Goal: Complete application form: Complete application form

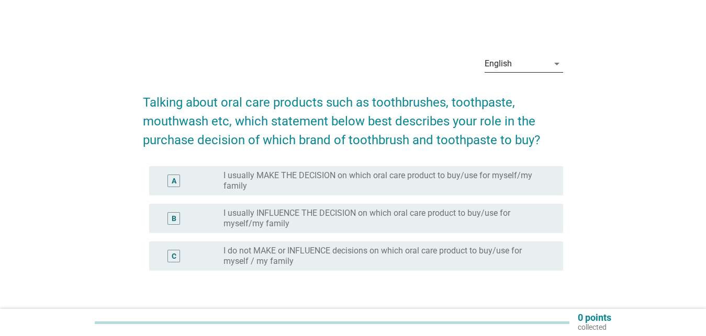
click at [553, 65] on icon "arrow_drop_down" at bounding box center [556, 64] width 13 height 13
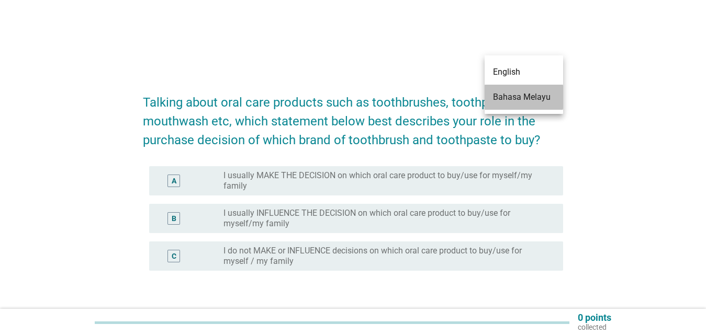
click at [518, 102] on div "Bahasa Melayu" at bounding box center [524, 97] width 62 height 13
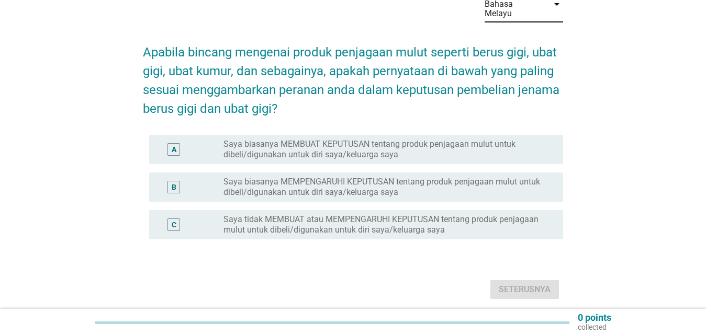
scroll to position [90, 0]
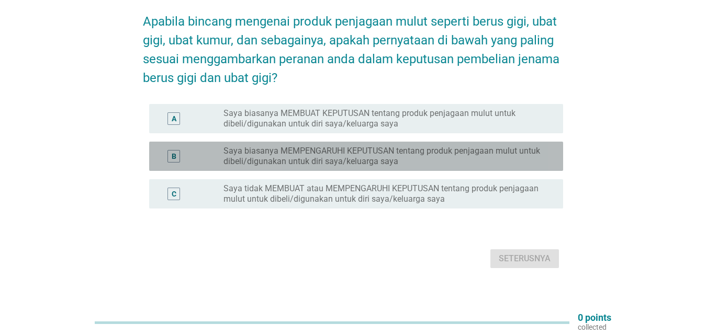
click at [268, 146] on label "Saya biasanya MEMPENGARUHI KEPUTUSAN tentang produk penjagaan mulut untuk dibel…" at bounding box center [384, 156] width 323 height 21
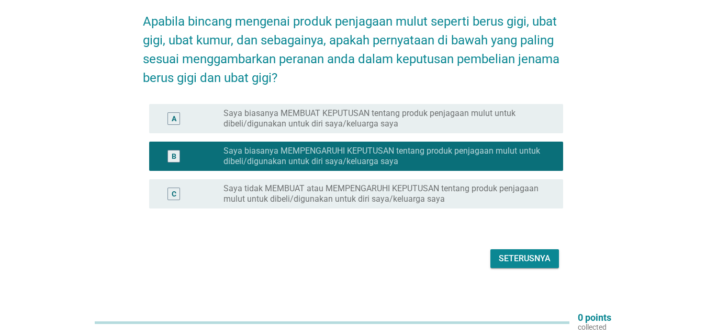
click at [526, 253] on div "Seterusnya" at bounding box center [524, 259] width 52 height 13
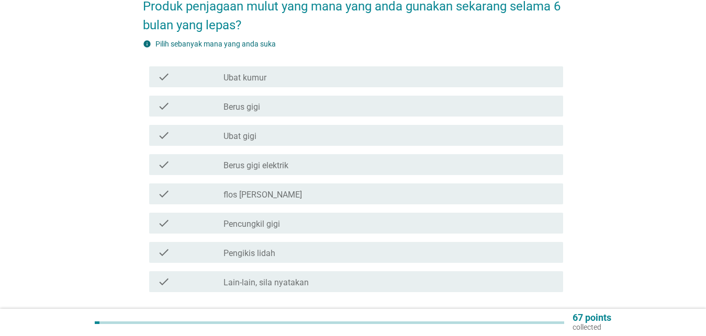
scroll to position [107, 0]
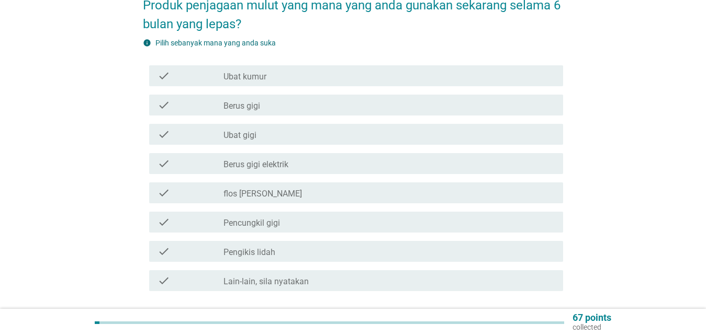
click at [304, 70] on div "check_box_outline_blank Ubat kumur" at bounding box center [388, 76] width 331 height 13
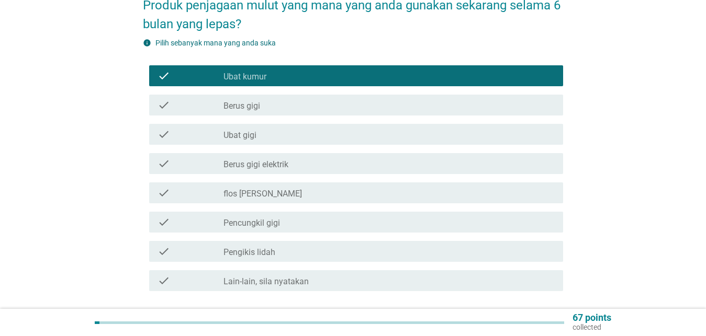
click at [300, 99] on div "check_box_outline_blank Berus gigi" at bounding box center [388, 105] width 331 height 13
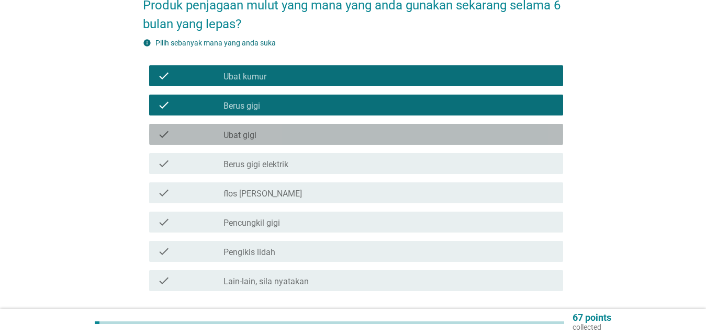
click at [288, 128] on div "check_box_outline_blank Ubat gigi" at bounding box center [388, 134] width 331 height 13
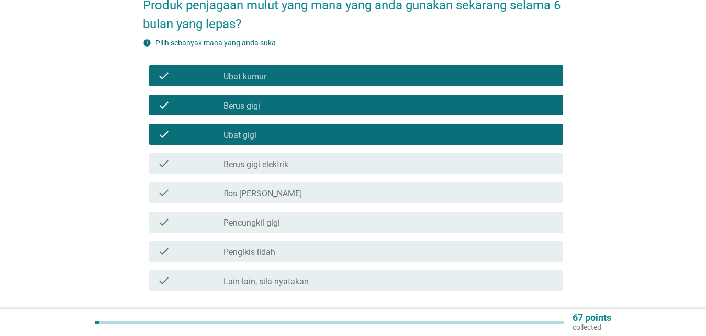
click at [302, 70] on div "check_box_outline_blank Ubat kumur" at bounding box center [388, 76] width 331 height 13
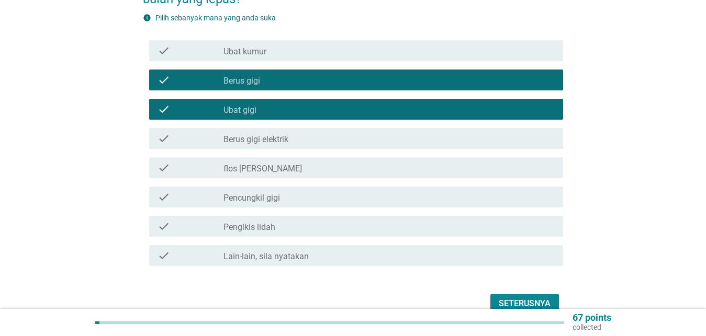
scroll to position [160, 0]
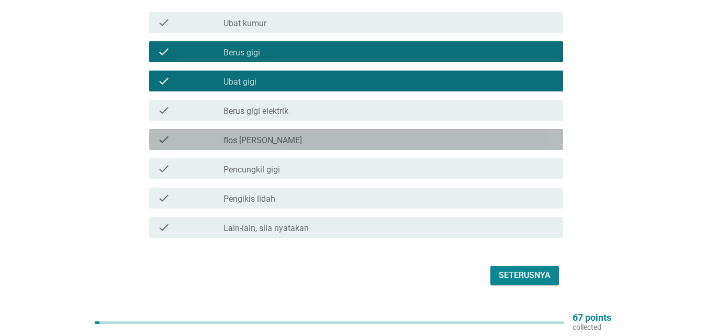
click at [232, 135] on label "flos [PERSON_NAME]" at bounding box center [262, 140] width 78 height 10
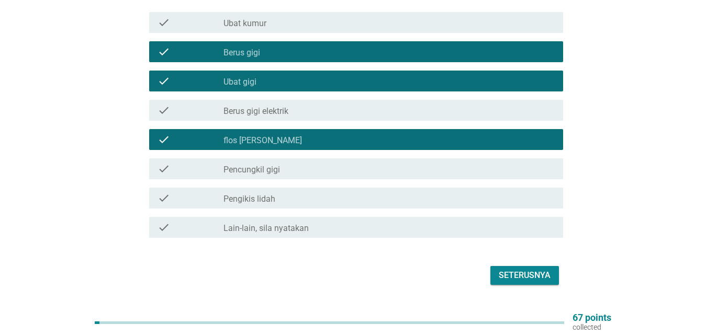
click at [513, 269] on div "Seterusnya" at bounding box center [524, 275] width 52 height 13
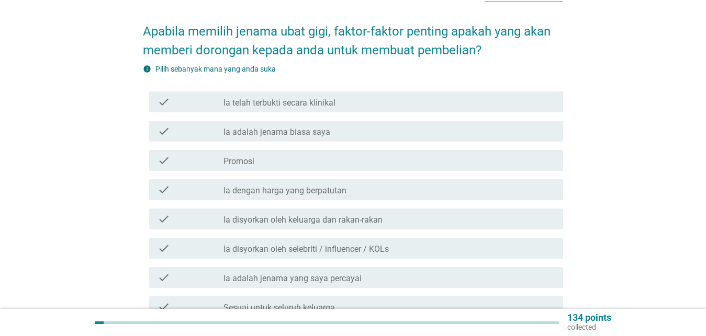
scroll to position [107, 0]
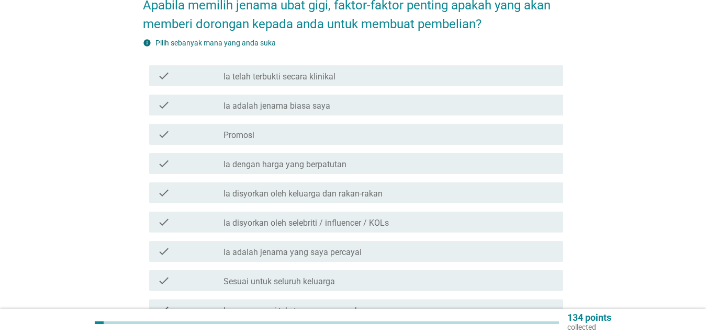
click at [261, 128] on div "check_box_outline_blank Promosi" at bounding box center [388, 134] width 331 height 13
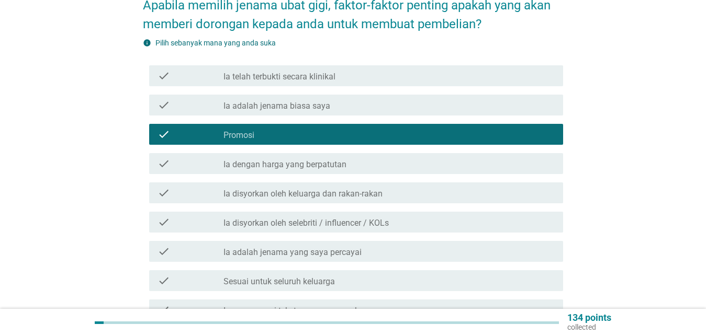
click at [260, 160] on label "Ia dengan harga yang berpatutan" at bounding box center [284, 165] width 123 height 10
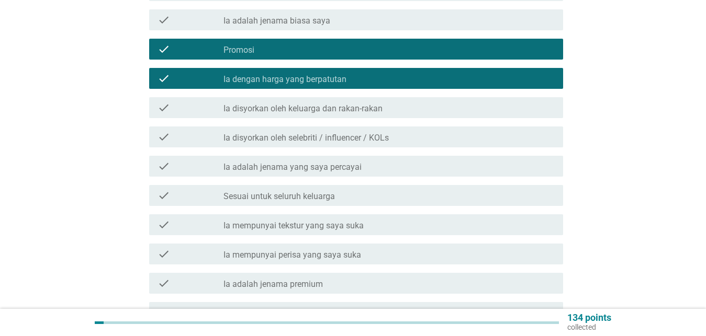
scroll to position [213, 0]
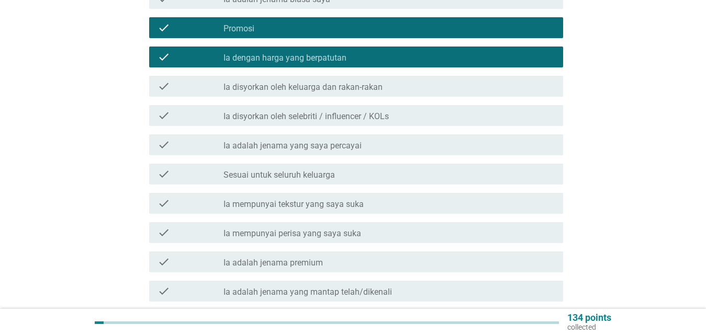
click at [259, 82] on label "Ia disyorkan oleh keluarga dan rakan-rakan" at bounding box center [302, 87] width 159 height 10
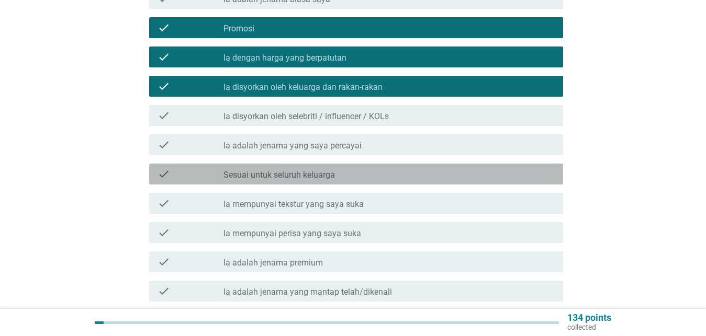
click at [291, 170] on label "Sesuai untuk seluruh keluarga" at bounding box center [278, 175] width 111 height 10
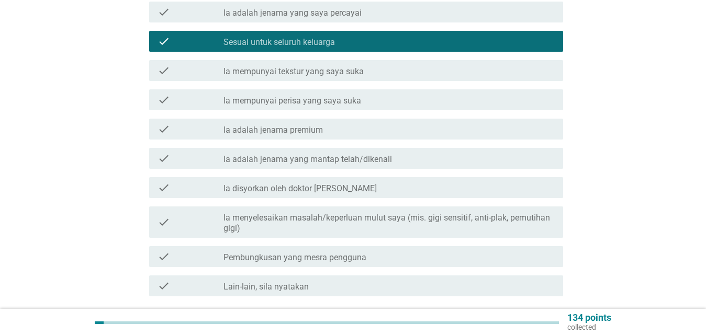
scroll to position [320, 0]
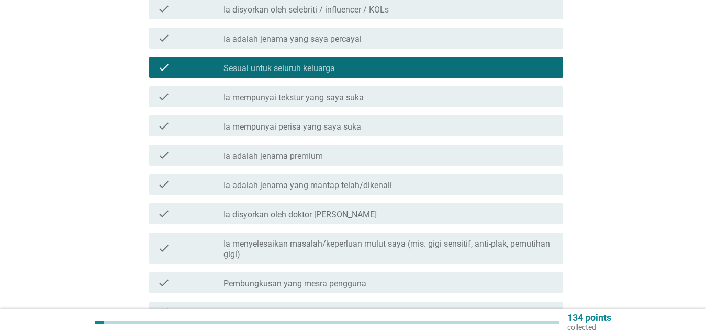
click at [312, 151] on label "Ia adalah jenama premium" at bounding box center [272, 156] width 99 height 10
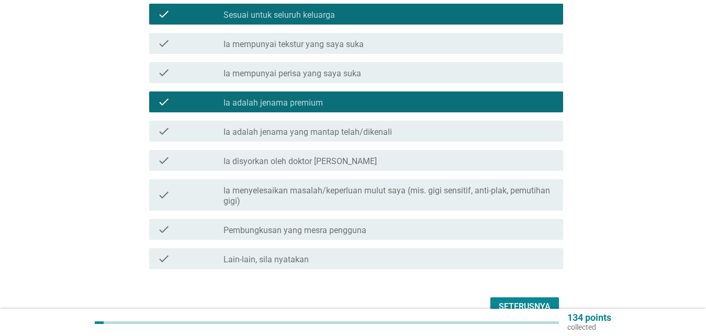
scroll to position [422, 0]
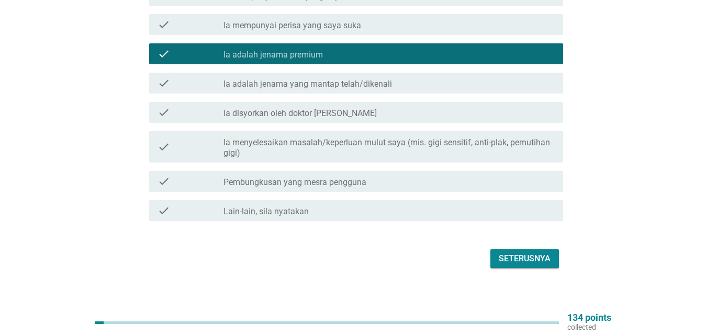
click at [542, 253] on div "Seterusnya" at bounding box center [524, 259] width 52 height 13
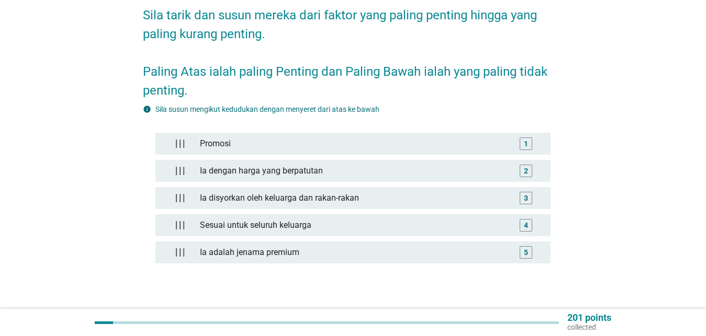
scroll to position [107, 0]
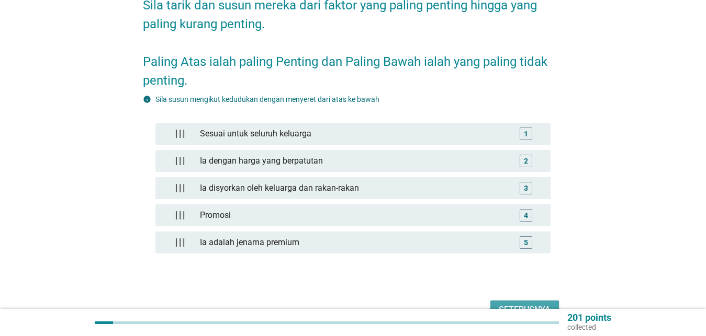
click at [517, 301] on button "Seterusnya" at bounding box center [524, 310] width 69 height 19
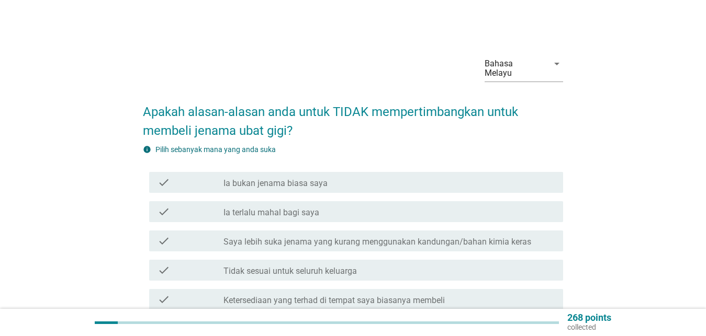
scroll to position [53, 0]
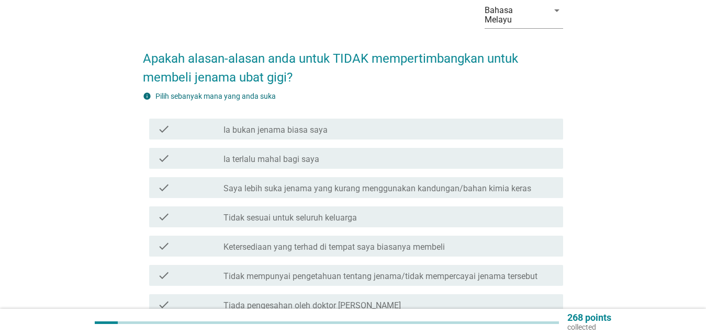
click at [347, 152] on div "check_box_outline_blank Ia terlalu mahal bagi saya" at bounding box center [388, 158] width 331 height 13
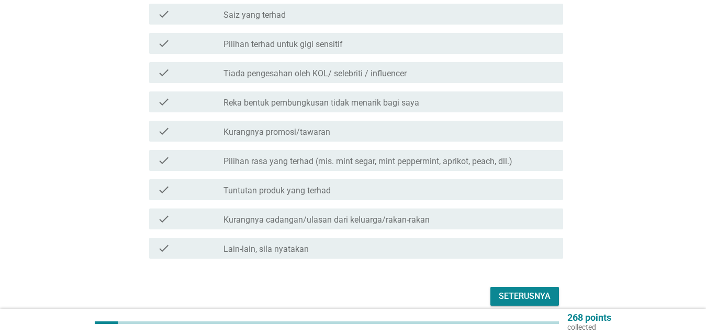
scroll to position [411, 0]
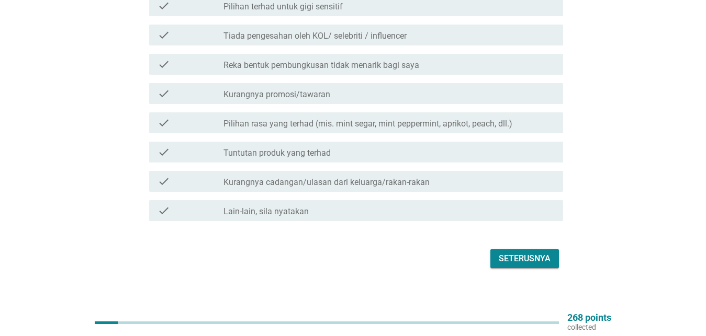
click at [516, 254] on div "Seterusnya" at bounding box center [524, 259] width 52 height 13
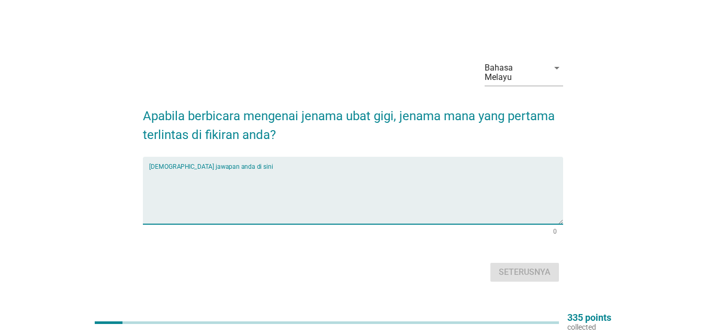
click at [187, 197] on textarea "Isikan jawapan anda di sini" at bounding box center [356, 196] width 414 height 55
type textarea "Fresh & White"
click at [524, 266] on div "Seterusnya" at bounding box center [524, 272] width 52 height 13
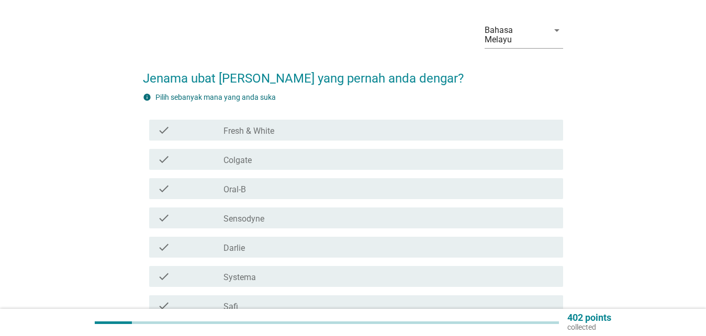
scroll to position [53, 0]
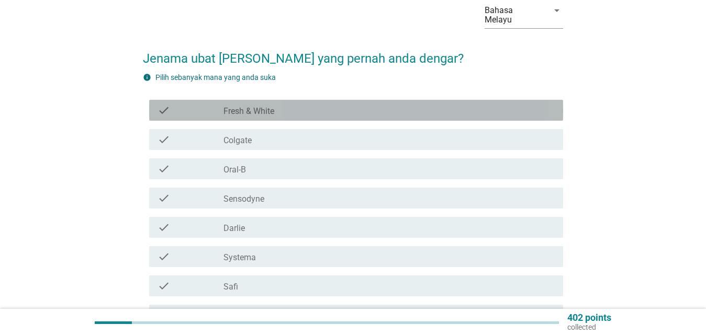
click at [301, 104] on div "check_box_outline_blank Fresh & White" at bounding box center [388, 110] width 331 height 13
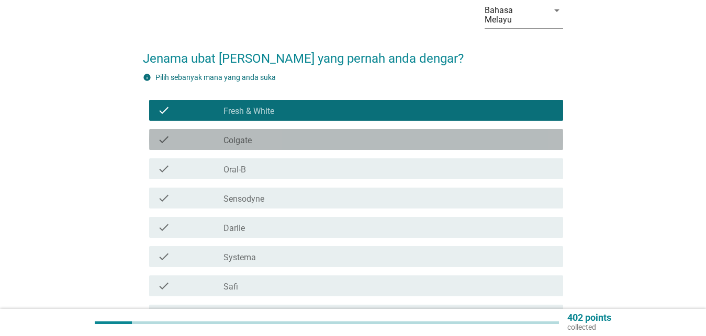
click at [280, 133] on div "check_box_outline_blank Colgate" at bounding box center [388, 139] width 331 height 13
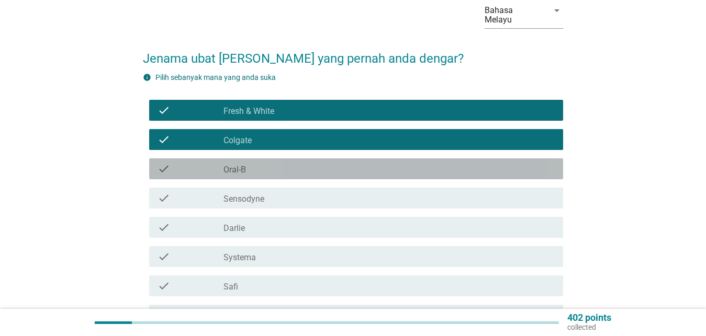
click at [274, 168] on div "check check_box_outline_blank Oral-B" at bounding box center [356, 168] width 414 height 21
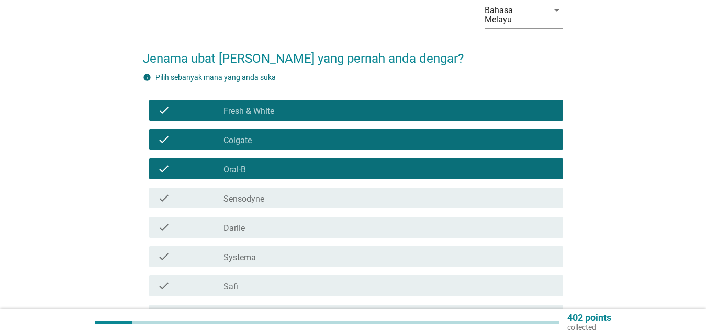
click at [269, 198] on div "check check_box_outline_blank Sensodyne" at bounding box center [356, 198] width 414 height 21
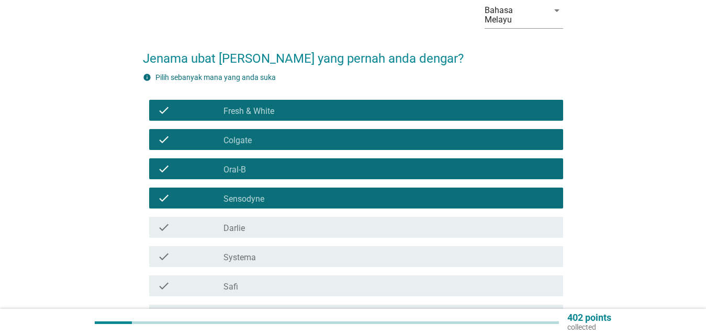
drag, startPoint x: 260, startPoint y: 229, endPoint x: 258, endPoint y: 240, distance: 10.7
click at [259, 230] on div "check check_box_outline_blank [PERSON_NAME]" at bounding box center [353, 227] width 420 height 29
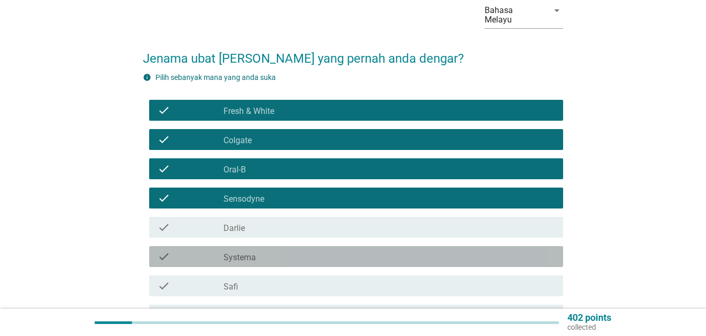
click at [254, 246] on div "check check_box_outline_blank Systema" at bounding box center [356, 256] width 414 height 21
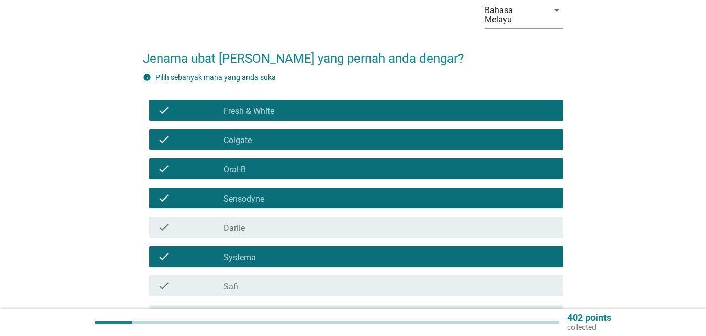
click at [257, 221] on div "check_box_outline_blank [PERSON_NAME]" at bounding box center [388, 227] width 331 height 13
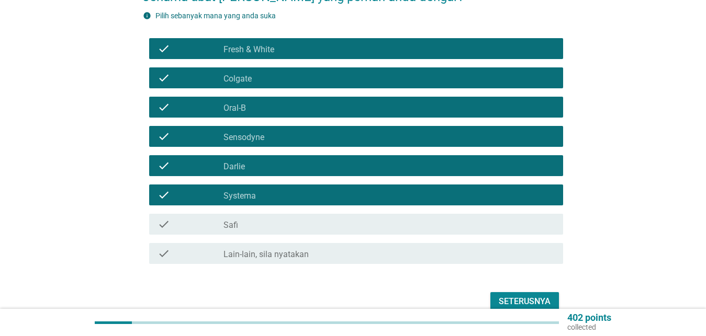
scroll to position [158, 0]
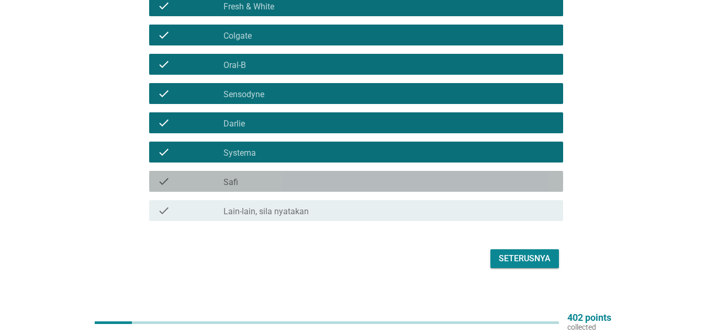
drag, startPoint x: 257, startPoint y: 166, endPoint x: 369, endPoint y: 246, distance: 137.6
click at [257, 175] on div "check_box_outline_blank Safi" at bounding box center [388, 181] width 331 height 13
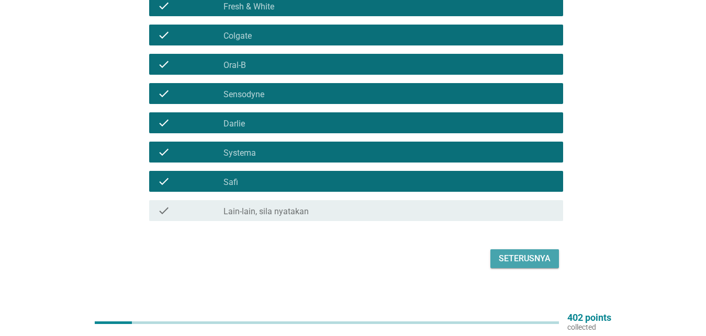
click at [526, 253] on div "Seterusnya" at bounding box center [524, 259] width 52 height 13
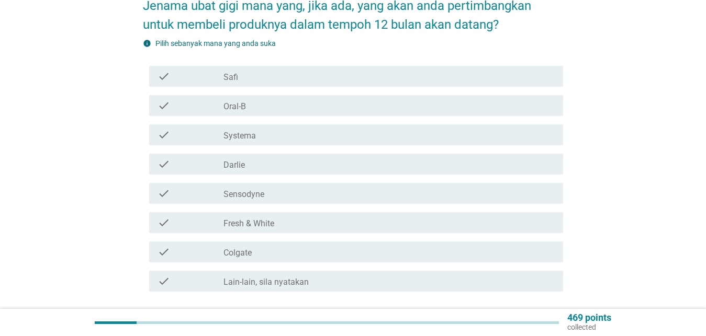
scroll to position [107, 0]
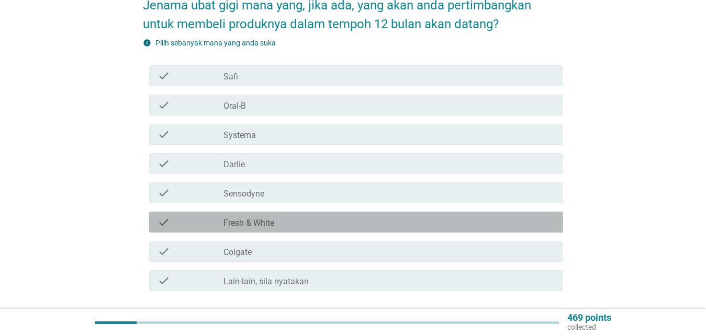
click at [274, 218] on label "Fresh & White" at bounding box center [248, 223] width 51 height 10
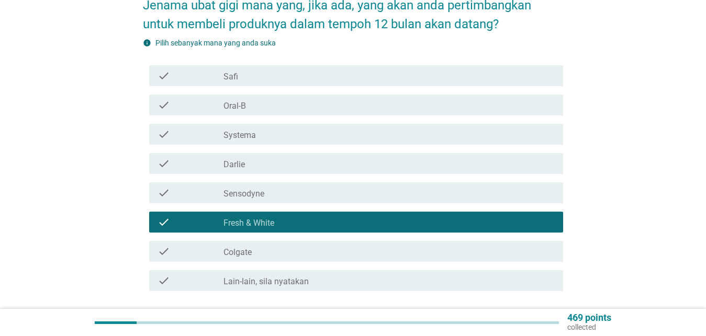
scroll to position [177, 0]
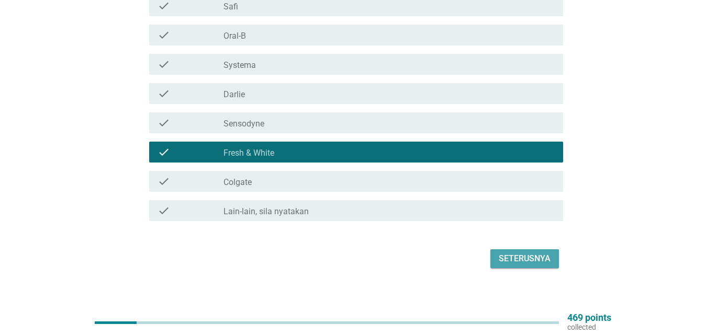
drag, startPoint x: 518, startPoint y: 250, endPoint x: 523, endPoint y: 242, distance: 9.1
click at [518, 253] on div "Seterusnya" at bounding box center [524, 259] width 52 height 13
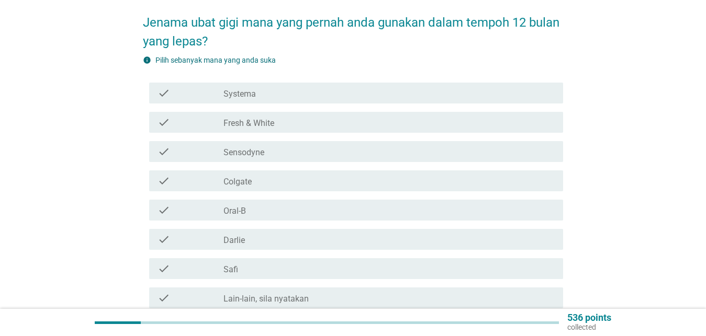
scroll to position [107, 0]
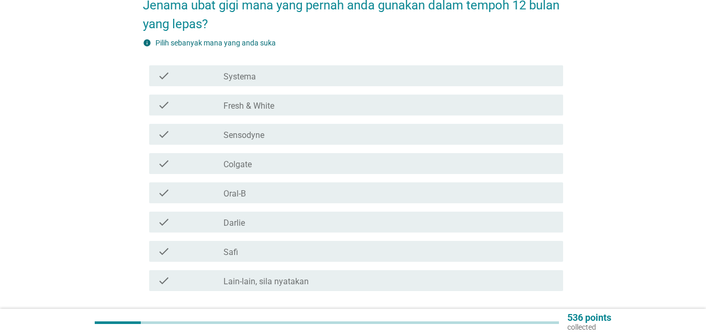
click at [303, 99] on div "check_box Fresh & White" at bounding box center [388, 105] width 331 height 13
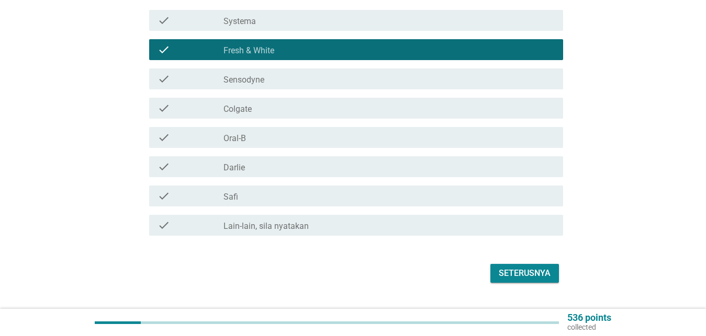
scroll to position [177, 0]
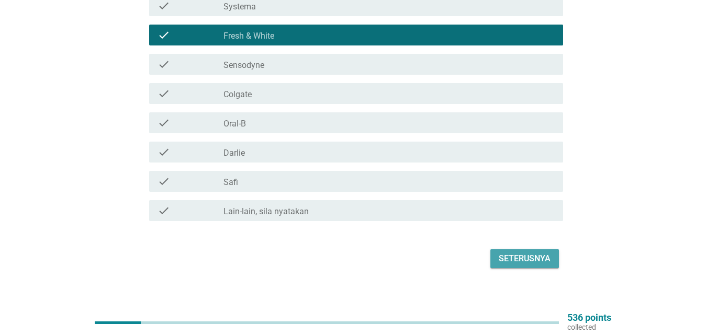
click at [523, 253] on div "Seterusnya" at bounding box center [524, 259] width 52 height 13
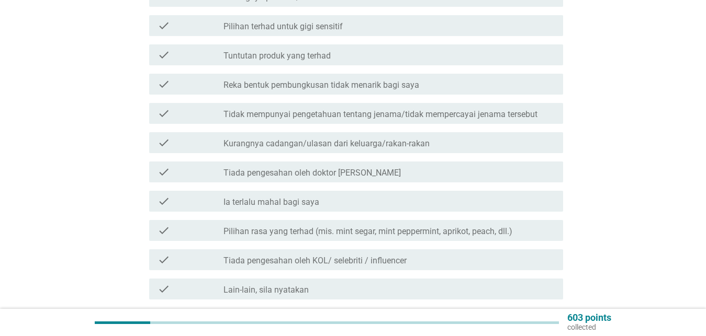
scroll to position [373, 0]
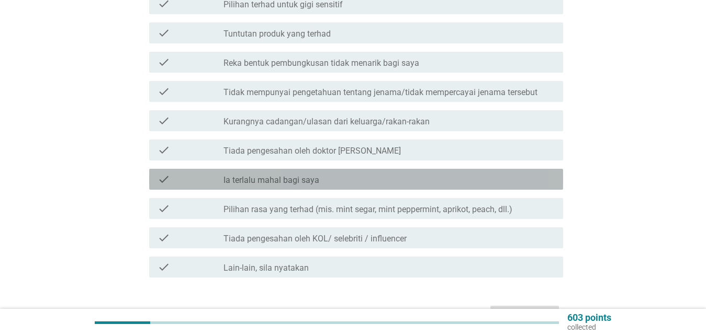
click at [266, 175] on label "Ia terlalu mahal bagi saya" at bounding box center [271, 180] width 96 height 10
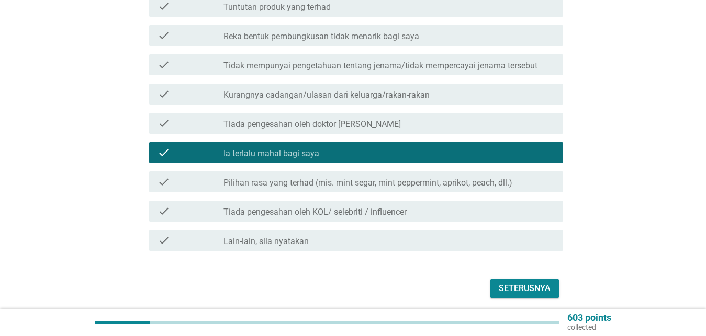
scroll to position [427, 0]
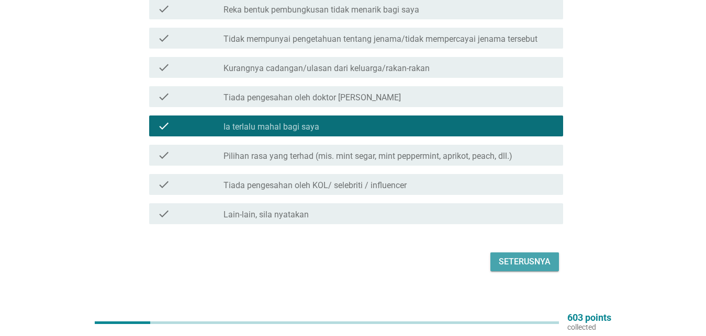
click at [504, 256] on div "Seterusnya" at bounding box center [524, 262] width 52 height 13
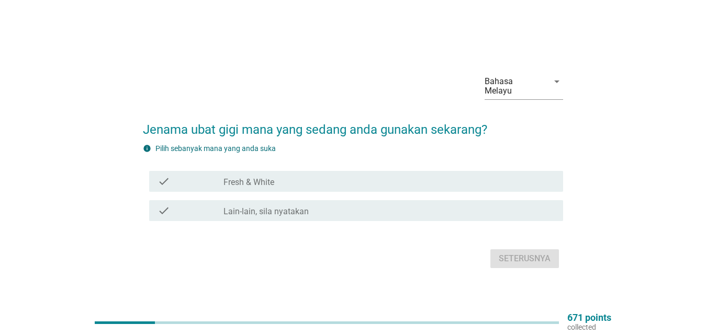
click at [373, 176] on div "check_box_outline_blank Fresh & White" at bounding box center [388, 181] width 331 height 13
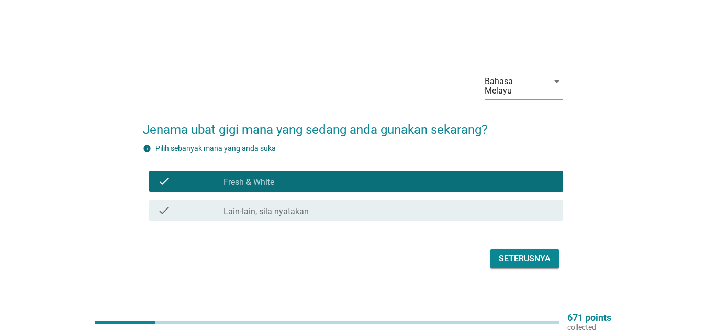
click at [512, 255] on div "Seterusnya" at bounding box center [524, 259] width 52 height 13
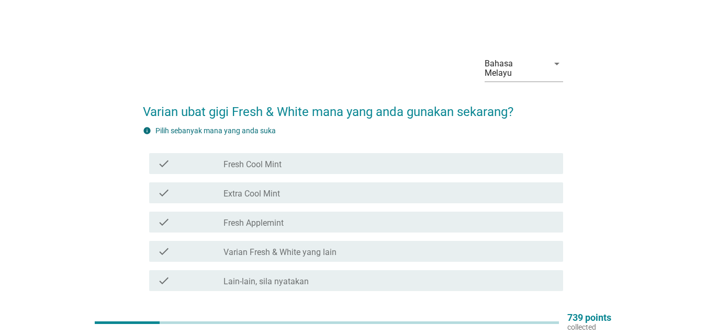
click at [296, 157] on div "check_box_outline_blank Fresh Cool Mint" at bounding box center [388, 163] width 331 height 13
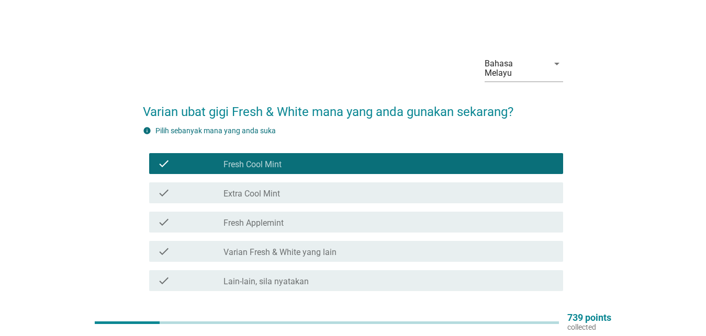
click at [294, 212] on div "check check_box_outline_blank Fresh Applemint" at bounding box center [356, 222] width 414 height 21
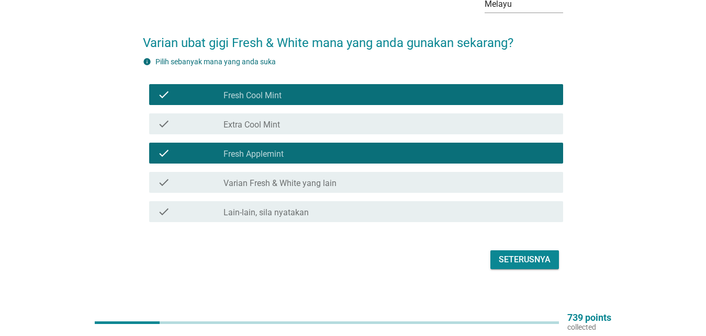
scroll to position [70, 0]
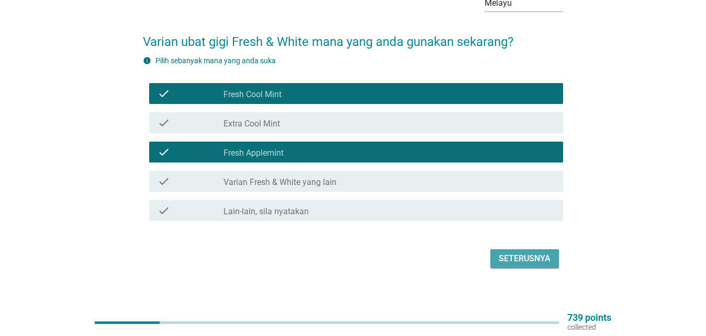
click at [527, 253] on div "Seterusnya" at bounding box center [524, 259] width 52 height 13
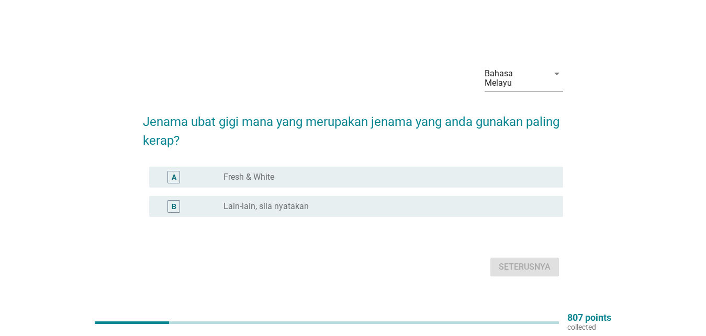
drag, startPoint x: 273, startPoint y: 172, endPoint x: 313, endPoint y: 210, distance: 55.1
click at [274, 172] on label "Fresh & White" at bounding box center [248, 177] width 51 height 10
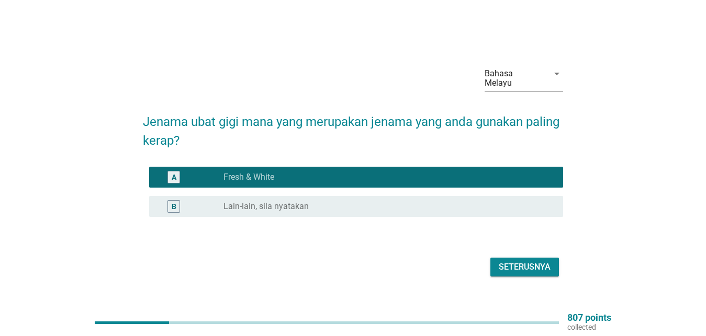
click at [529, 266] on div "Seterusnya" at bounding box center [524, 267] width 52 height 13
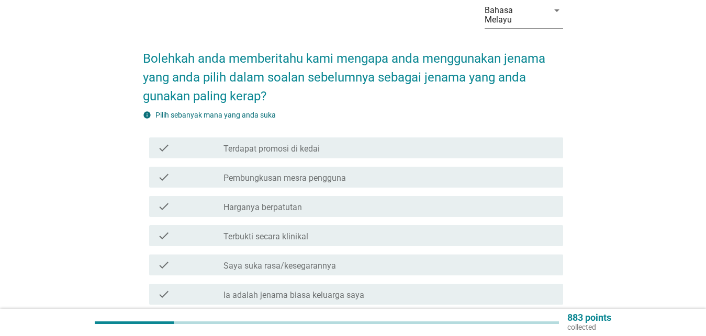
scroll to position [107, 0]
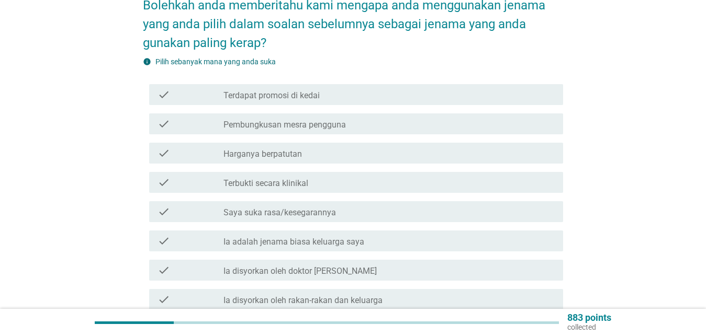
click at [241, 149] on label "Harganya berpatutan" at bounding box center [262, 154] width 78 height 10
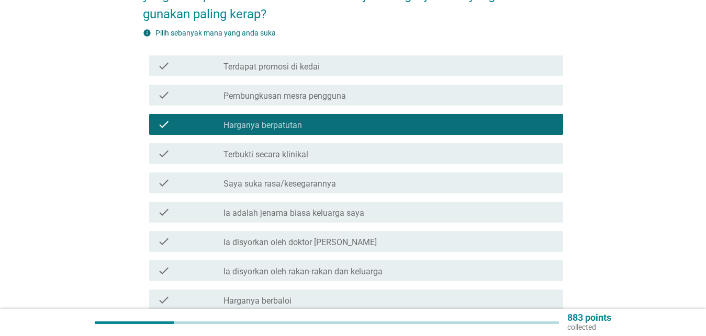
scroll to position [160, 0]
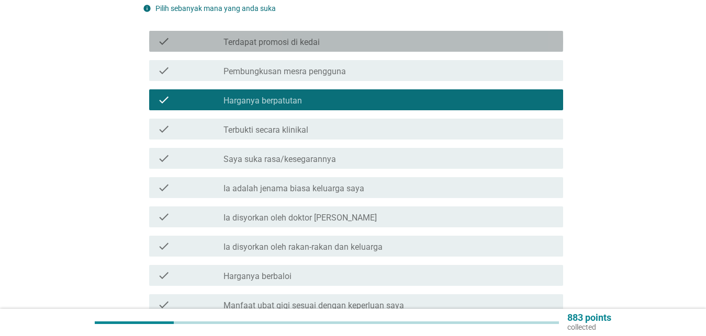
click at [302, 37] on label "Terdapat promosi di kedai" at bounding box center [271, 42] width 96 height 10
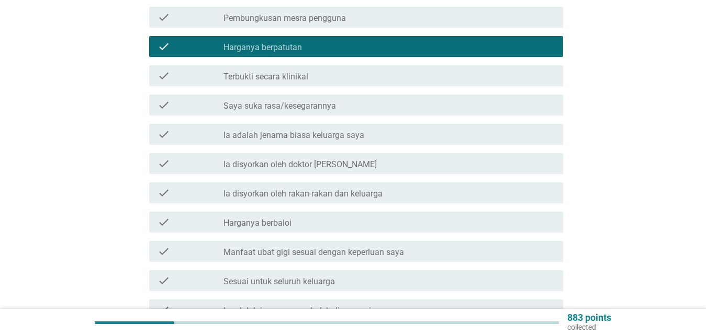
scroll to position [267, 0]
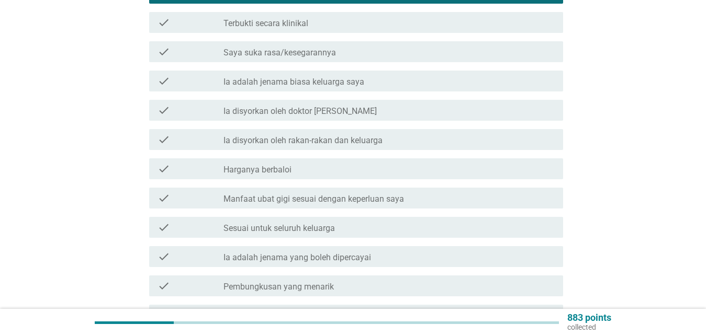
click at [276, 163] on div "check_box_outline_blank Harganya berbaloi" at bounding box center [388, 169] width 331 height 13
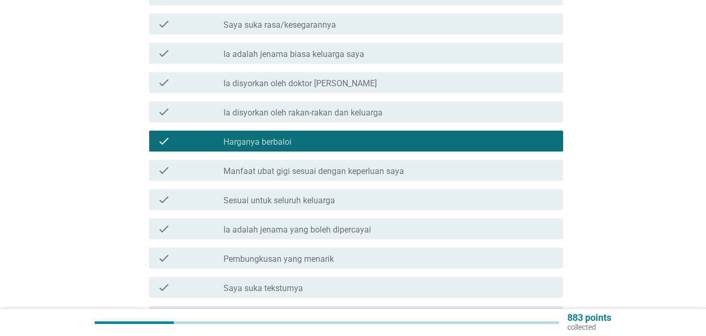
scroll to position [320, 0]
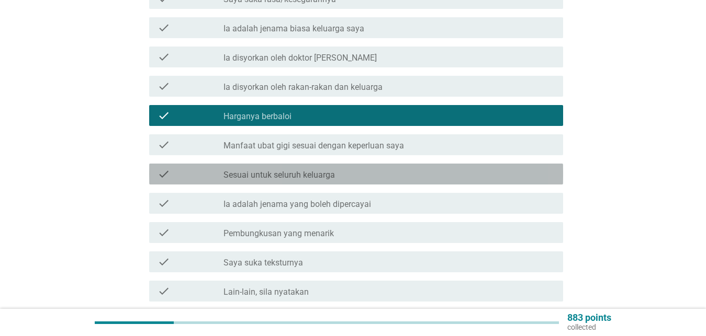
click at [263, 170] on label "Sesuai untuk seluruh keluarga" at bounding box center [278, 175] width 111 height 10
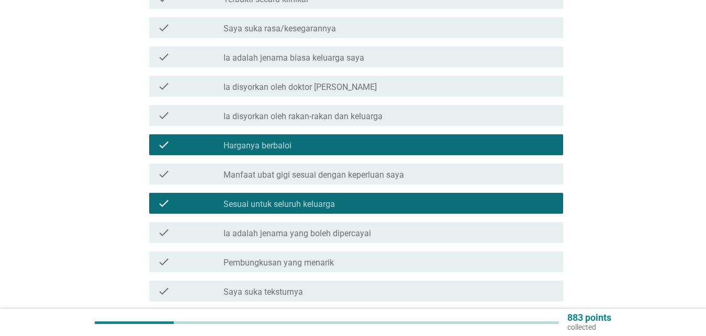
scroll to position [373, 0]
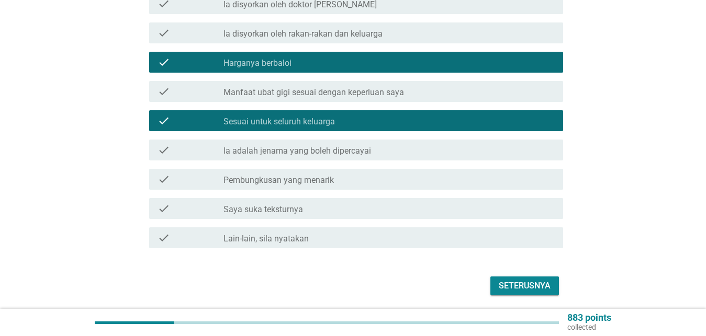
click at [529, 280] on div "Seterusnya" at bounding box center [524, 286] width 52 height 13
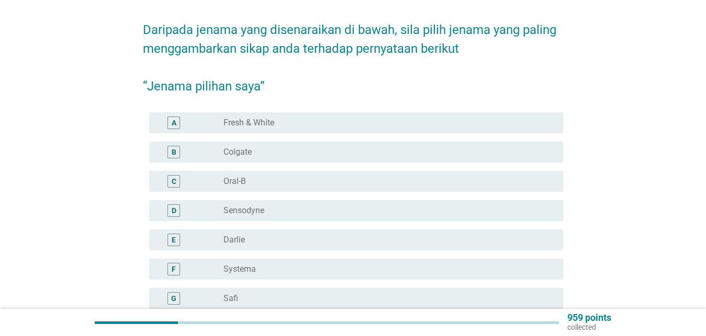
scroll to position [107, 0]
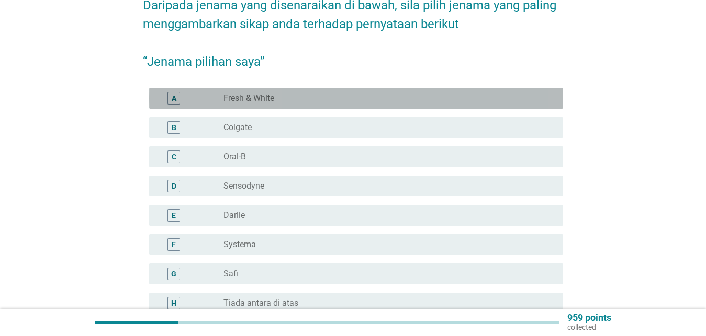
click at [277, 97] on div "A radio_button_unchecked Fresh & White" at bounding box center [356, 98] width 414 height 21
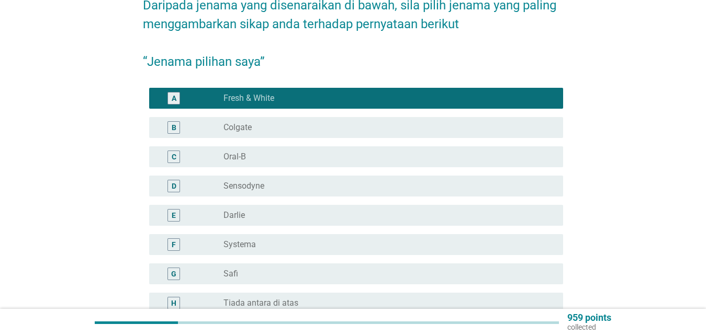
scroll to position [212, 0]
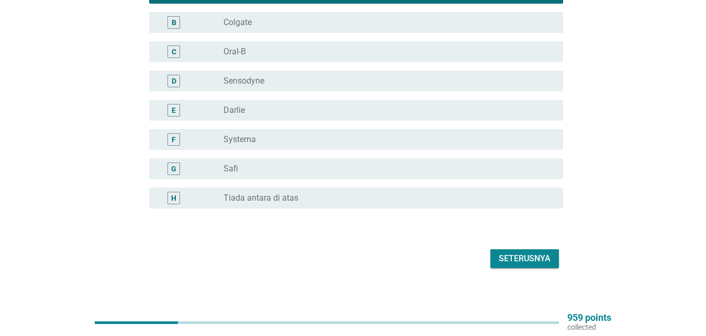
click at [530, 256] on button "Seterusnya" at bounding box center [524, 258] width 69 height 19
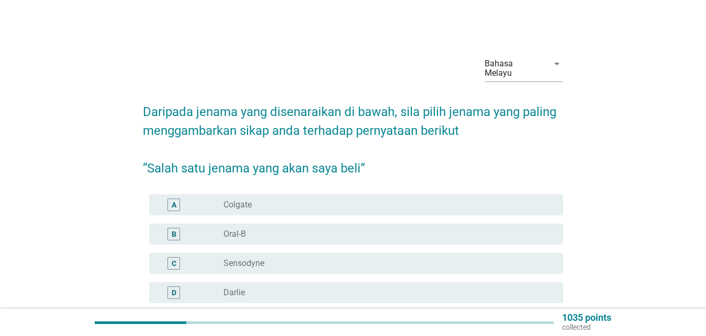
click at [370, 199] on div "radio_button_unchecked Colgate" at bounding box center [388, 205] width 331 height 13
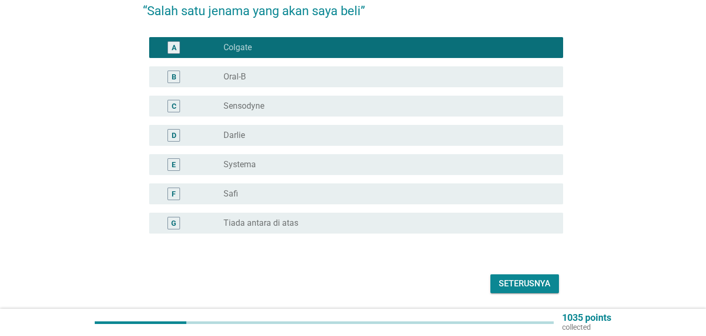
scroll to position [160, 0]
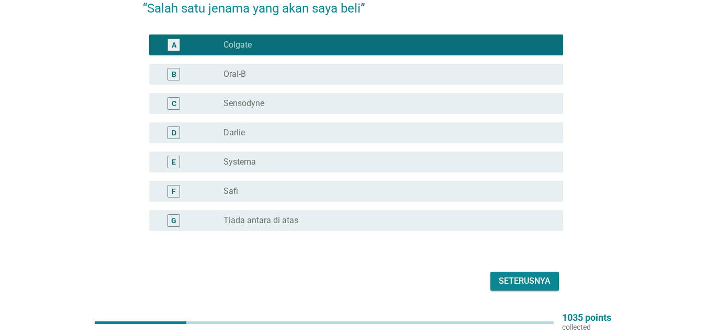
click at [518, 275] on div "Seterusnya" at bounding box center [524, 281] width 52 height 13
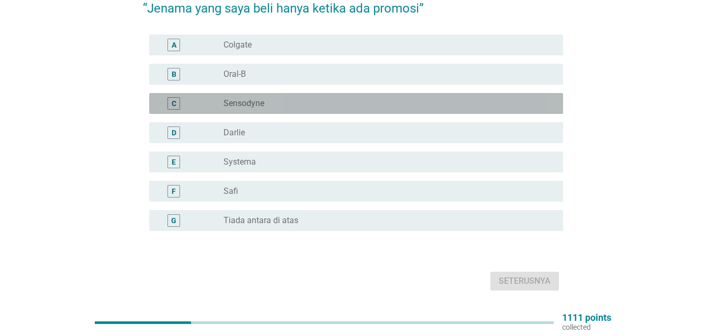
click at [275, 98] on div "radio_button_unchecked Sensodyne" at bounding box center [384, 103] width 323 height 10
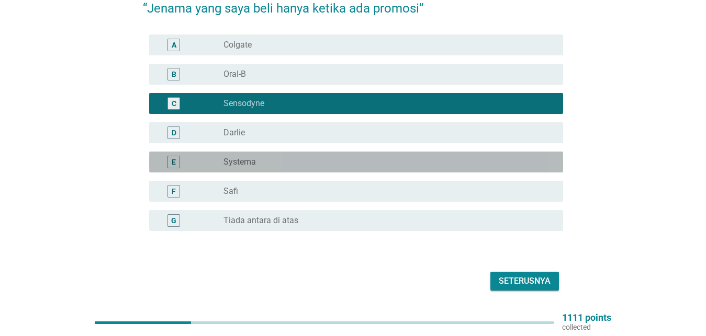
click at [265, 157] on div "radio_button_unchecked Systema" at bounding box center [384, 162] width 323 height 10
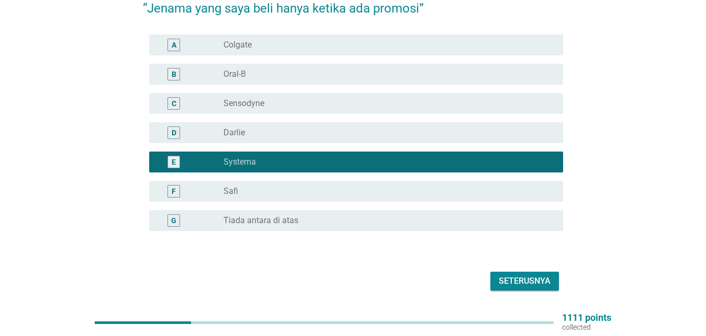
click at [293, 98] on div "radio_button_unchecked Sensodyne" at bounding box center [384, 103] width 323 height 10
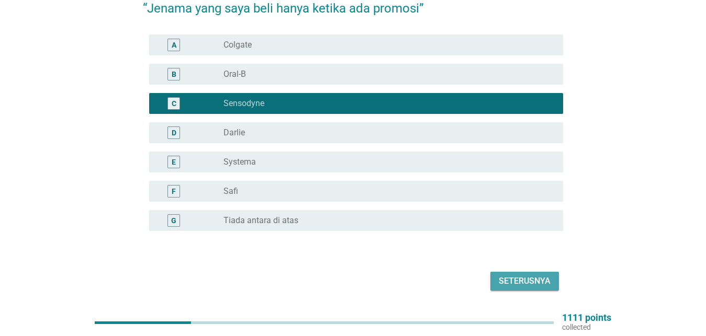
click at [531, 275] on div "Seterusnya" at bounding box center [524, 281] width 52 height 13
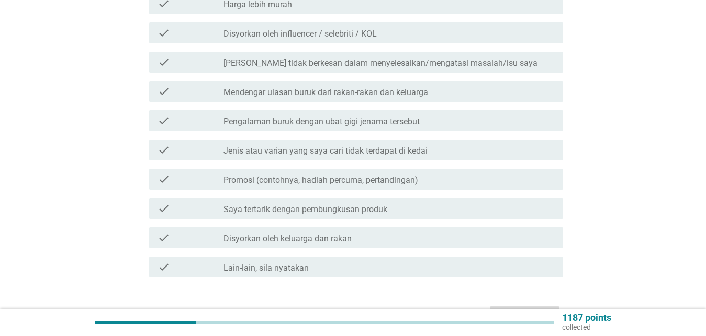
scroll to position [213, 0]
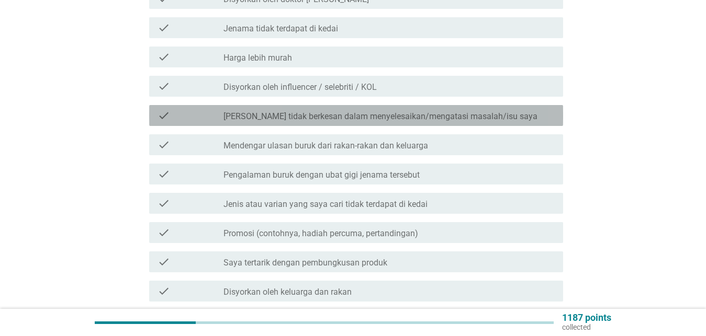
click at [260, 111] on label "[PERSON_NAME] tidak berkesan dalam menyelesaikan/mengatasi masalah/isu saya" at bounding box center [380, 116] width 314 height 10
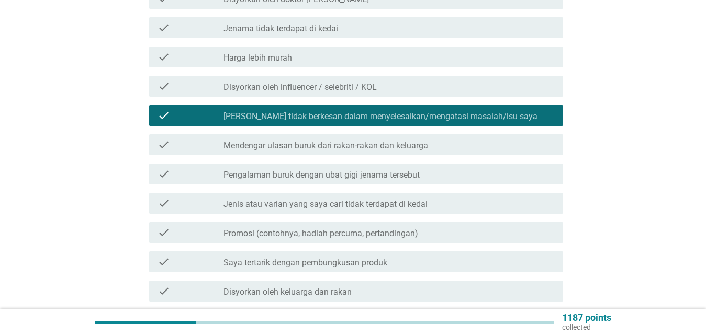
scroll to position [107, 0]
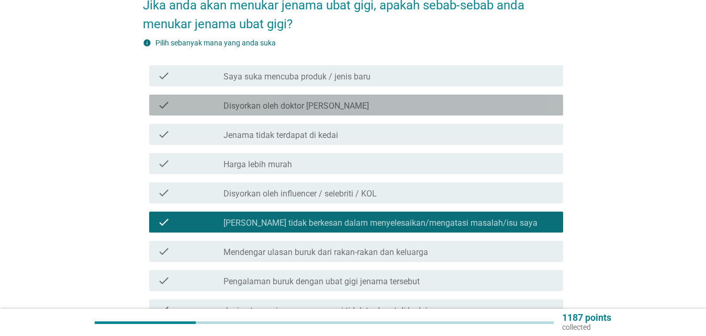
click at [245, 101] on label "Disyorkan oleh doktor [PERSON_NAME]" at bounding box center [295, 106] width 145 height 10
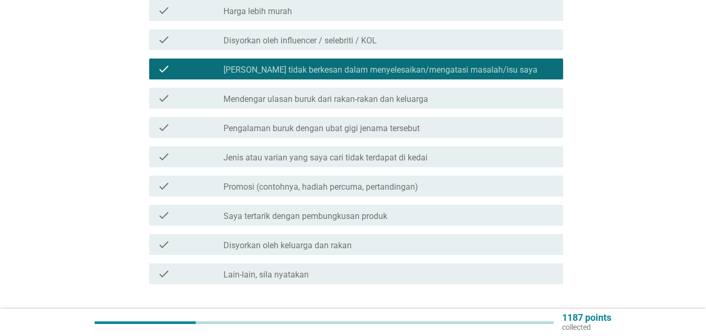
scroll to position [267, 0]
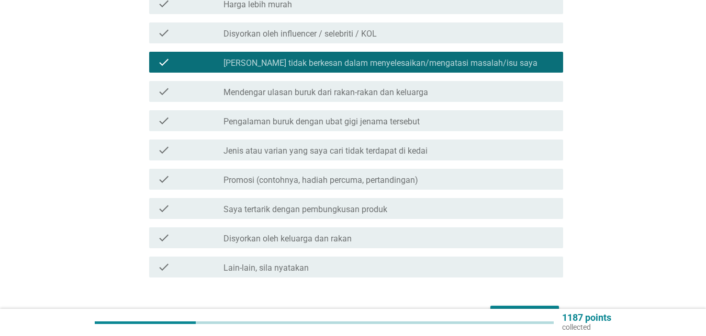
drag, startPoint x: 525, startPoint y: 303, endPoint x: 543, endPoint y: 279, distance: 29.8
click at [528, 306] on button "Seterusnya" at bounding box center [524, 315] width 69 height 19
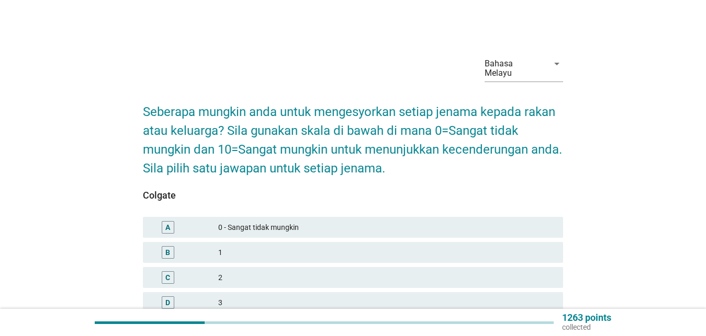
scroll to position [213, 0]
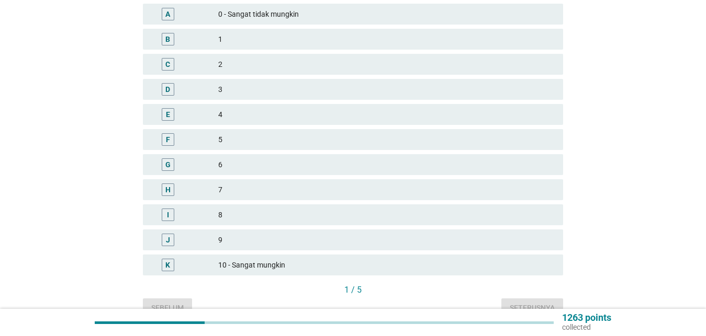
click at [275, 133] on div "5" at bounding box center [386, 139] width 336 height 13
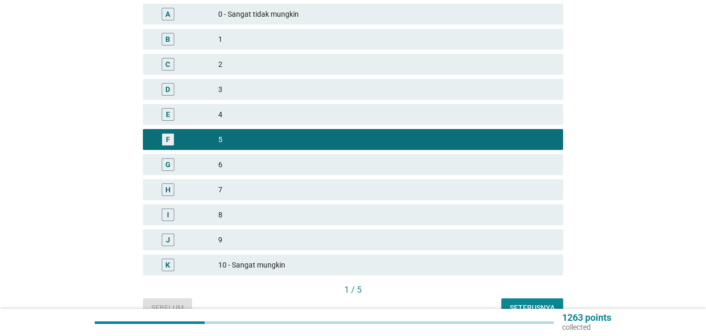
click at [523, 303] on div "Seterusnya" at bounding box center [531, 308] width 45 height 11
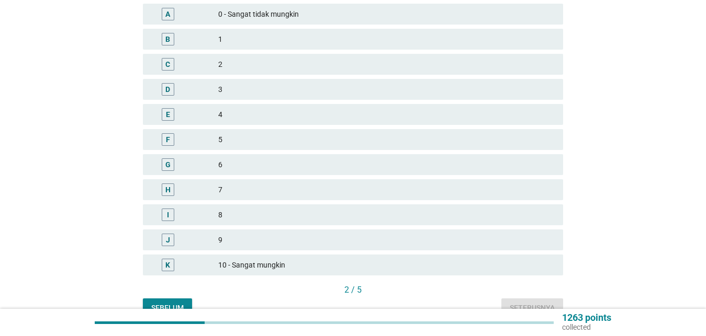
click at [305, 135] on div "5" at bounding box center [386, 139] width 336 height 13
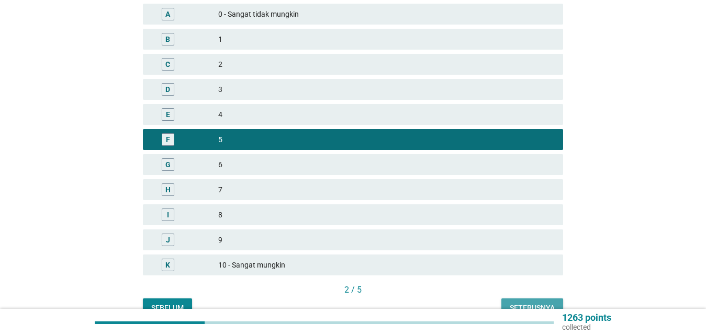
click at [534, 303] on div "Seterusnya" at bounding box center [531, 308] width 45 height 11
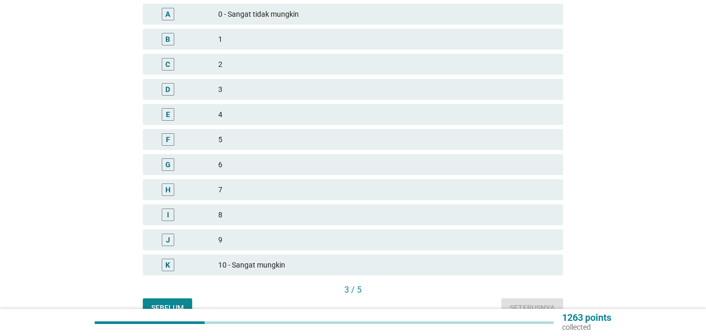
click at [280, 133] on div "5" at bounding box center [386, 139] width 336 height 13
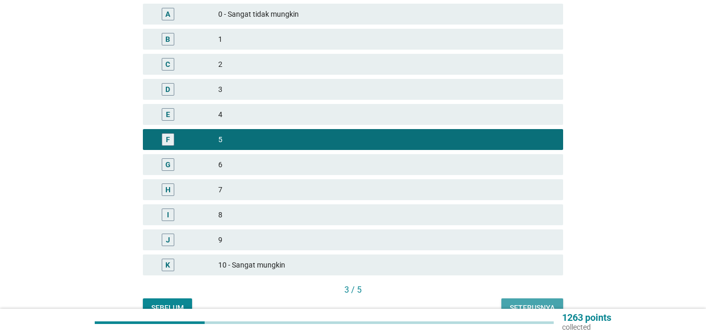
click at [541, 303] on div "Seterusnya" at bounding box center [531, 308] width 45 height 11
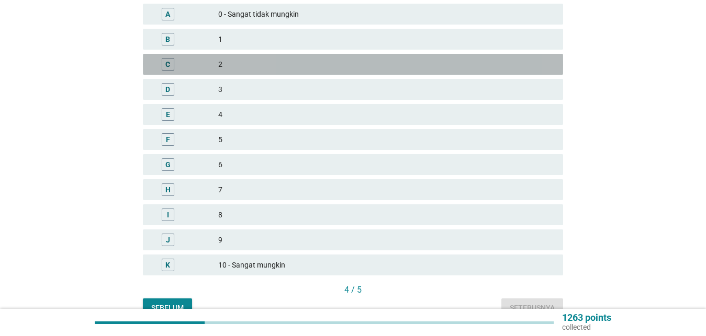
click at [279, 61] on div "C 2" at bounding box center [353, 64] width 420 height 21
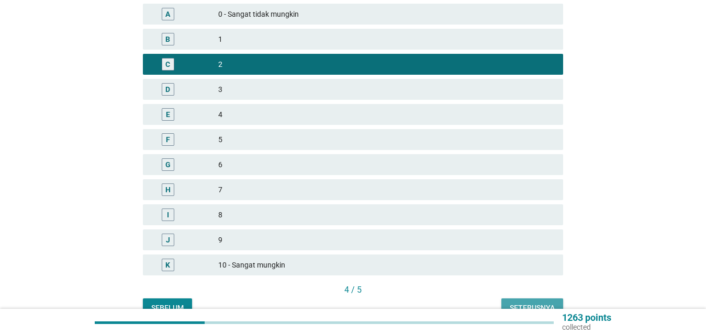
click at [535, 303] on div "Seterusnya" at bounding box center [531, 308] width 45 height 11
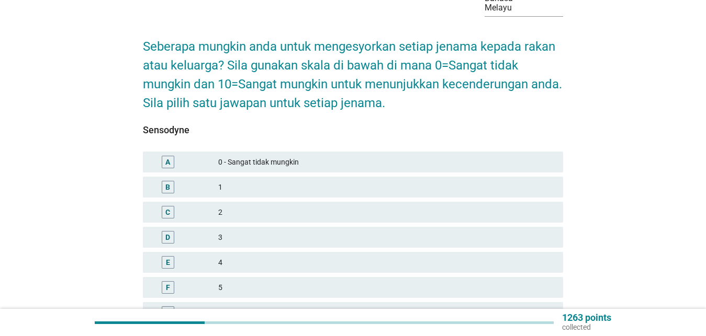
scroll to position [160, 0]
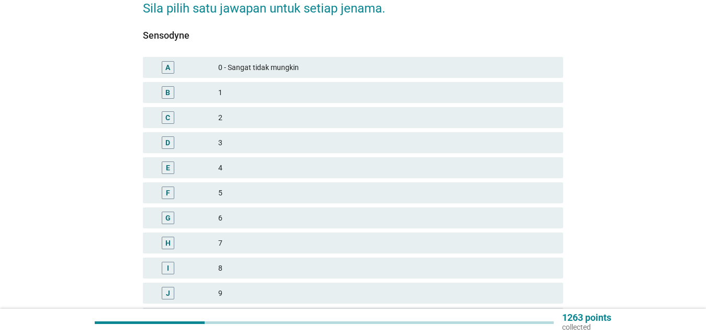
click at [263, 188] on div "5" at bounding box center [386, 193] width 336 height 13
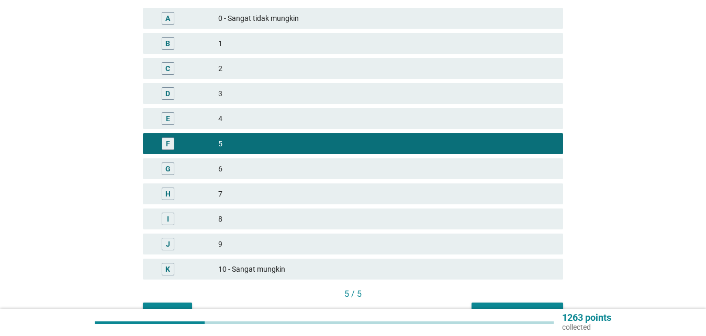
scroll to position [259, 0]
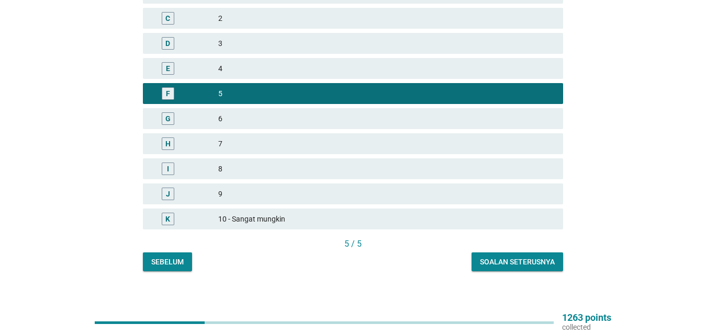
click at [525, 257] on div "Soalan seterusnya" at bounding box center [517, 262] width 75 height 11
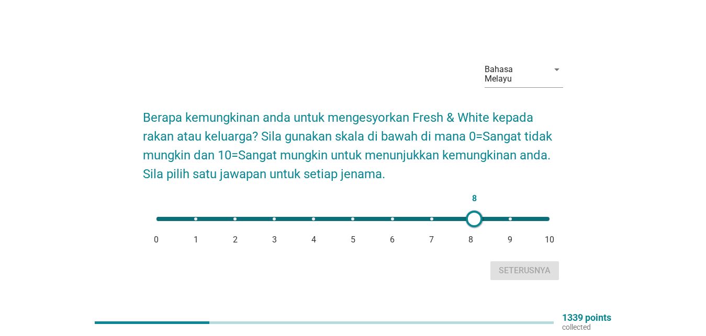
type input "9"
drag, startPoint x: 151, startPoint y: 214, endPoint x: 510, endPoint y: 224, distance: 359.5
click at [510, 224] on div "9 0 1 2 3 4 5 6 7 8 9 10" at bounding box center [353, 219] width 410 height 21
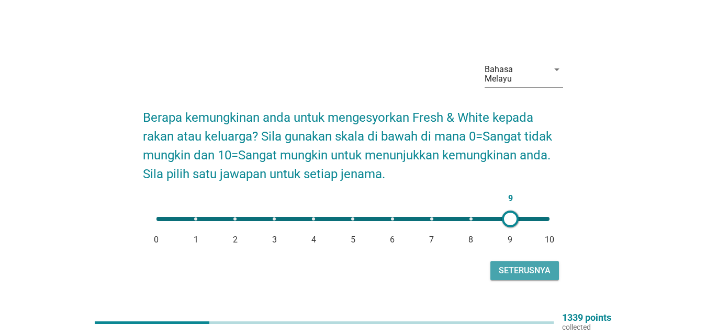
click at [521, 265] on div "Seterusnya" at bounding box center [524, 271] width 52 height 13
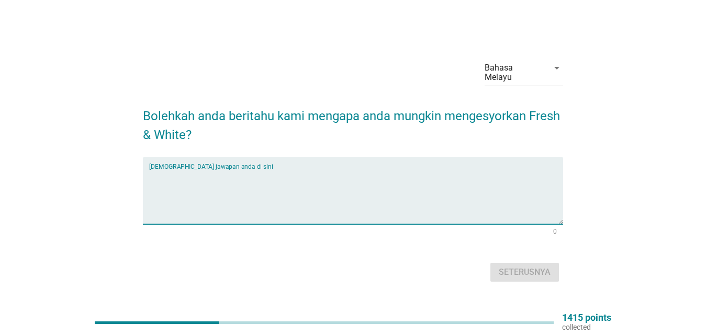
click at [196, 186] on textarea "Isikan jawapan anda di sini" at bounding box center [356, 196] width 414 height 55
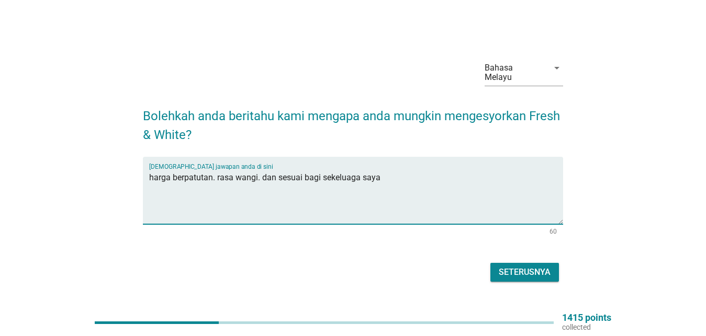
type textarea "harga berpatutan. rasa wangi. dan sesuai bagi sekeluaga saya"
click at [528, 270] on div "Seterusnya" at bounding box center [524, 272] width 52 height 13
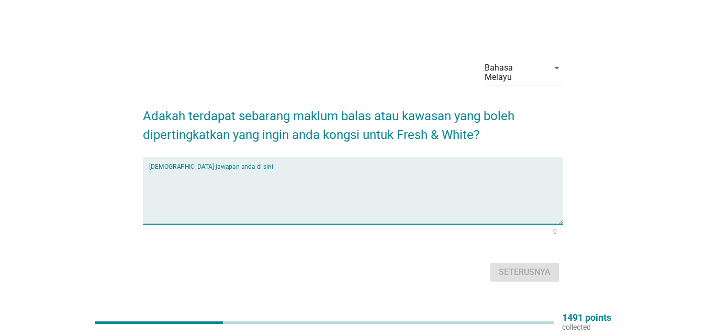
click at [202, 196] on textarea "Isikan jawapan anda di sini" at bounding box center [356, 196] width 414 height 55
type textarea "k"
type textarea "sensitive dan function gusi"
click at [522, 267] on div "Seterusnya" at bounding box center [524, 272] width 52 height 13
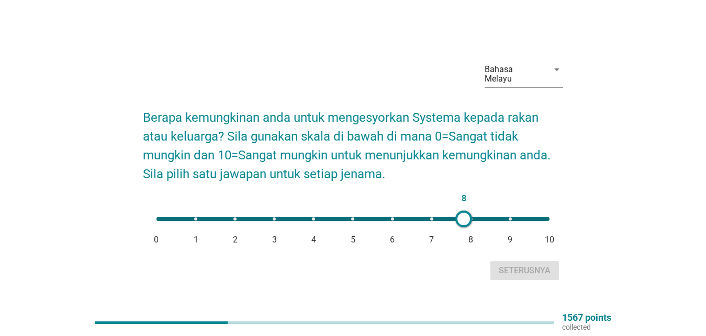
type input "7"
drag, startPoint x: 151, startPoint y: 216, endPoint x: 435, endPoint y: 226, distance: 283.7
click at [435, 226] on div "7 0 1 2 3 4 5 6 7 8 9 10" at bounding box center [353, 223] width 420 height 29
click at [512, 265] on div "Seterusnya" at bounding box center [524, 271] width 52 height 13
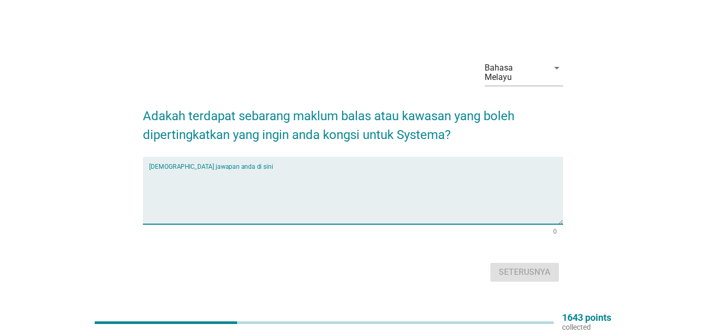
click at [178, 194] on textarea "Isikan jawapan anda di sini" at bounding box center [356, 196] width 414 height 55
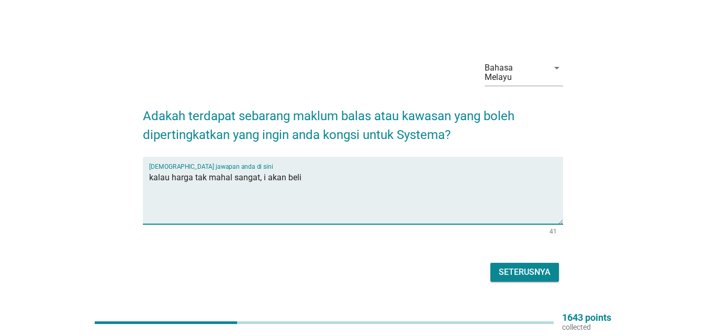
type textarea "kalau harga tak mahal sangat, i akan beli"
click at [536, 268] on div "Seterusnya" at bounding box center [524, 272] width 52 height 13
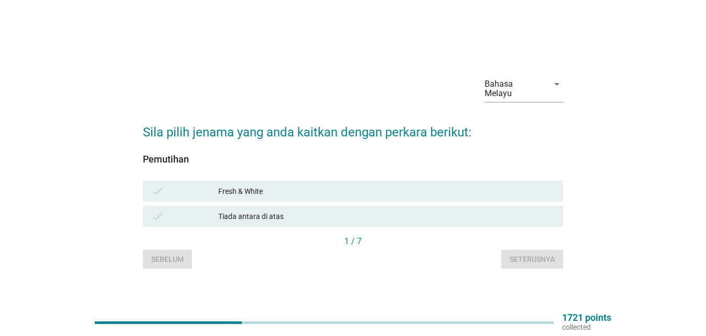
click at [275, 188] on div "Fresh & White" at bounding box center [386, 191] width 336 height 13
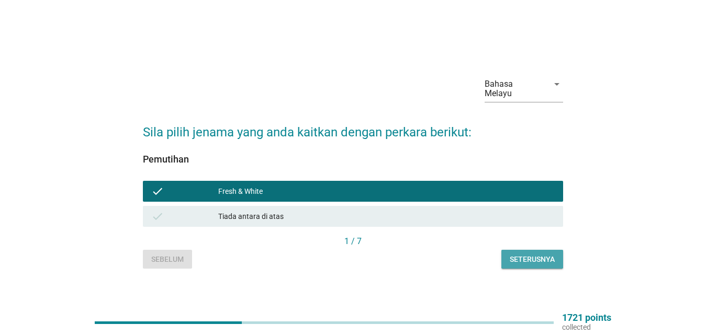
click at [538, 254] on div "Seterusnya" at bounding box center [531, 259] width 45 height 11
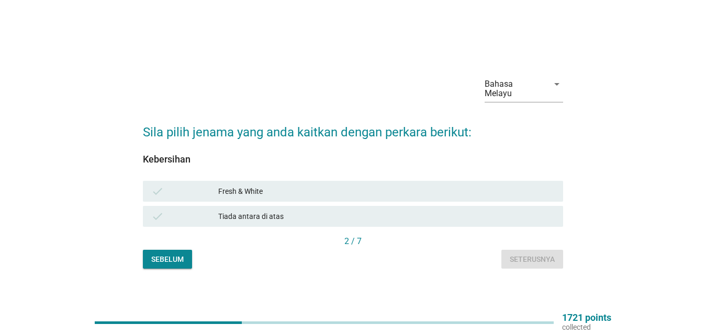
click at [263, 189] on div "Fresh & White" at bounding box center [386, 191] width 336 height 13
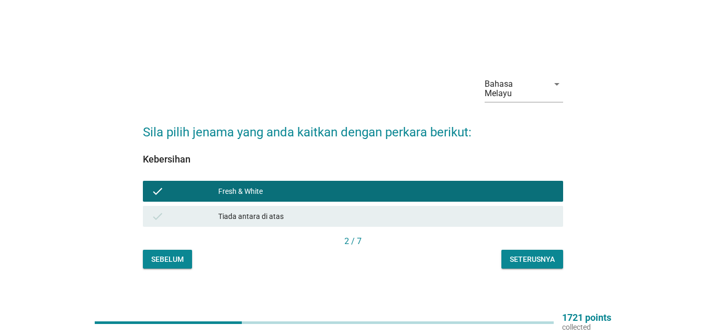
click at [526, 259] on div "Seterusnya" at bounding box center [531, 259] width 45 height 11
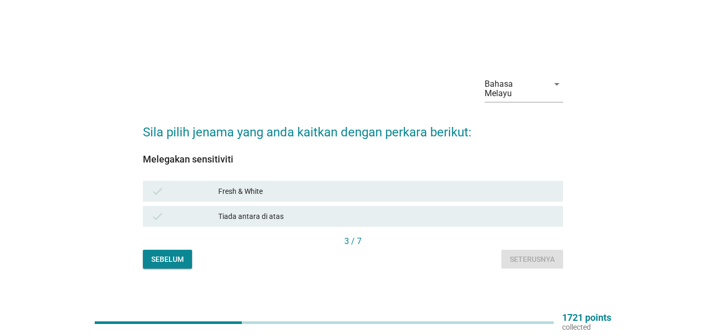
click at [247, 211] on div "Tiada antara di atas" at bounding box center [386, 216] width 336 height 13
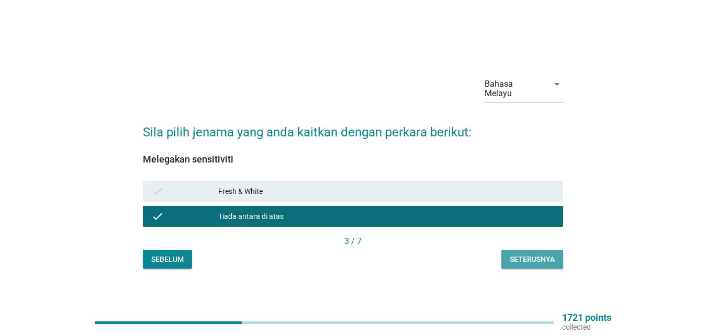
click at [534, 257] on div "Seterusnya" at bounding box center [531, 259] width 45 height 11
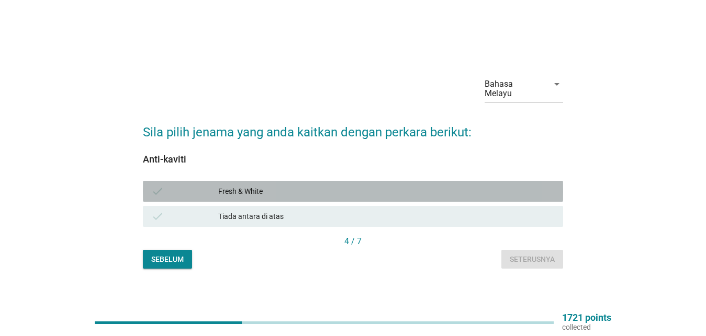
drag, startPoint x: 271, startPoint y: 183, endPoint x: 507, endPoint y: 251, distance: 245.5
click at [277, 186] on div "Fresh & White" at bounding box center [386, 191] width 336 height 13
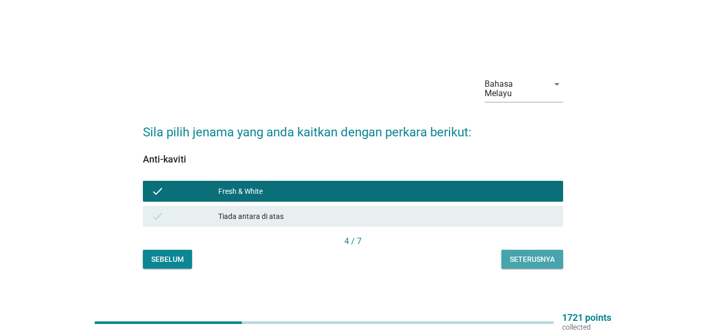
click at [542, 254] on div "Seterusnya" at bounding box center [531, 259] width 45 height 11
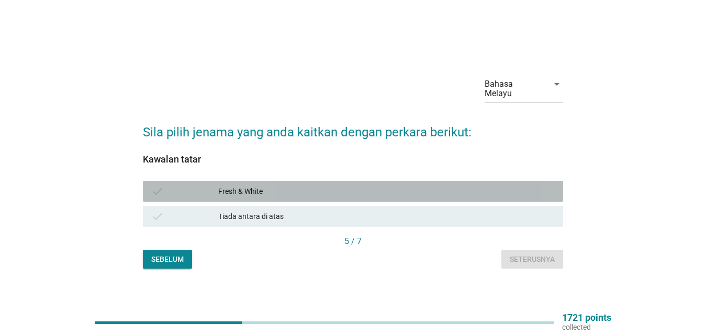
drag, startPoint x: 242, startPoint y: 192, endPoint x: 461, endPoint y: 251, distance: 226.3
click at [243, 192] on div "Fresh & White" at bounding box center [386, 191] width 336 height 13
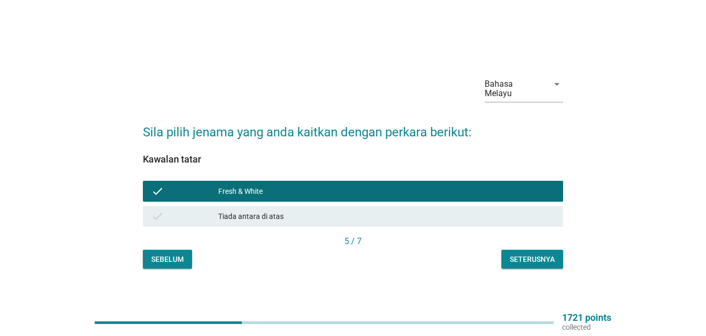
click at [553, 250] on button "Seterusnya" at bounding box center [532, 259] width 62 height 19
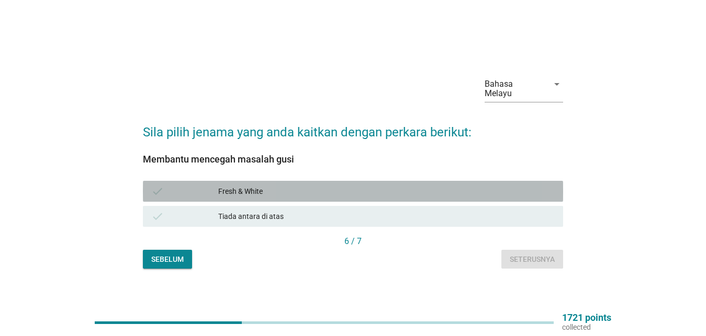
click at [258, 185] on div "Fresh & White" at bounding box center [386, 191] width 336 height 13
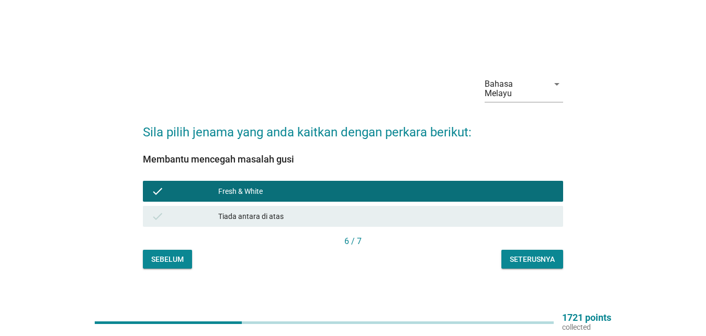
click at [519, 259] on div "Seterusnya" at bounding box center [531, 259] width 45 height 11
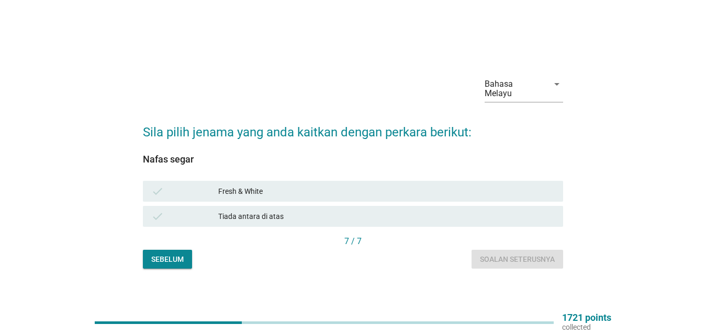
click at [257, 188] on div "Fresh & White" at bounding box center [386, 191] width 336 height 13
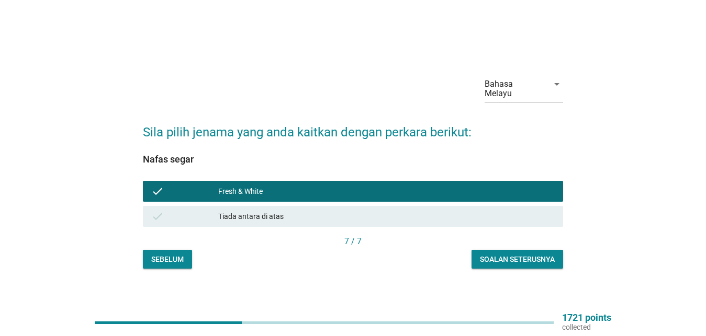
click at [516, 257] on div "Soalan seterusnya" at bounding box center [517, 259] width 75 height 11
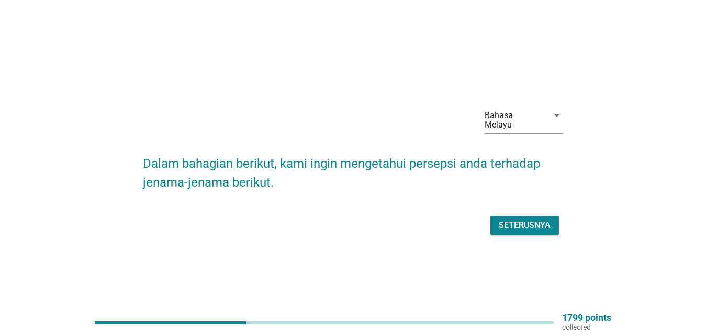
click at [520, 224] on div "Seterusnya" at bounding box center [524, 225] width 52 height 13
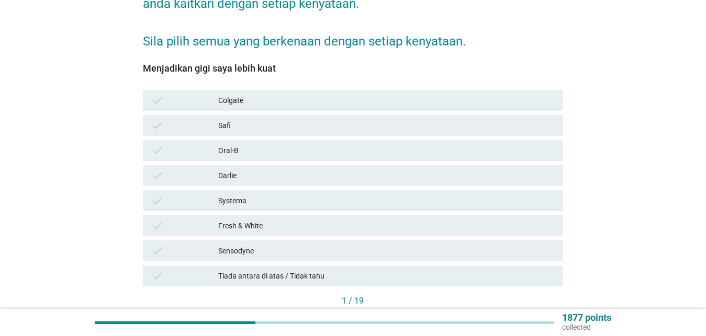
scroll to position [160, 0]
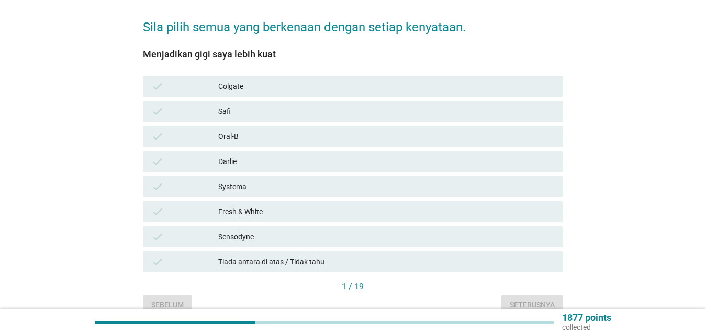
click at [293, 206] on div "Fresh & White" at bounding box center [386, 212] width 336 height 13
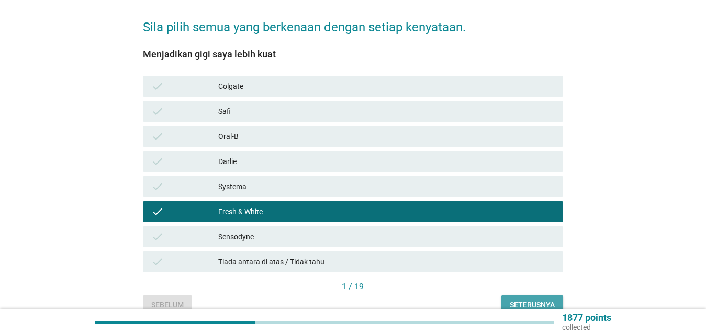
click at [518, 300] on div "Seterusnya" at bounding box center [531, 305] width 45 height 11
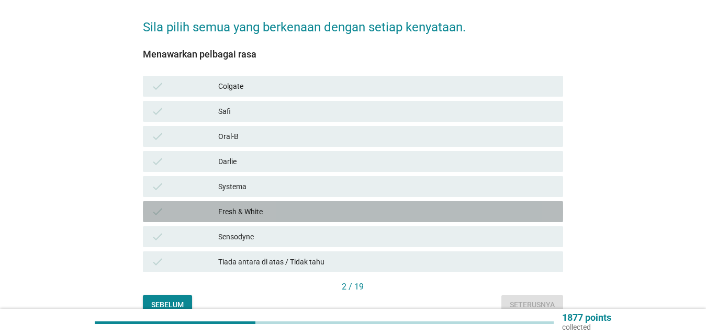
click at [248, 206] on div "Fresh & White" at bounding box center [386, 212] width 336 height 13
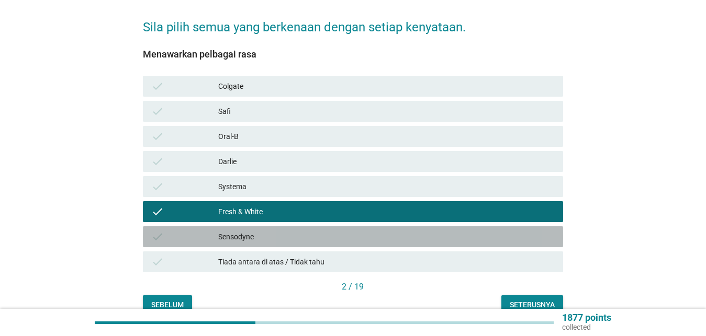
click at [251, 231] on div "Sensodyne" at bounding box center [386, 237] width 336 height 13
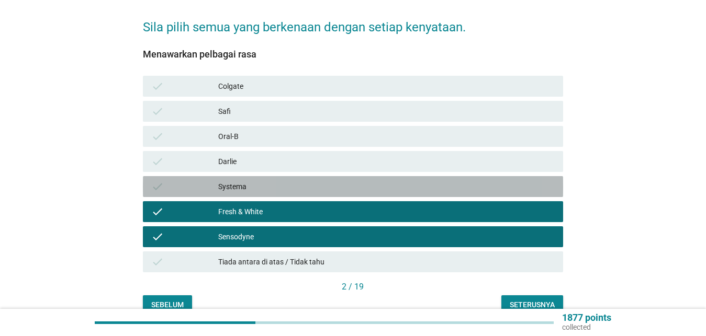
click at [266, 180] on div "Systema" at bounding box center [386, 186] width 336 height 13
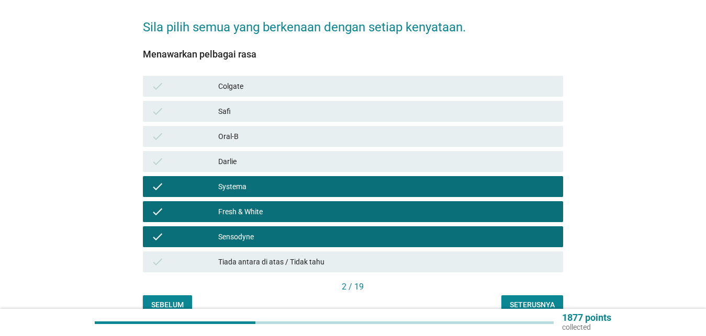
click at [268, 151] on div "check [PERSON_NAME]" at bounding box center [353, 161] width 420 height 21
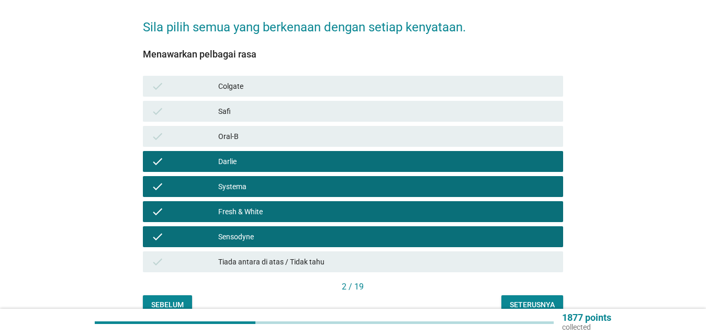
click at [274, 124] on div "check Oral-B" at bounding box center [353, 136] width 424 height 25
click at [275, 126] on div "check Oral-B" at bounding box center [353, 136] width 420 height 21
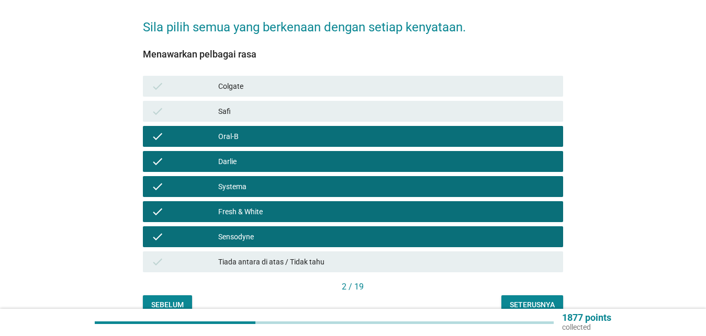
click at [289, 80] on div "Colgate" at bounding box center [386, 86] width 336 height 13
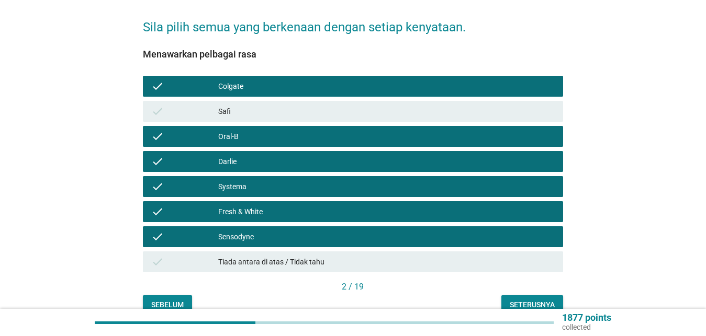
click at [524, 300] on div "Seterusnya" at bounding box center [531, 305] width 45 height 11
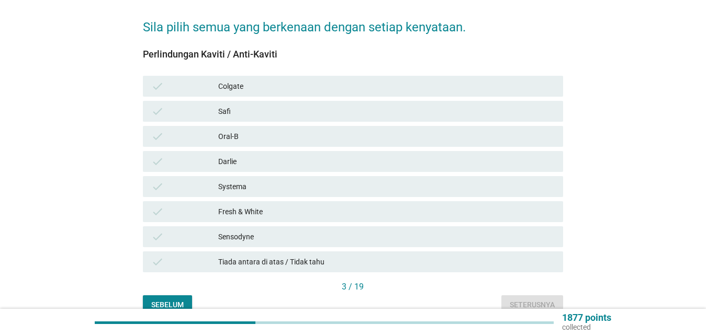
click at [319, 76] on div "check Colgate" at bounding box center [353, 86] width 420 height 21
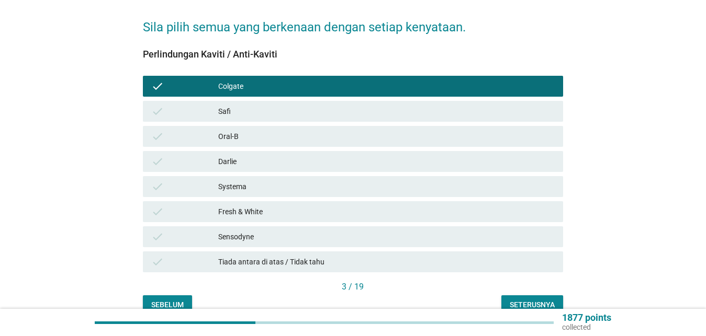
click at [321, 130] on div "Oral-B" at bounding box center [386, 136] width 336 height 13
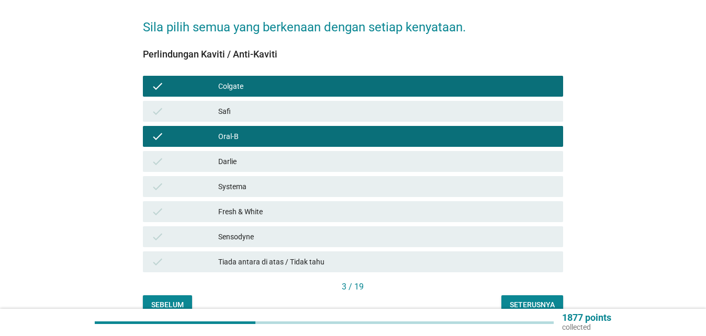
click at [316, 155] on div "Darlie" at bounding box center [386, 161] width 336 height 13
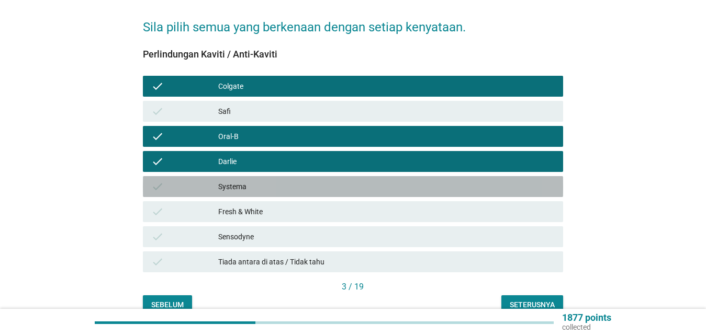
click at [309, 180] on div "Systema" at bounding box center [386, 186] width 336 height 13
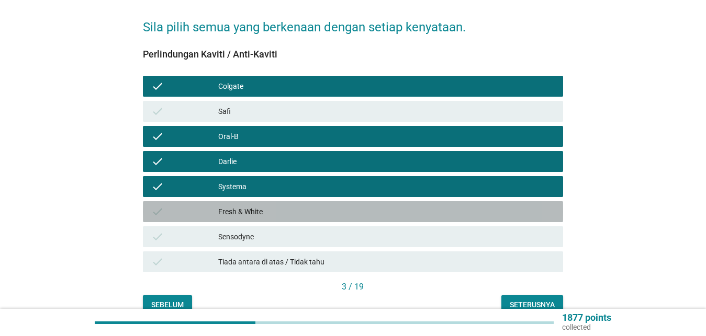
click at [310, 201] on div "check Fresh & White" at bounding box center [353, 211] width 420 height 21
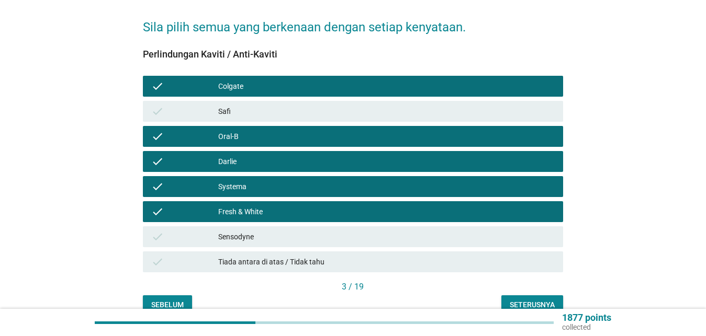
click at [311, 231] on div "Sensodyne" at bounding box center [386, 237] width 336 height 13
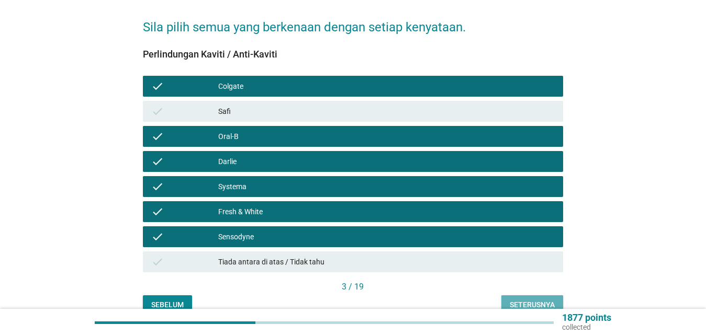
drag, startPoint x: 514, startPoint y: 291, endPoint x: 518, endPoint y: 284, distance: 8.4
click at [514, 300] on div "Seterusnya" at bounding box center [531, 305] width 45 height 11
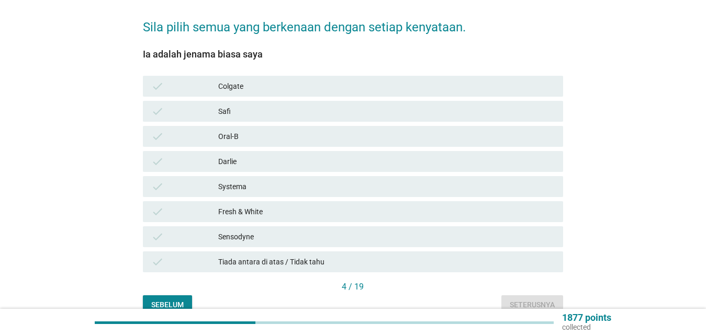
drag, startPoint x: 271, startPoint y: 200, endPoint x: 324, endPoint y: 249, distance: 72.2
click at [273, 206] on div "Fresh & White" at bounding box center [386, 212] width 336 height 13
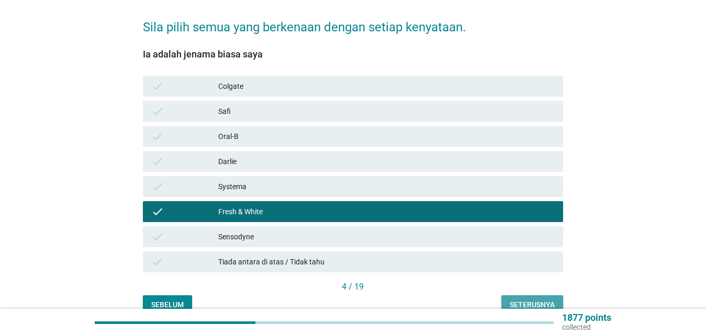
drag, startPoint x: 513, startPoint y: 294, endPoint x: 517, endPoint y: 265, distance: 29.1
click at [514, 300] on div "Seterusnya" at bounding box center [531, 305] width 45 height 11
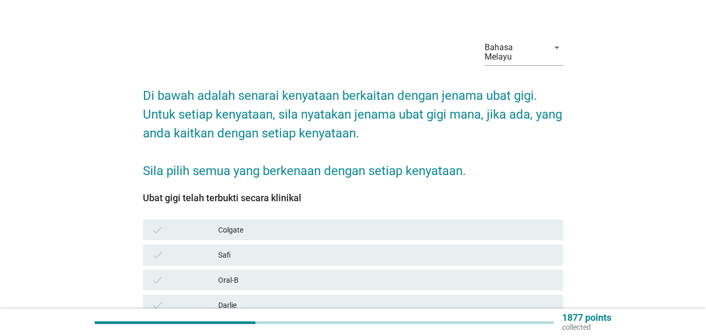
scroll to position [107, 0]
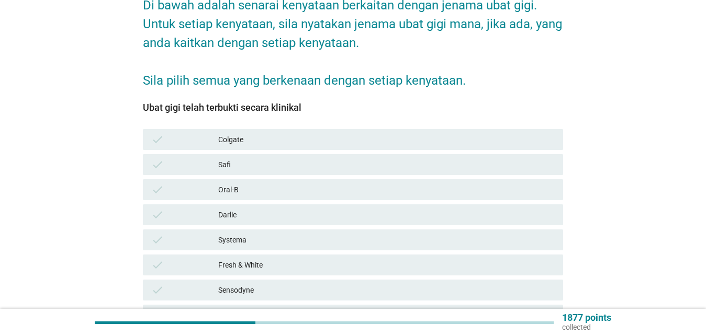
click at [282, 133] on div "Colgate" at bounding box center [386, 139] width 336 height 13
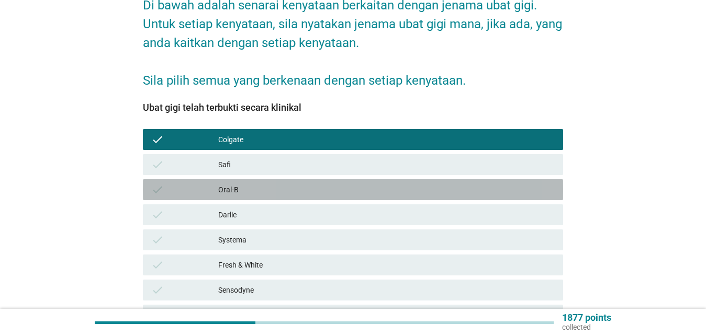
click at [281, 184] on div "Oral-B" at bounding box center [386, 190] width 336 height 13
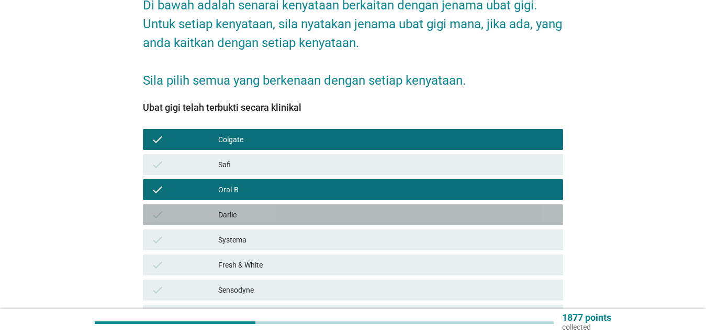
click at [282, 211] on div "Darlie" at bounding box center [386, 215] width 336 height 13
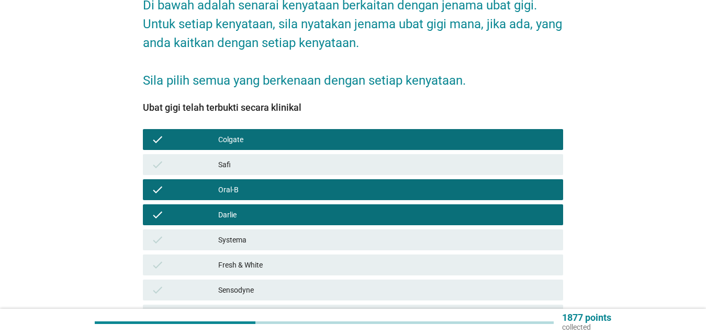
drag, startPoint x: 278, startPoint y: 236, endPoint x: 279, endPoint y: 254, distance: 18.4
click at [278, 235] on div "Systema" at bounding box center [386, 240] width 336 height 13
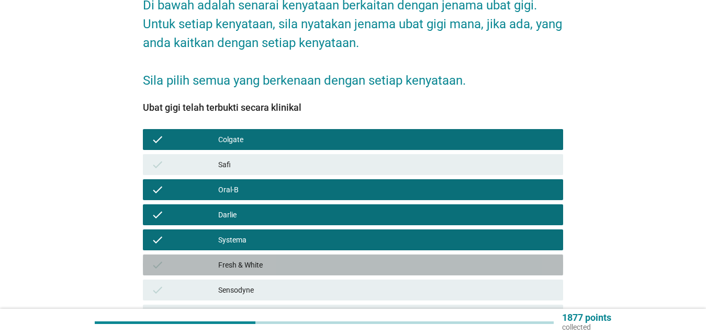
click at [280, 259] on div "Fresh & White" at bounding box center [386, 265] width 336 height 13
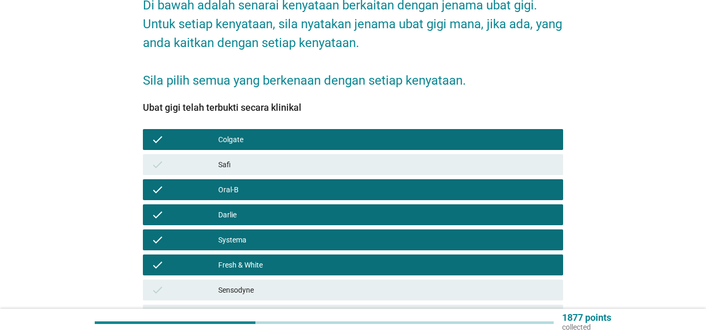
click at [277, 284] on div "Sensodyne" at bounding box center [386, 290] width 336 height 13
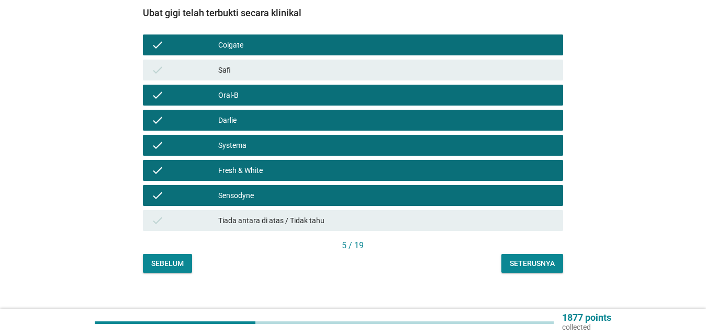
scroll to position [203, 0]
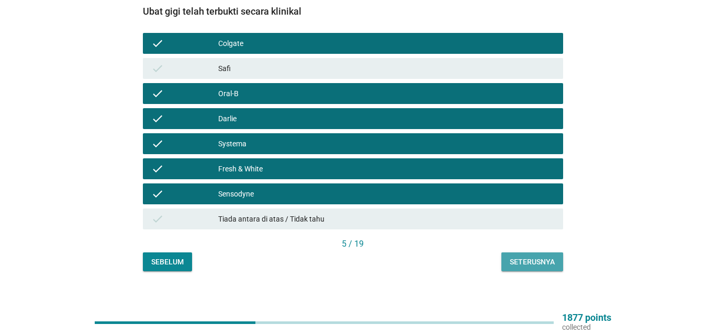
click at [512, 257] on div "Seterusnya" at bounding box center [531, 262] width 45 height 11
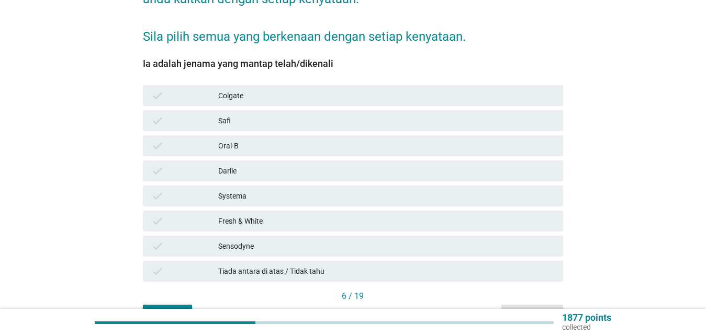
scroll to position [160, 0]
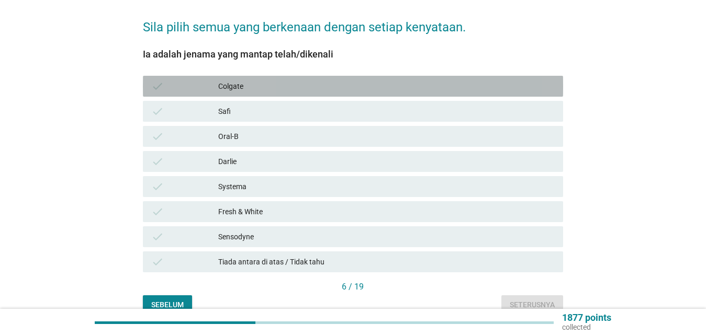
click at [269, 80] on div "Colgate" at bounding box center [386, 86] width 336 height 13
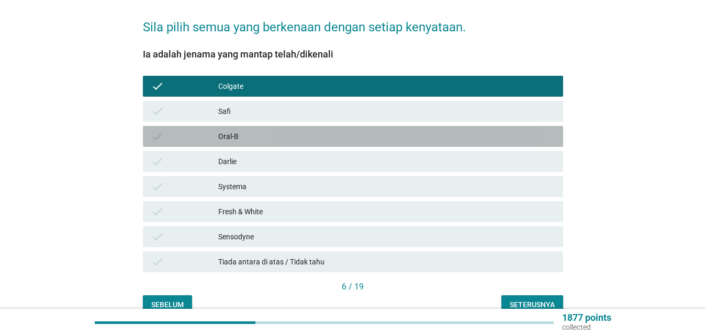
click at [261, 130] on div "Oral-B" at bounding box center [386, 136] width 336 height 13
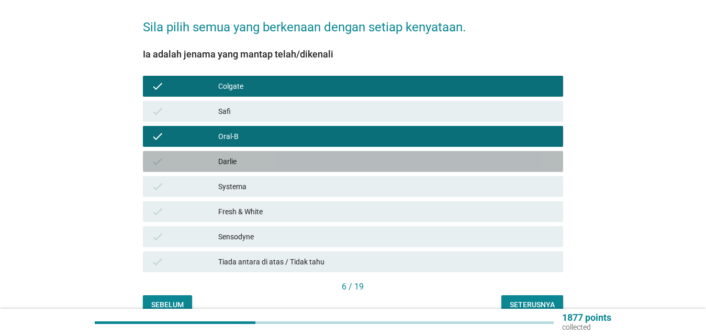
click at [258, 156] on div "Darlie" at bounding box center [386, 161] width 336 height 13
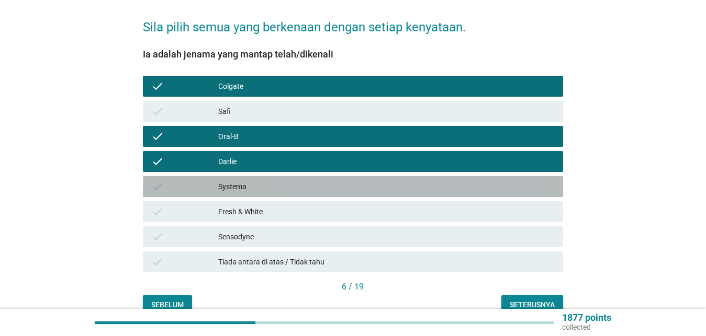
click at [260, 182] on div "Systema" at bounding box center [386, 186] width 336 height 13
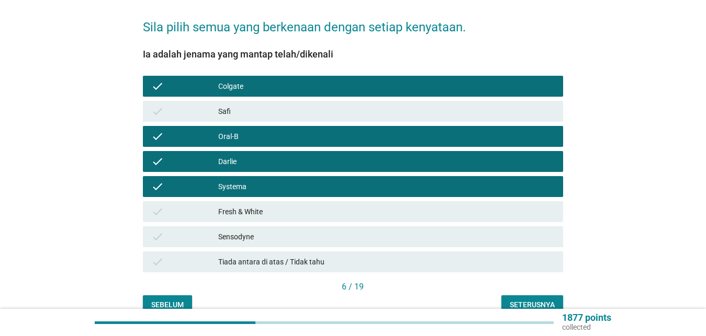
click at [266, 206] on div "Fresh & White" at bounding box center [386, 212] width 336 height 13
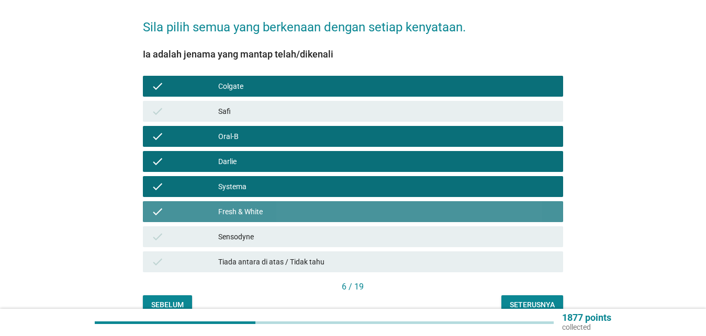
click at [265, 232] on div "Sensodyne" at bounding box center [386, 237] width 336 height 13
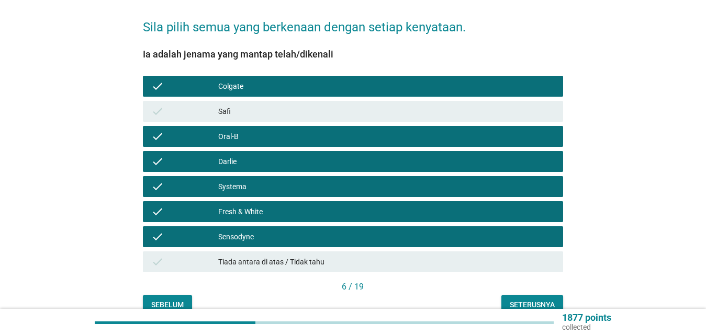
click at [523, 300] on div "Seterusnya" at bounding box center [531, 305] width 45 height 11
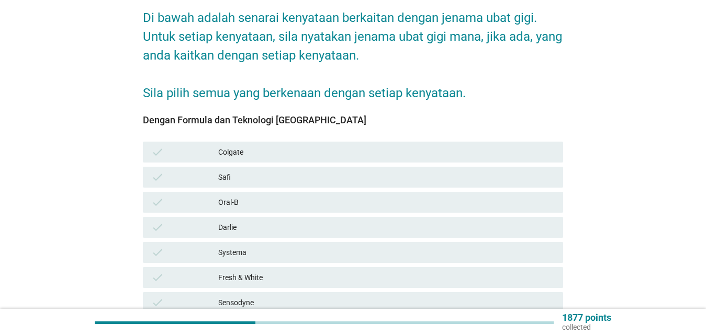
scroll to position [107, 0]
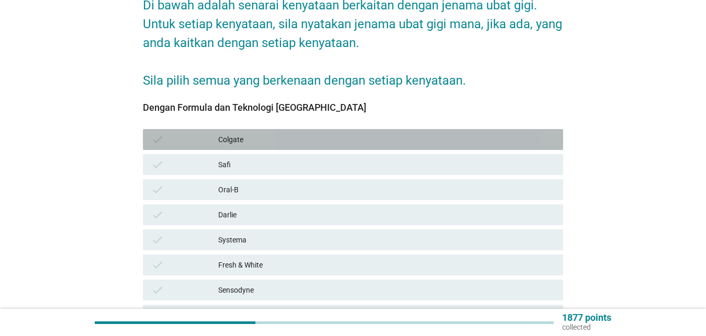
click at [283, 129] on div "check Colgate" at bounding box center [353, 139] width 420 height 21
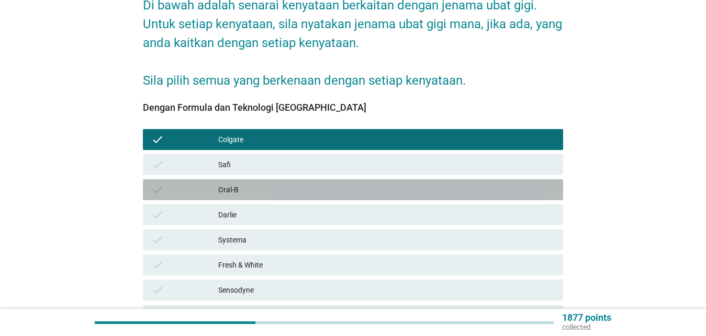
click at [310, 184] on div "Oral-B" at bounding box center [386, 190] width 336 height 13
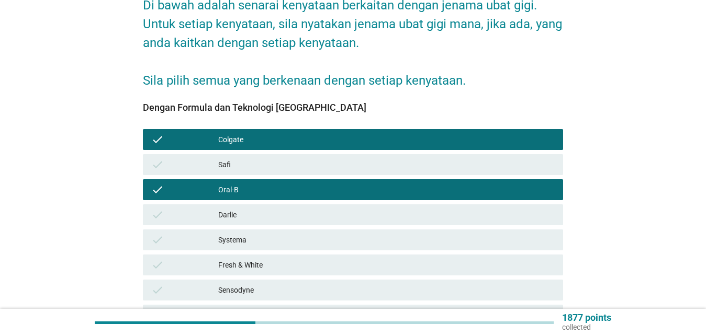
scroll to position [203, 0]
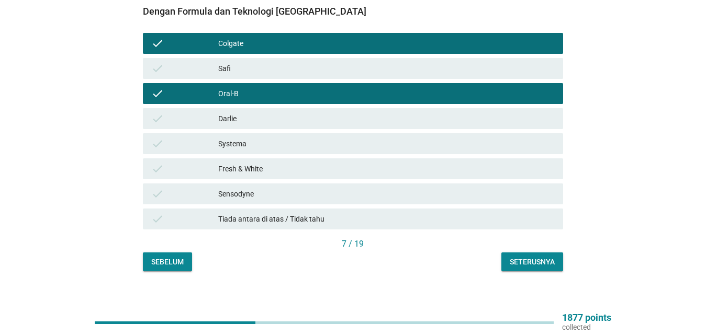
click at [348, 164] on div "Fresh & White" at bounding box center [386, 169] width 336 height 13
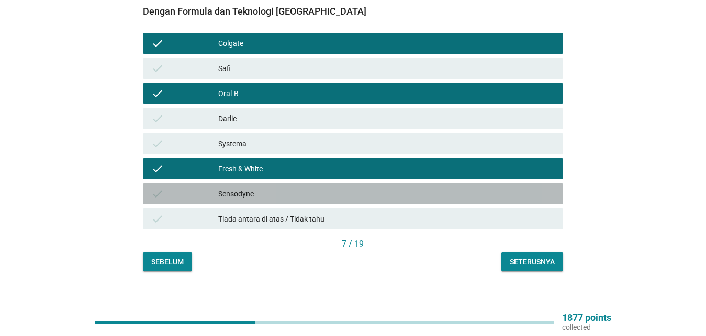
click at [359, 188] on div "Sensodyne" at bounding box center [386, 194] width 336 height 13
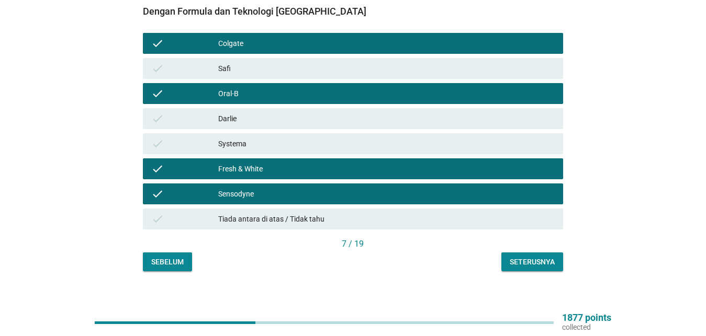
click at [541, 253] on button "Seterusnya" at bounding box center [532, 262] width 62 height 19
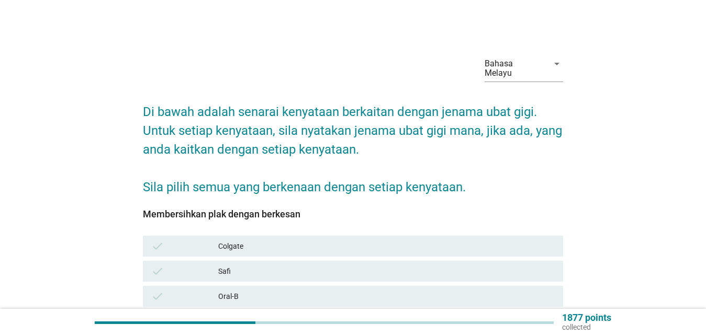
scroll to position [107, 0]
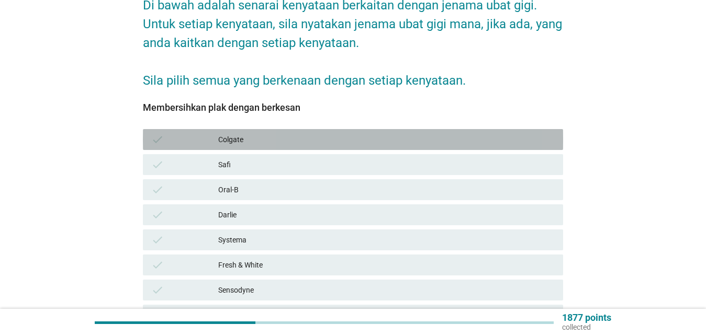
click at [223, 133] on div "Colgate" at bounding box center [386, 139] width 336 height 13
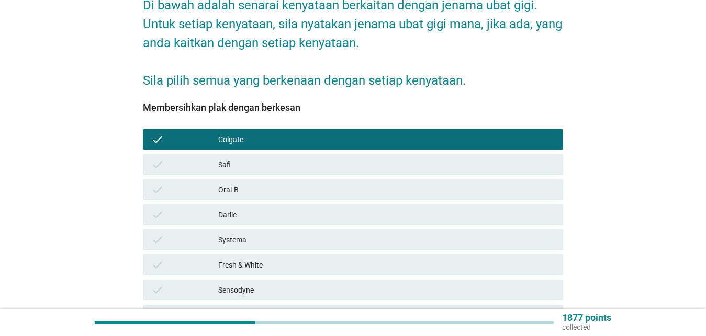
click at [224, 179] on div "check Oral-B" at bounding box center [353, 189] width 420 height 21
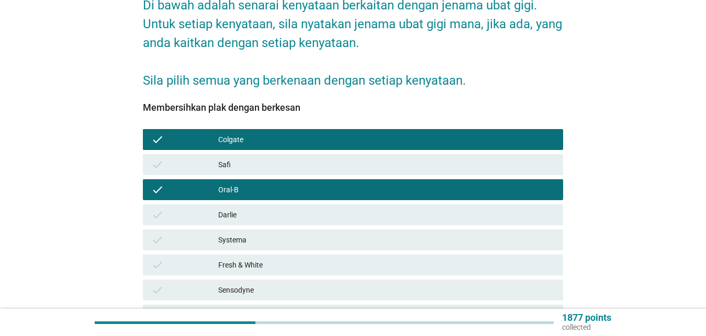
click at [226, 209] on div "Darlie" at bounding box center [386, 215] width 336 height 13
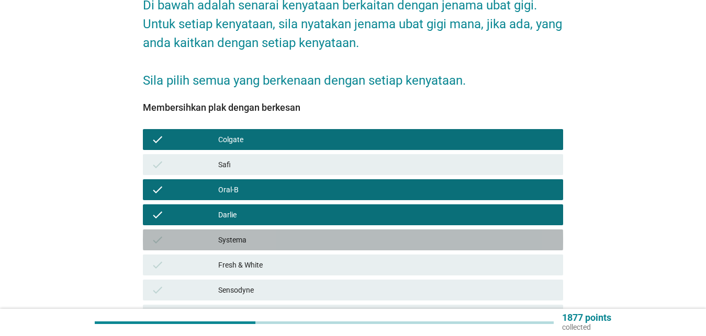
click at [237, 239] on div "check Systema" at bounding box center [353, 240] width 420 height 21
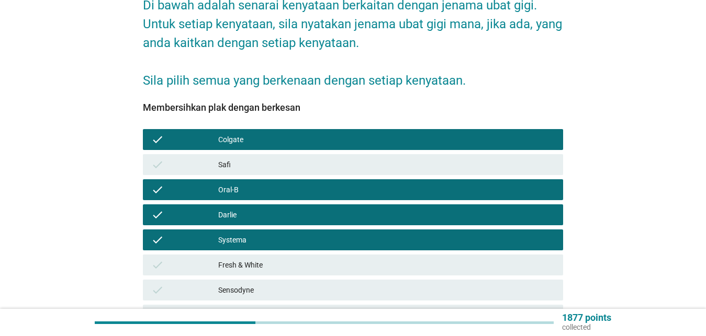
click at [241, 263] on div "check Fresh & White" at bounding box center [353, 265] width 420 height 21
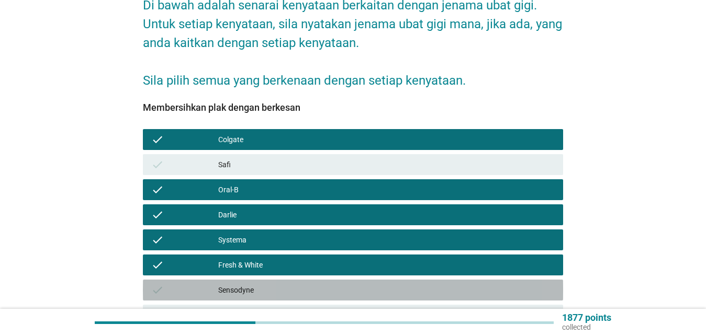
click at [242, 284] on div "Sensodyne" at bounding box center [386, 290] width 336 height 13
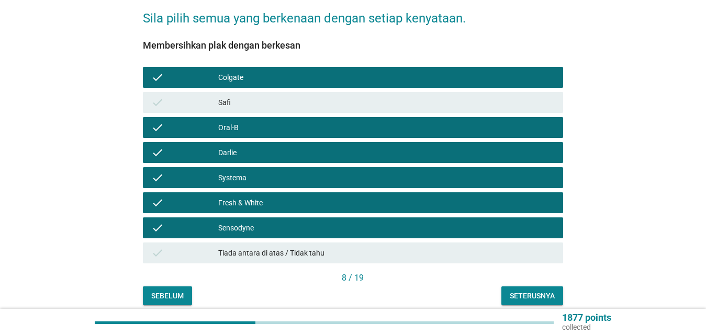
scroll to position [203, 0]
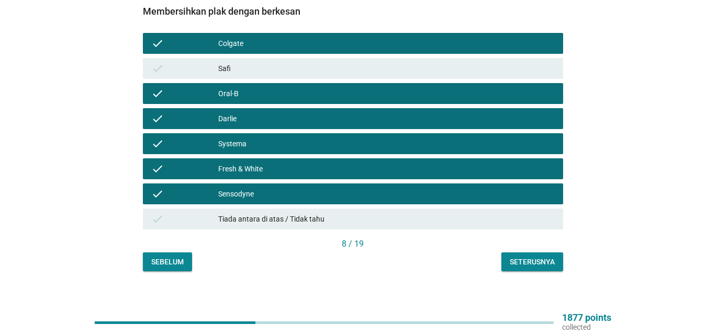
click at [516, 257] on div "Seterusnya" at bounding box center [531, 262] width 45 height 11
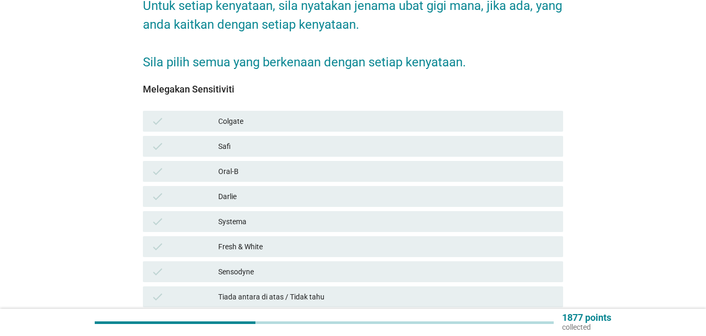
scroll to position [160, 0]
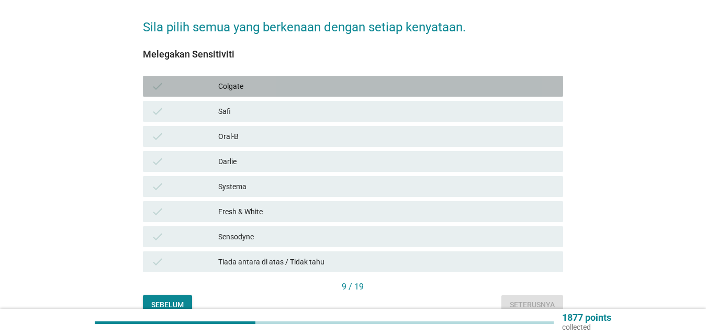
click at [273, 80] on div "Colgate" at bounding box center [386, 86] width 336 height 13
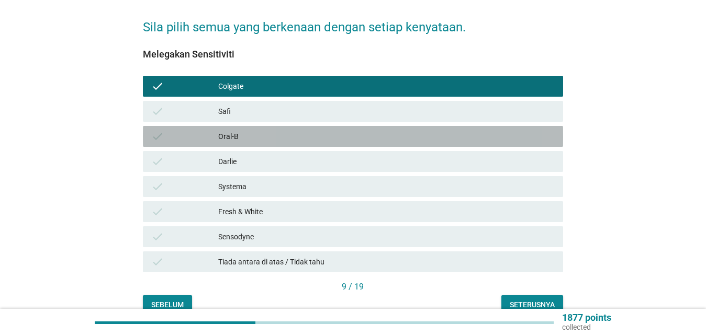
click at [258, 130] on div "Oral-B" at bounding box center [386, 136] width 336 height 13
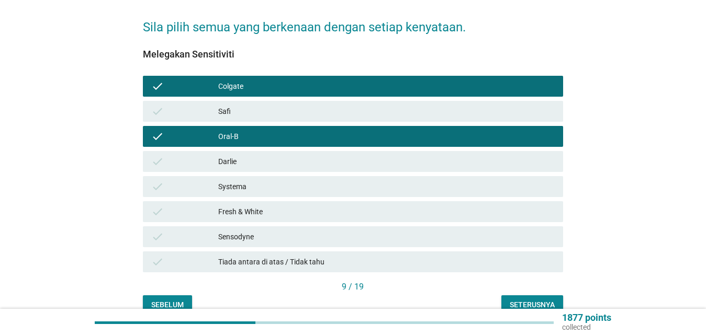
click at [252, 159] on div "check [PERSON_NAME]" at bounding box center [353, 161] width 420 height 21
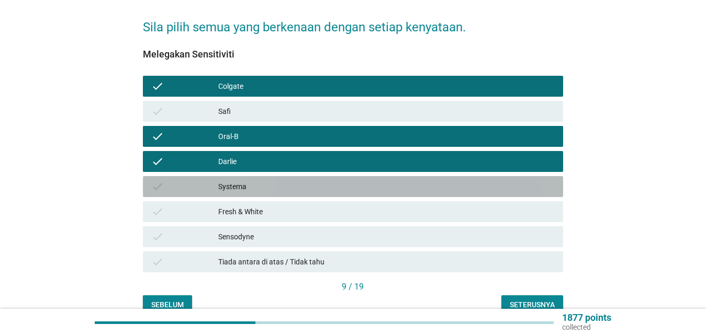
click at [256, 183] on div "Systema" at bounding box center [386, 186] width 336 height 13
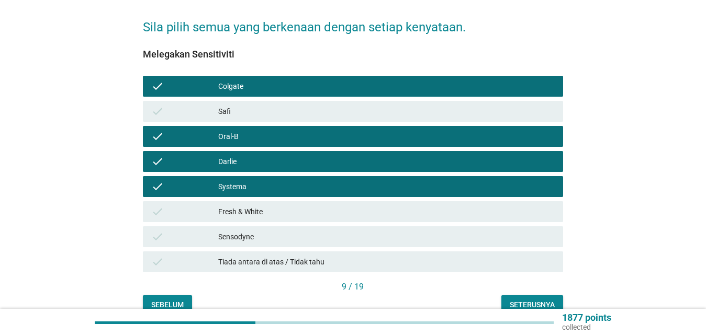
click at [258, 206] on div "Fresh & White" at bounding box center [386, 212] width 336 height 13
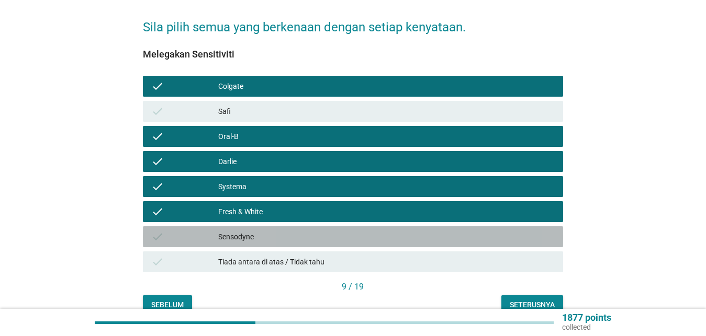
click at [260, 232] on div "Sensodyne" at bounding box center [386, 237] width 336 height 13
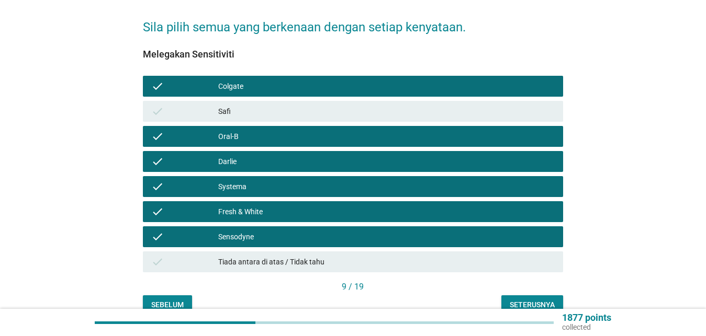
click at [527, 300] on div "Seterusnya" at bounding box center [531, 305] width 45 height 11
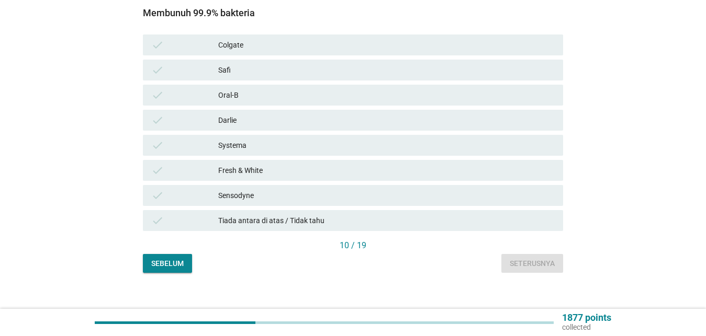
scroll to position [203, 0]
drag, startPoint x: 250, startPoint y: 35, endPoint x: 251, endPoint y: 40, distance: 5.3
click at [251, 37] on div "Colgate" at bounding box center [386, 43] width 336 height 13
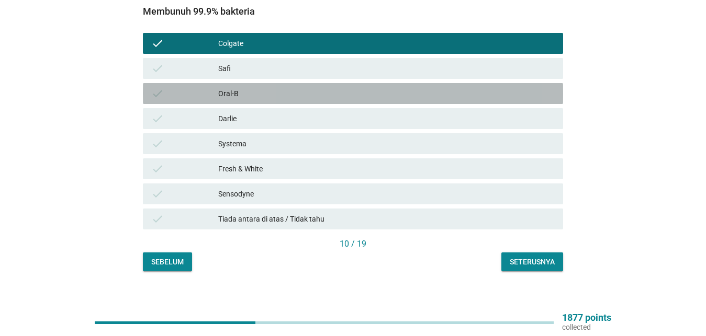
click at [248, 87] on div "Oral-B" at bounding box center [386, 93] width 336 height 13
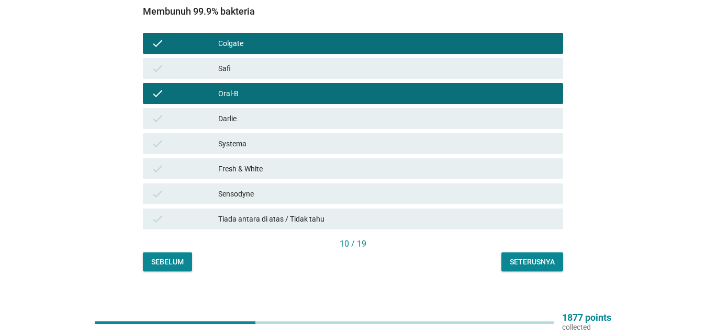
click at [253, 114] on div "Darlie" at bounding box center [386, 118] width 336 height 13
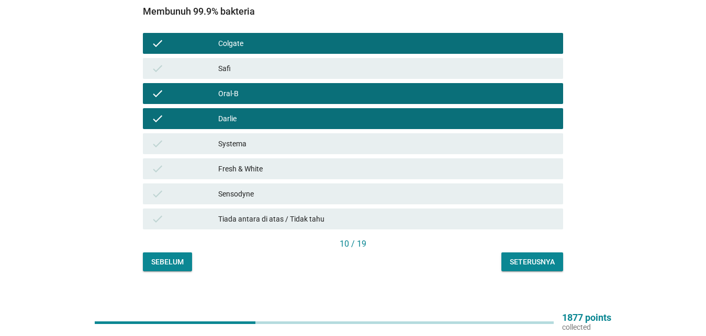
click at [256, 142] on div "check Systema" at bounding box center [353, 143] width 420 height 21
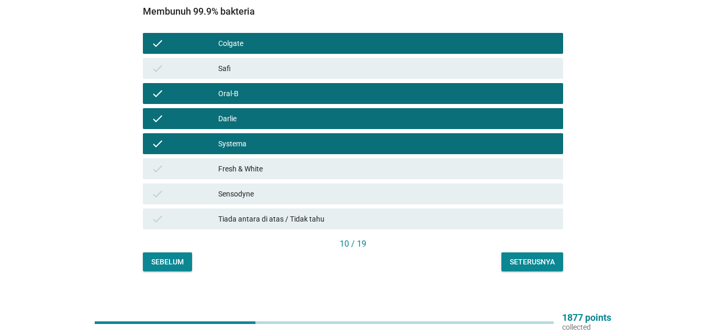
click at [257, 171] on div "check Fresh & White" at bounding box center [353, 168] width 424 height 25
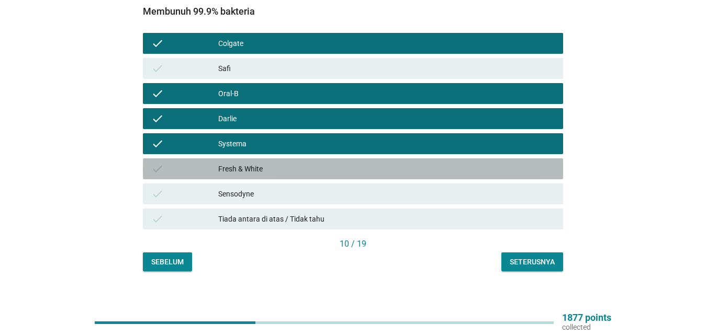
click at [262, 163] on div "Fresh & White" at bounding box center [386, 169] width 336 height 13
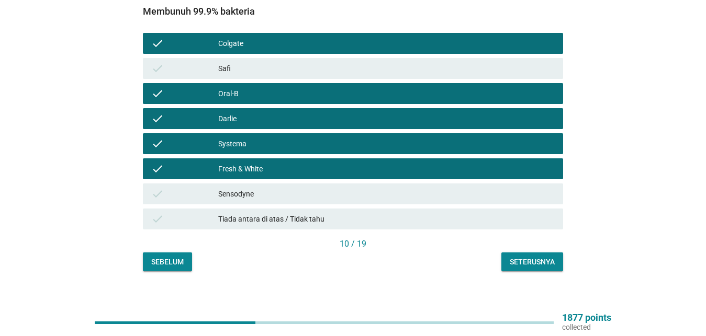
click at [267, 188] on div "Sensodyne" at bounding box center [386, 194] width 336 height 13
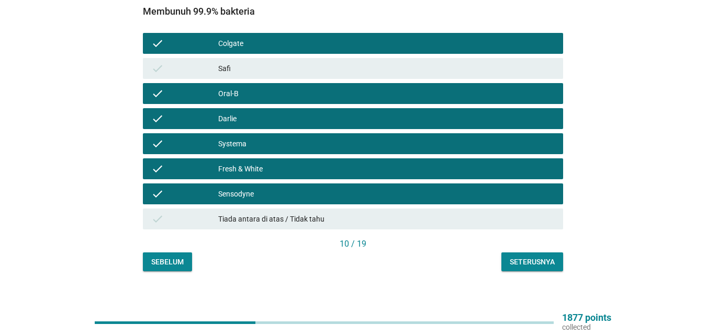
click at [536, 257] on div "Seterusnya" at bounding box center [531, 262] width 45 height 11
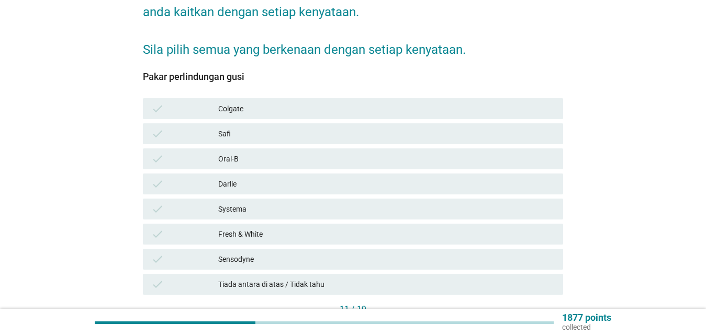
scroll to position [160, 0]
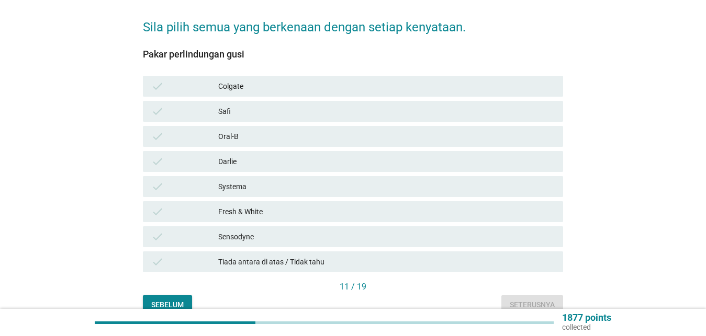
click at [263, 80] on div "Colgate" at bounding box center [386, 86] width 336 height 13
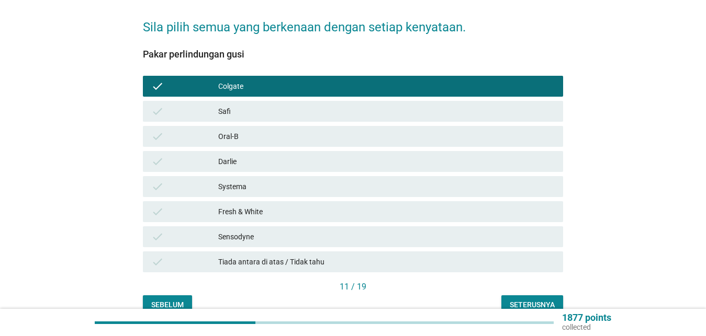
click at [259, 105] on div "Safi" at bounding box center [386, 111] width 336 height 13
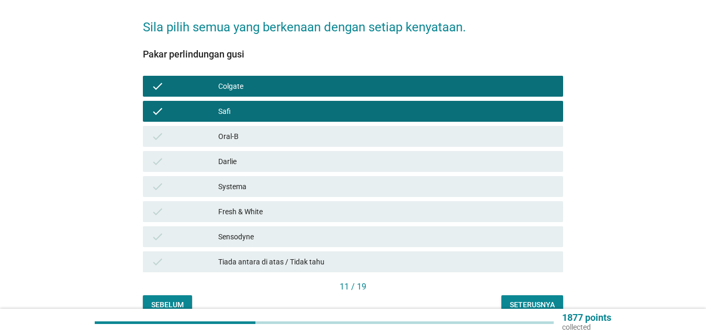
click at [259, 155] on div "Darlie" at bounding box center [386, 161] width 336 height 13
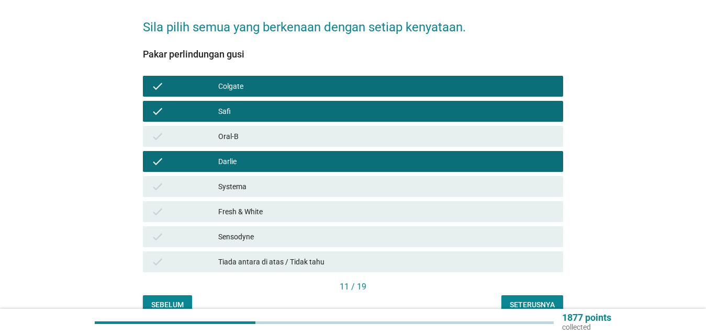
click at [265, 130] on div "Oral-B" at bounding box center [386, 136] width 336 height 13
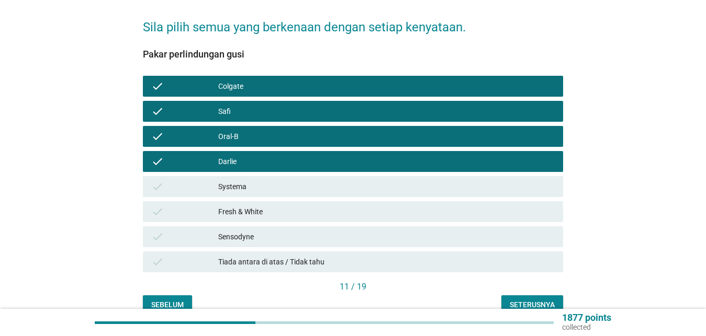
click at [267, 105] on div "Safi" at bounding box center [386, 111] width 336 height 13
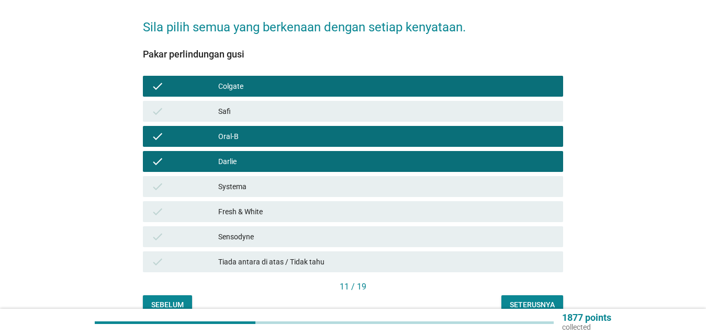
click at [270, 174] on div "check Systema" at bounding box center [353, 186] width 424 height 25
click at [265, 180] on div "Systema" at bounding box center [386, 186] width 336 height 13
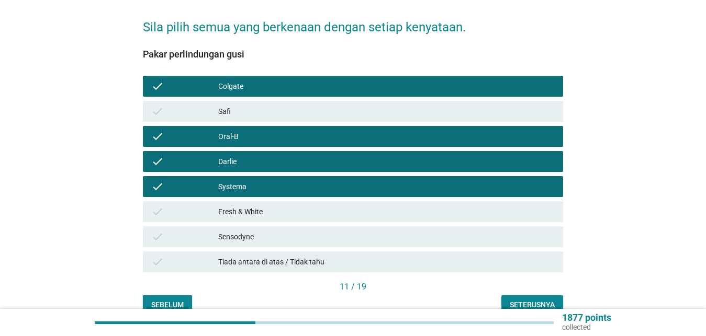
click at [262, 206] on div "Fresh & White" at bounding box center [386, 212] width 336 height 13
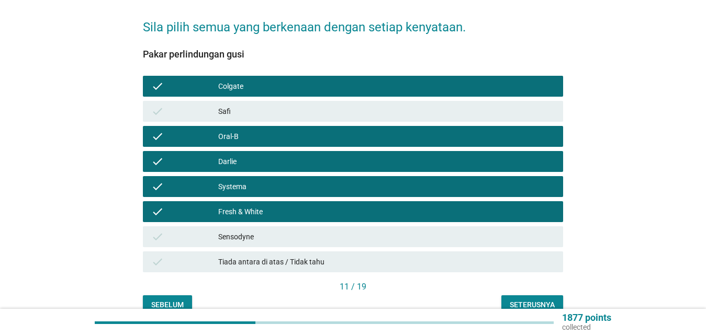
drag, startPoint x: 263, startPoint y: 231, endPoint x: 369, endPoint y: 285, distance: 119.1
click at [263, 231] on div "Sensodyne" at bounding box center [386, 237] width 336 height 13
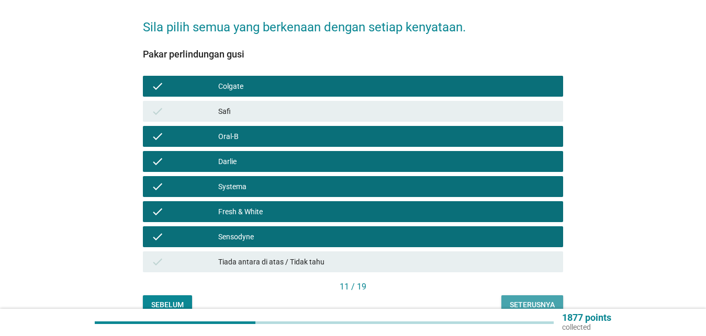
click at [519, 300] on div "Seterusnya" at bounding box center [531, 305] width 45 height 11
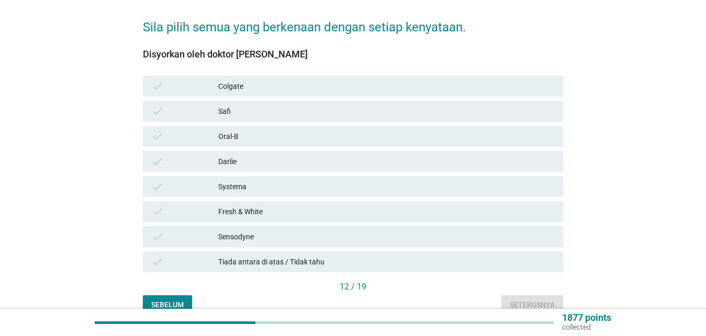
click at [274, 180] on div "Systema" at bounding box center [386, 186] width 336 height 13
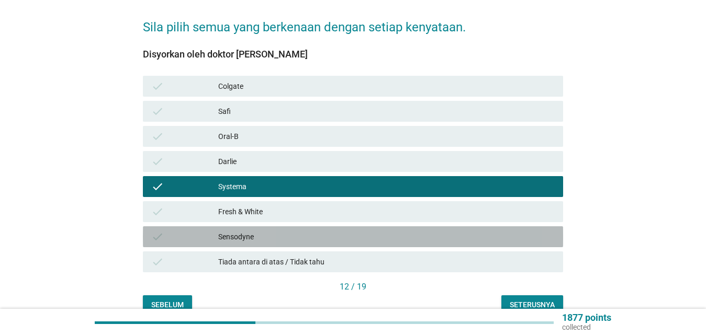
click at [257, 231] on div "Sensodyne" at bounding box center [386, 237] width 336 height 13
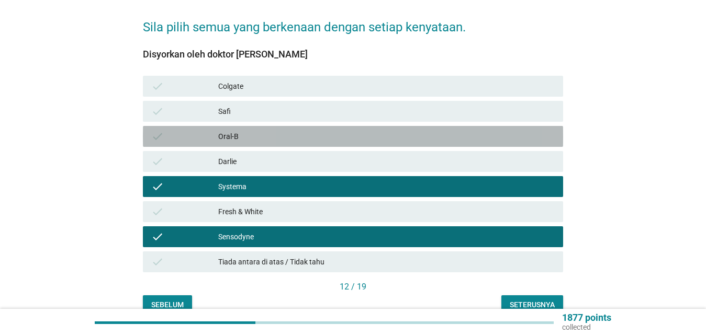
click at [269, 130] on div "Oral-B" at bounding box center [386, 136] width 336 height 13
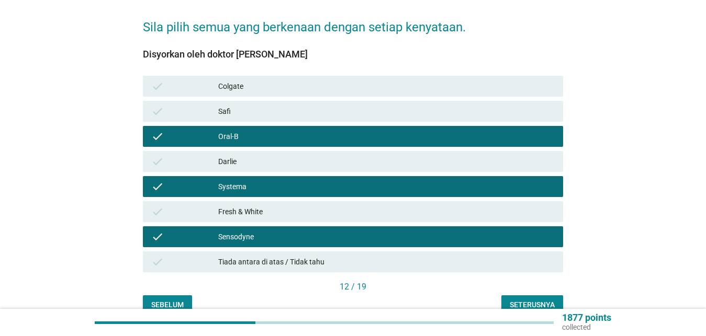
click at [522, 300] on div "Seterusnya" at bounding box center [531, 305] width 45 height 11
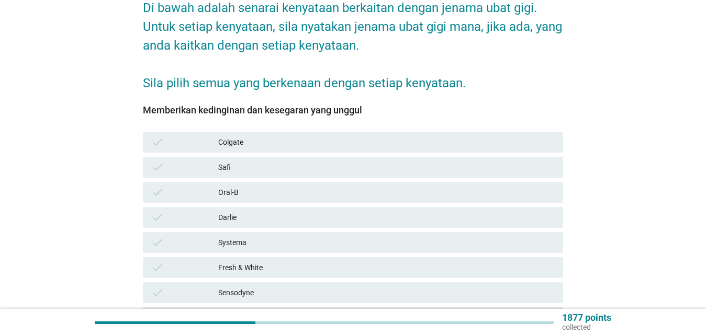
scroll to position [107, 0]
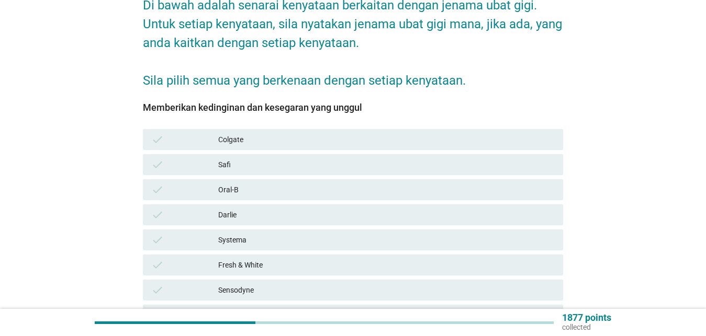
click at [293, 133] on div "Colgate" at bounding box center [386, 139] width 336 height 13
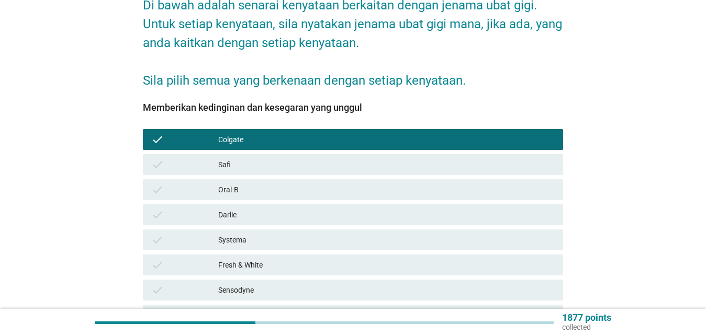
click at [280, 187] on div "check Oral-B" at bounding box center [353, 189] width 420 height 21
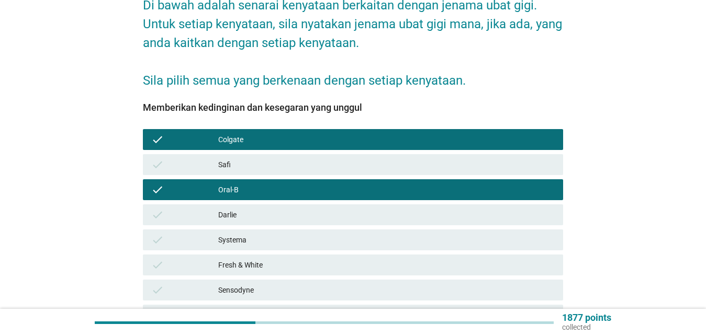
click at [280, 209] on div "Darlie" at bounding box center [386, 215] width 336 height 13
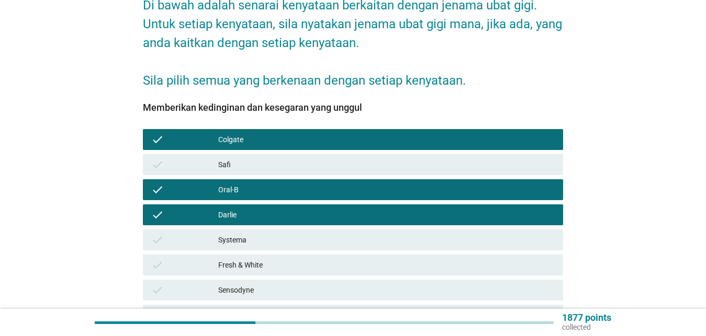
click at [277, 234] on div "Systema" at bounding box center [386, 240] width 336 height 13
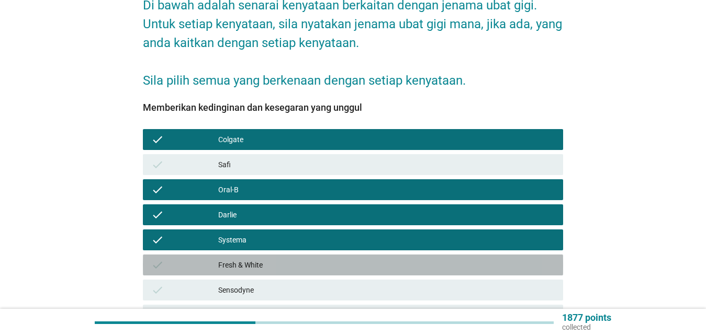
click at [281, 259] on div "Fresh & White" at bounding box center [386, 265] width 336 height 13
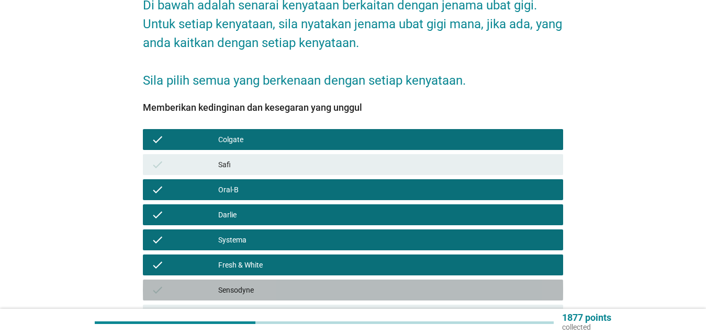
click at [282, 284] on div "Sensodyne" at bounding box center [386, 290] width 336 height 13
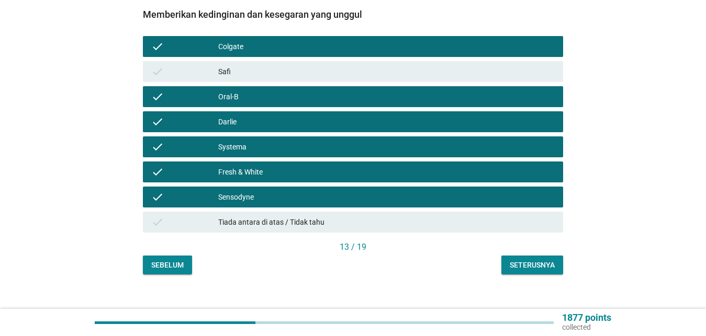
scroll to position [203, 0]
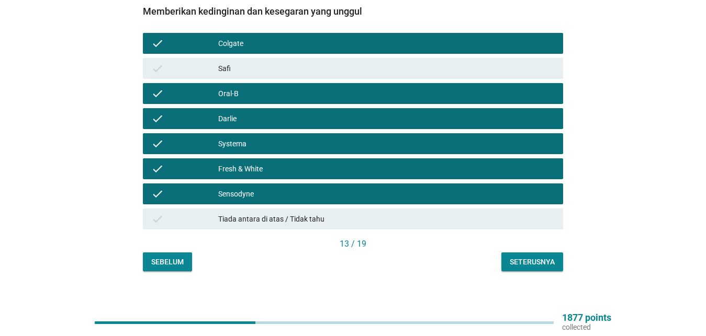
click at [526, 257] on div "Seterusnya" at bounding box center [531, 262] width 45 height 11
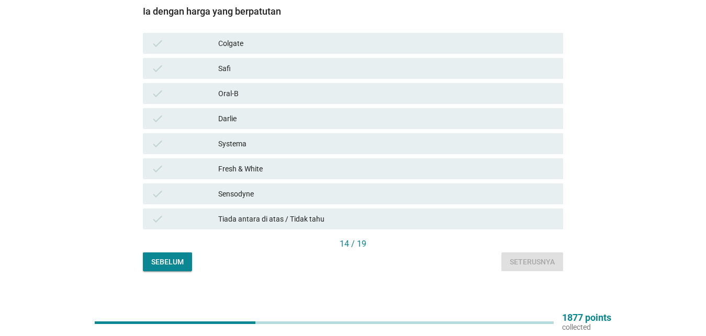
click at [256, 163] on div "Fresh & White" at bounding box center [386, 169] width 336 height 13
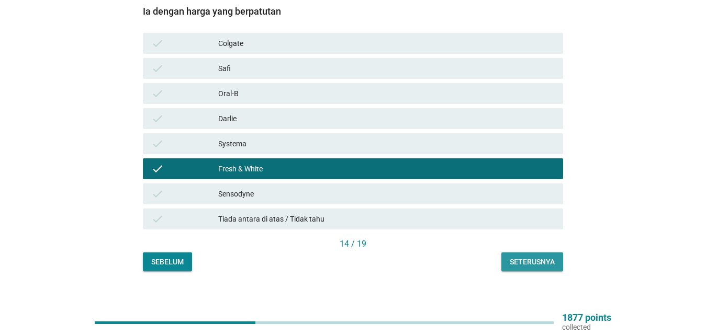
drag, startPoint x: 517, startPoint y: 245, endPoint x: 537, endPoint y: 225, distance: 28.1
click at [518, 253] on button "Seterusnya" at bounding box center [532, 262] width 62 height 19
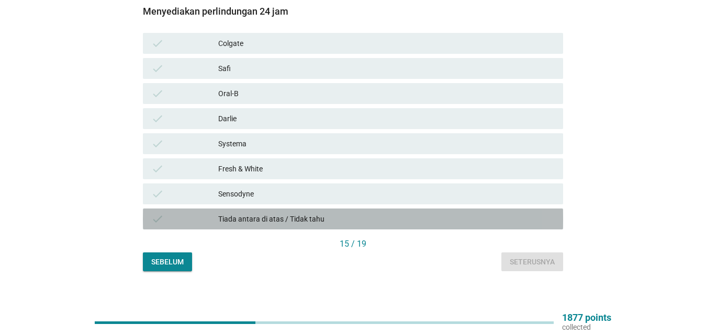
click at [323, 213] on div "Tiada antara di atas / Tidak tahu" at bounding box center [386, 219] width 336 height 13
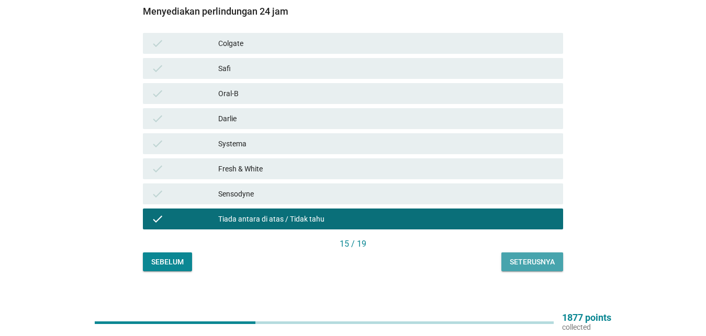
click at [535, 257] on div "Seterusnya" at bounding box center [531, 262] width 45 height 11
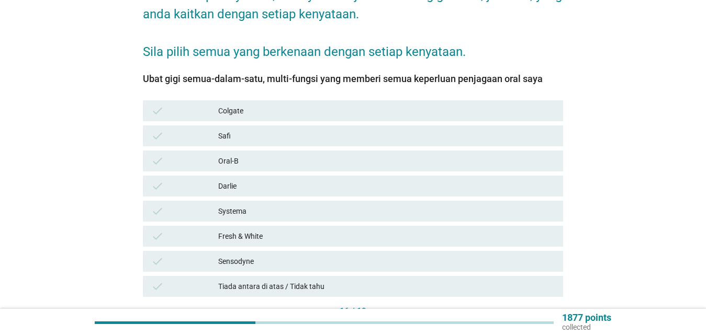
scroll to position [160, 0]
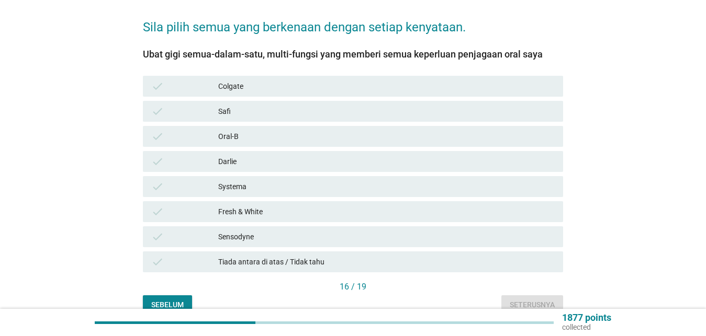
click at [371, 252] on div "check Tiada antara di atas / Tidak tahu" at bounding box center [353, 262] width 420 height 21
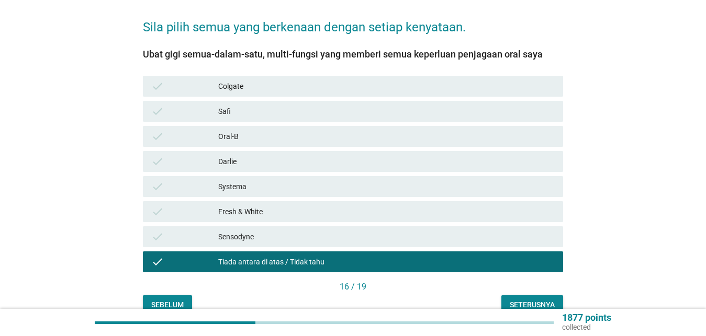
click at [516, 300] on div "Seterusnya" at bounding box center [531, 305] width 45 height 11
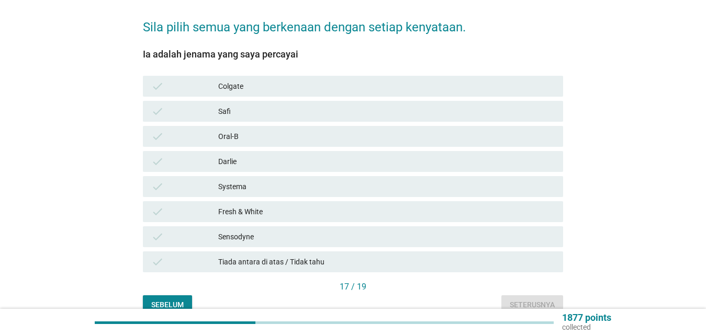
click at [320, 80] on div "Colgate" at bounding box center [386, 86] width 336 height 13
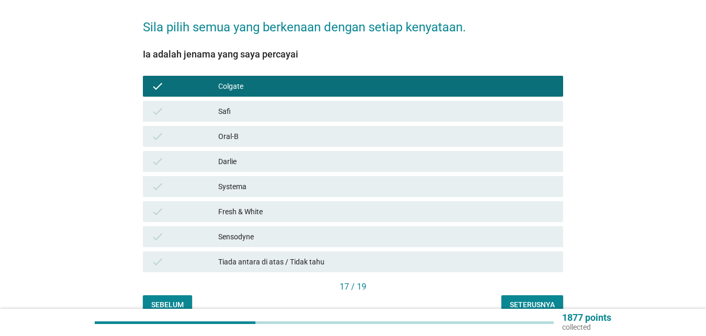
click at [282, 130] on div "Oral-B" at bounding box center [386, 136] width 336 height 13
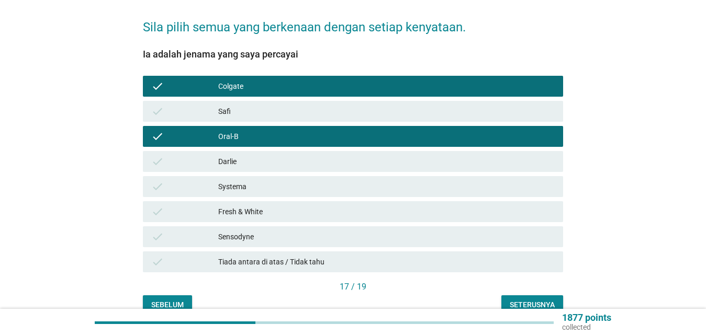
click at [271, 155] on div "Darlie" at bounding box center [386, 161] width 336 height 13
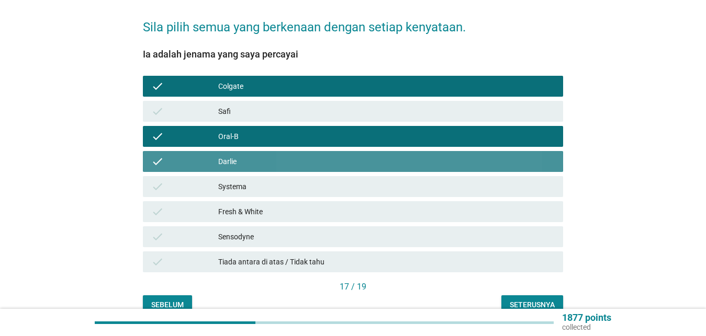
click at [271, 180] on div "Systema" at bounding box center [386, 186] width 336 height 13
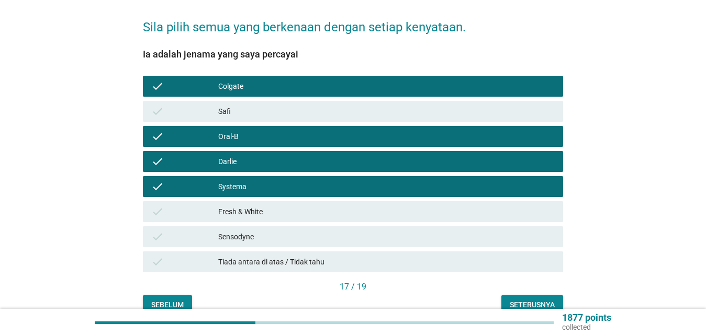
click at [276, 212] on div "check Fresh & White" at bounding box center [353, 211] width 420 height 21
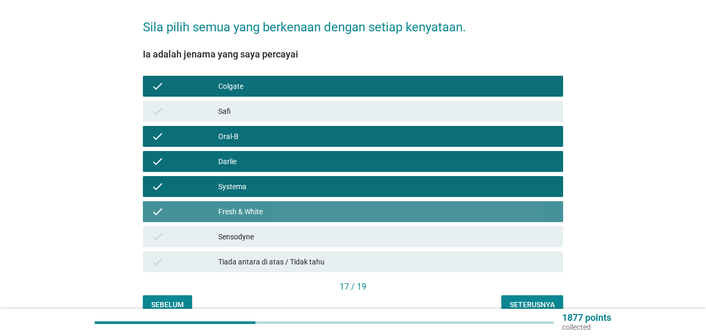
click at [274, 231] on div "Sensodyne" at bounding box center [386, 237] width 336 height 13
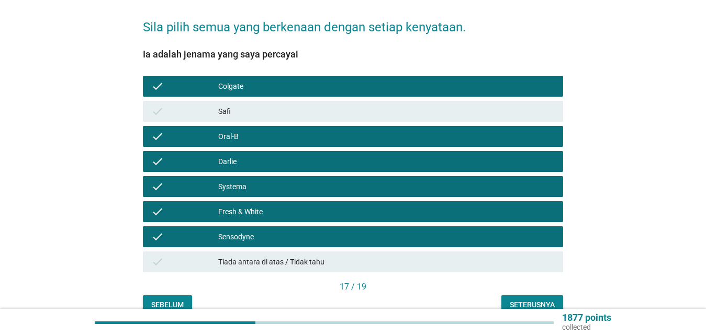
click at [536, 300] on div "Seterusnya" at bounding box center [531, 305] width 45 height 11
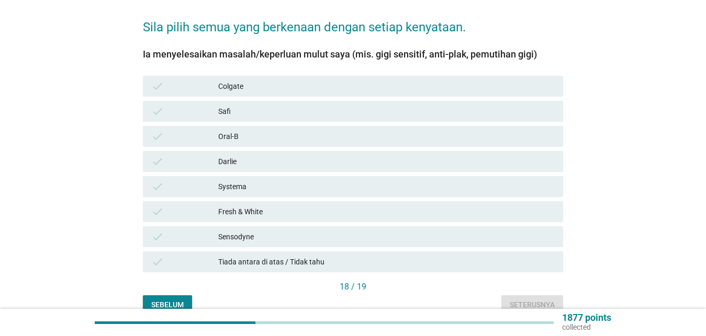
click at [334, 80] on div "Colgate" at bounding box center [386, 86] width 336 height 13
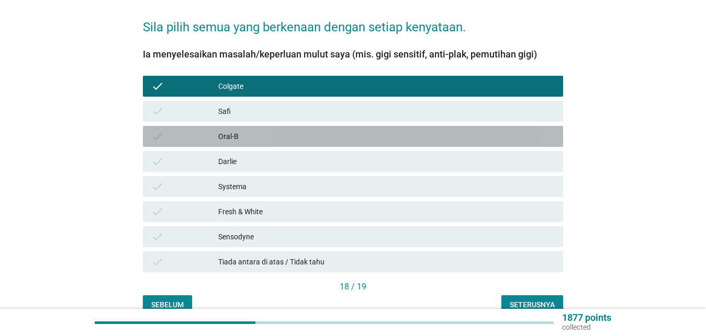
click at [313, 130] on div "Oral-B" at bounding box center [386, 136] width 336 height 13
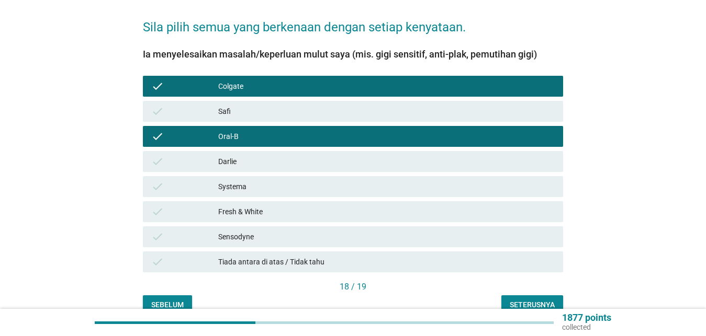
click at [305, 157] on div "Darlie" at bounding box center [386, 161] width 336 height 13
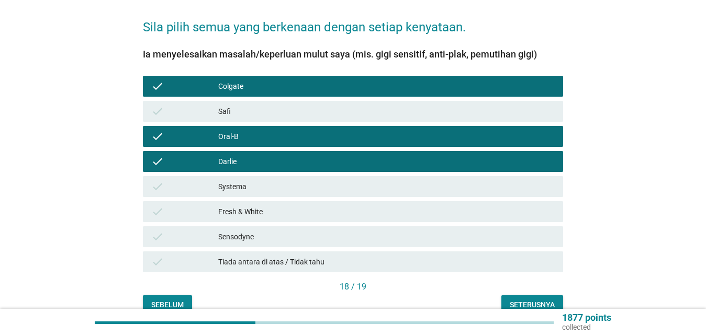
click at [302, 180] on div "Systema" at bounding box center [386, 186] width 336 height 13
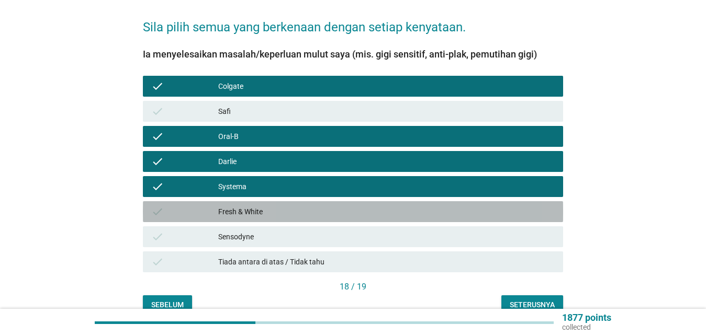
click at [300, 206] on div "Fresh & White" at bounding box center [386, 212] width 336 height 13
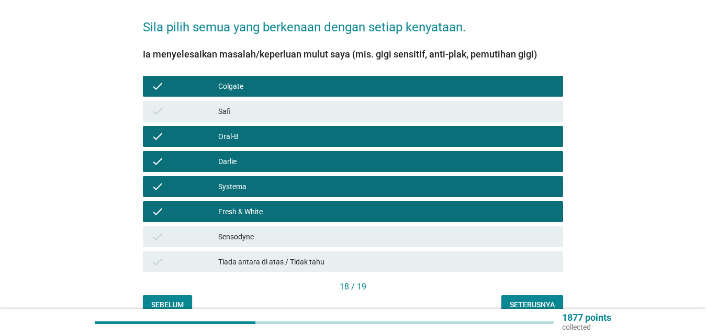
click at [296, 231] on div "Sensodyne" at bounding box center [386, 237] width 336 height 13
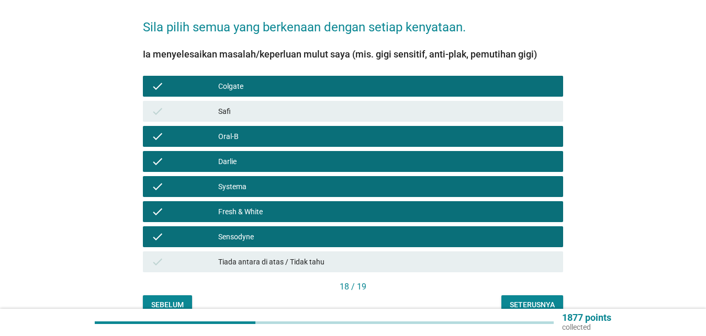
click at [526, 296] on button "Seterusnya" at bounding box center [532, 305] width 62 height 19
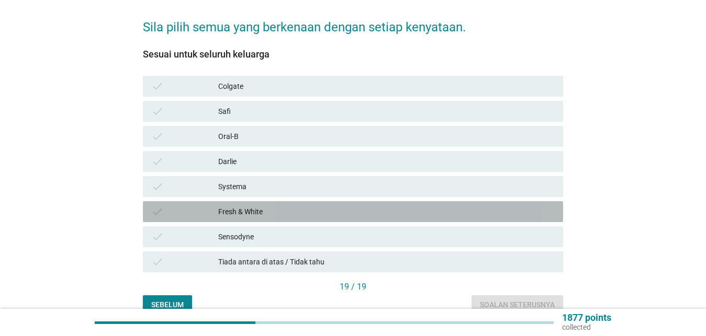
drag, startPoint x: 296, startPoint y: 205, endPoint x: 413, endPoint y: 263, distance: 130.5
click at [297, 206] on div "Fresh & White" at bounding box center [386, 212] width 336 height 13
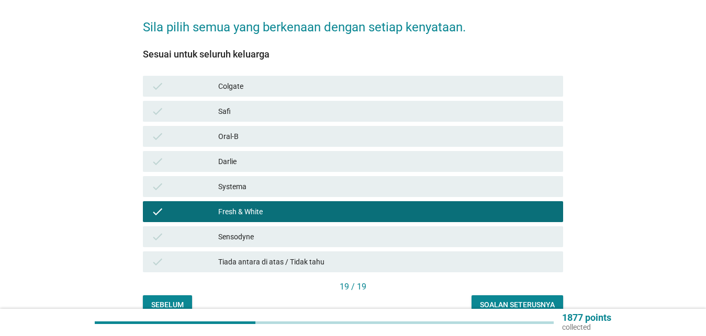
click at [493, 300] on div "Soalan seterusnya" at bounding box center [517, 305] width 75 height 11
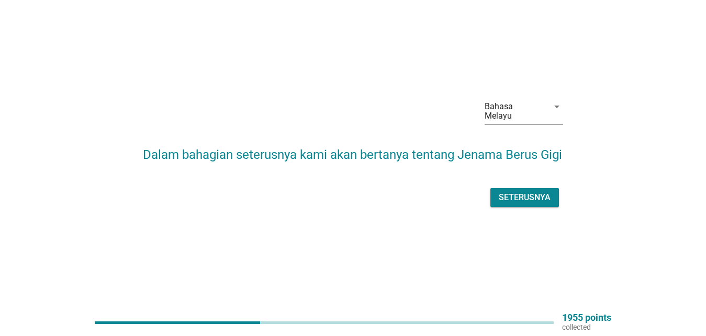
scroll to position [27, 0]
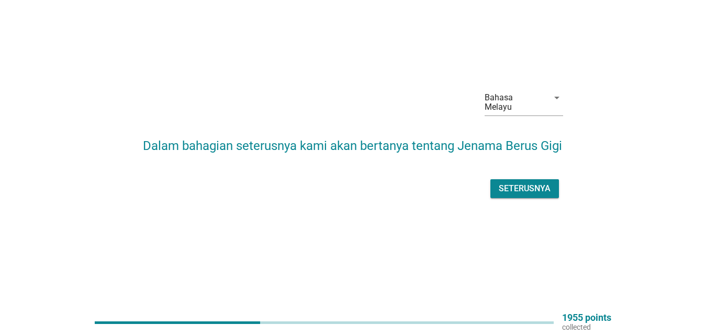
click at [513, 195] on div "Seterusnya" at bounding box center [524, 189] width 52 height 13
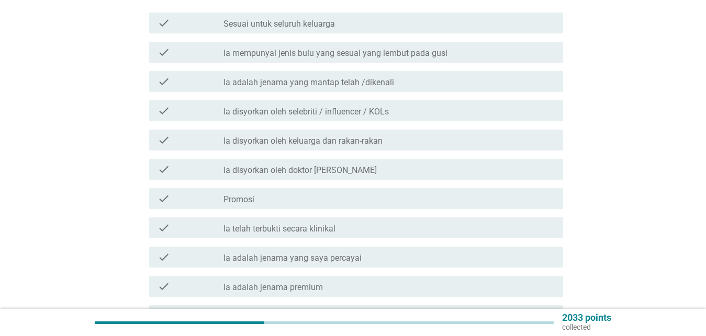
scroll to position [160, 0]
click at [298, 165] on label "Ia disyorkan oleh doktor [PERSON_NAME]" at bounding box center [299, 170] width 153 height 10
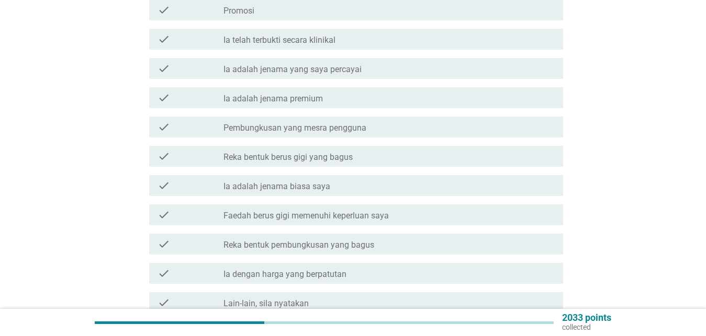
scroll to position [373, 0]
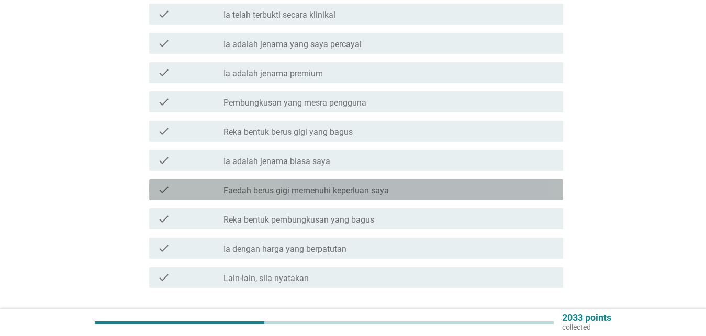
click at [244, 186] on label "Faedah berus gigi memenuhi keperluan saya" at bounding box center [305, 191] width 165 height 10
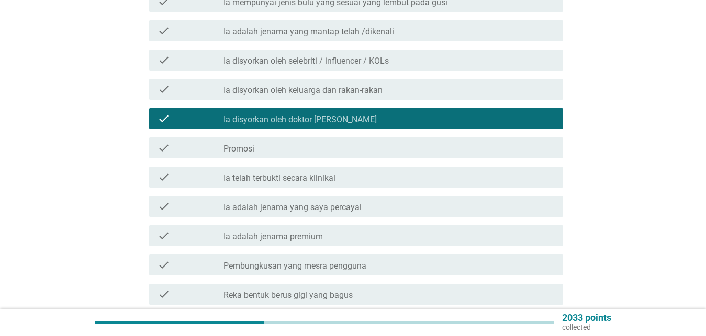
scroll to position [107, 0]
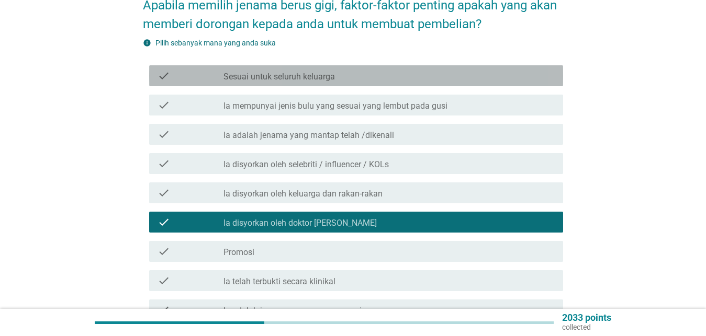
click at [251, 72] on label "Sesuai untuk seluruh keluarga" at bounding box center [278, 77] width 111 height 10
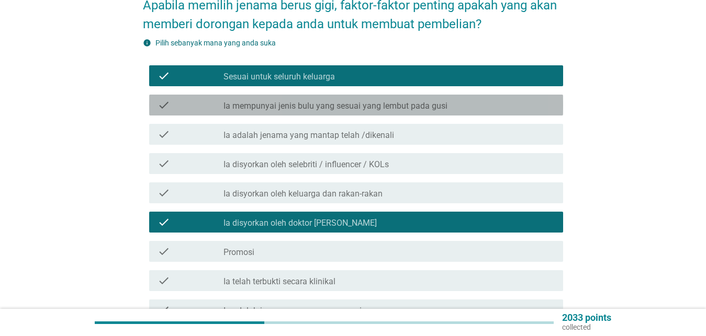
click at [307, 101] on label "Ia mempunyai jenis bulu yang sesuai yang lembut pada gusi" at bounding box center [335, 106] width 224 height 10
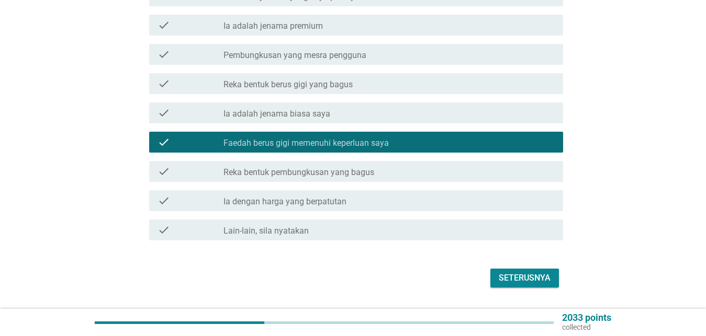
scroll to position [427, 0]
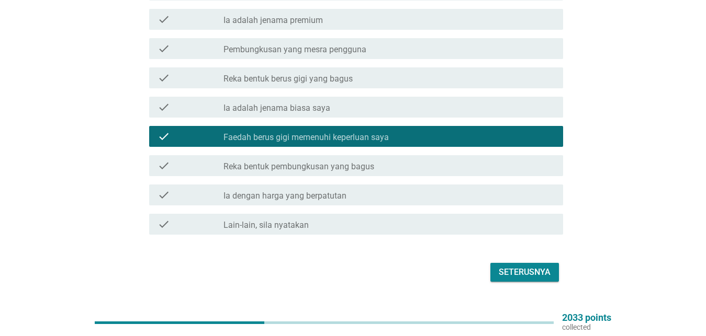
click at [309, 191] on label "Ia dengan harga yang berpatutan" at bounding box center [284, 196] width 123 height 10
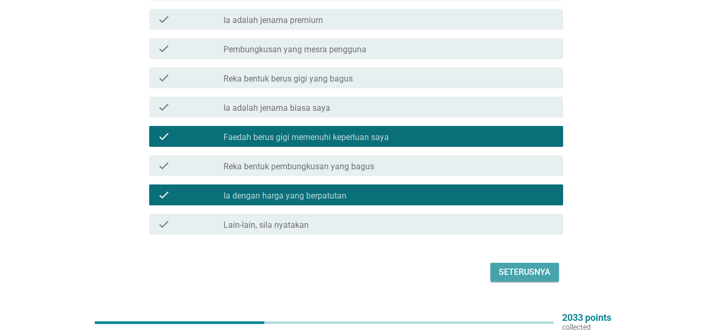
click at [529, 266] on div "Seterusnya" at bounding box center [524, 272] width 52 height 13
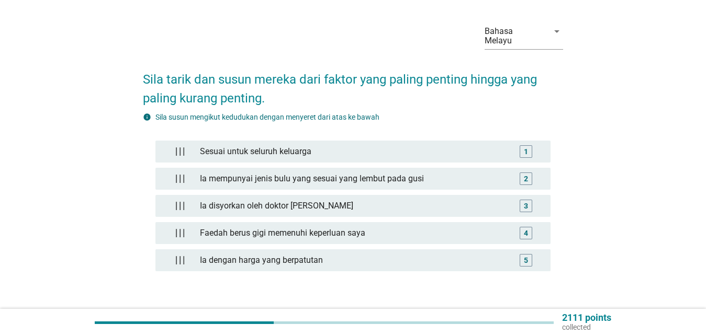
scroll to position [53, 0]
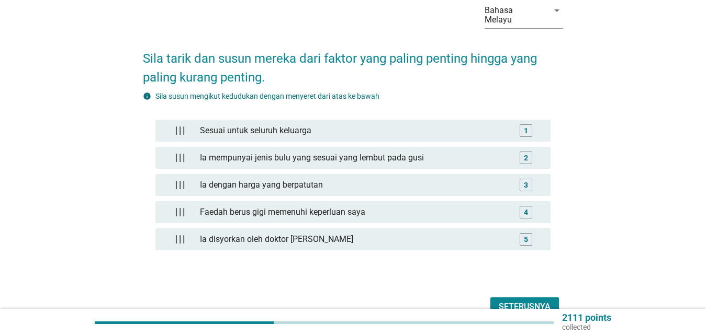
click at [516, 301] on div "Seterusnya" at bounding box center [524, 307] width 52 height 13
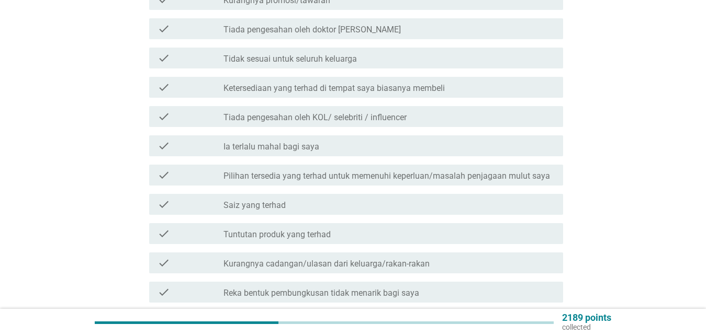
scroll to position [213, 0]
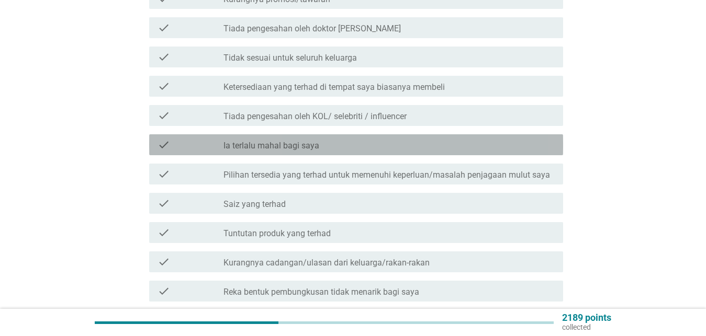
click at [289, 139] on div "check_box_outline_blank Ia terlalu mahal bagi saya" at bounding box center [388, 145] width 331 height 13
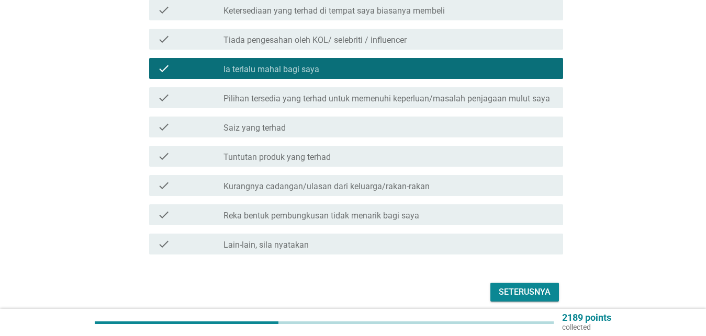
scroll to position [323, 0]
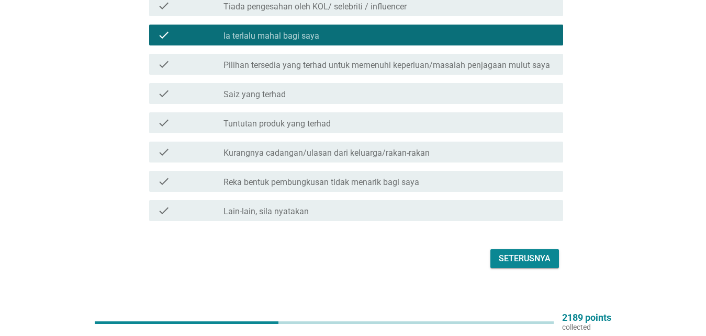
click at [519, 253] on div "Seterusnya" at bounding box center [524, 259] width 52 height 13
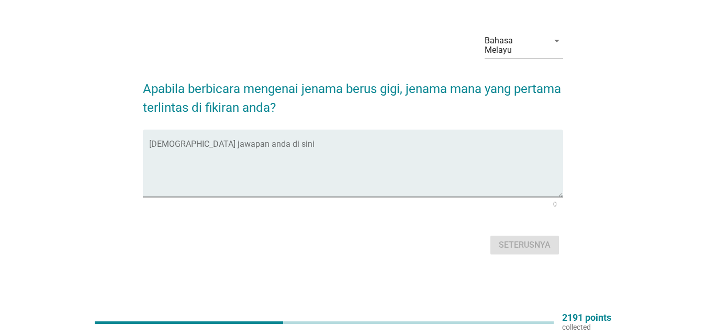
scroll to position [0, 0]
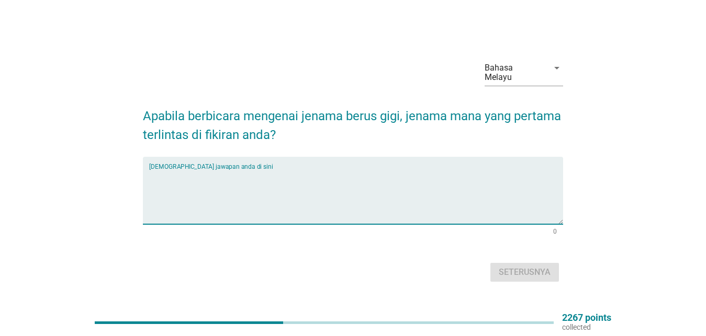
click at [192, 198] on textarea "Isikan jawapan anda di sini" at bounding box center [356, 196] width 414 height 55
type textarea "sensodyne"
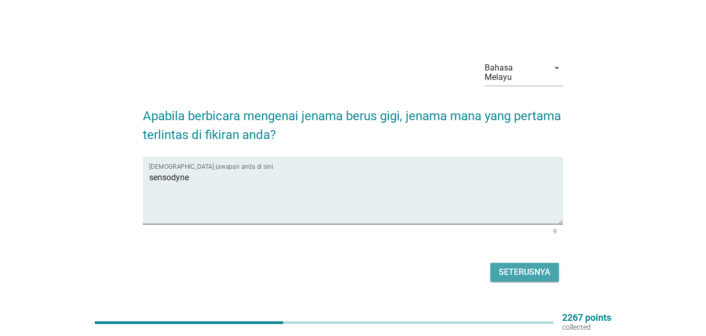
click at [516, 269] on div "Seterusnya" at bounding box center [524, 272] width 52 height 13
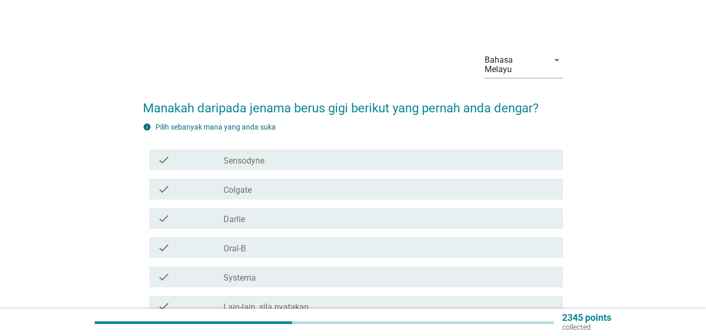
scroll to position [53, 0]
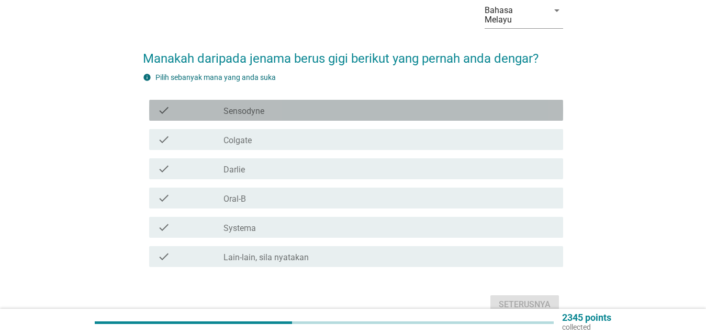
click at [281, 106] on div "check_box_outline_blank Sensodyne" at bounding box center [388, 110] width 331 height 13
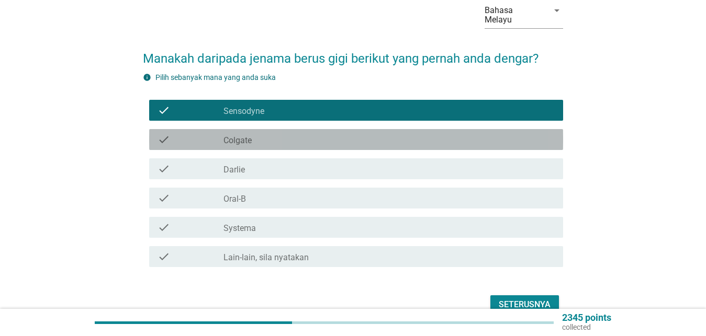
click at [275, 138] on div "check check_box_outline_blank Colgate" at bounding box center [356, 139] width 414 height 21
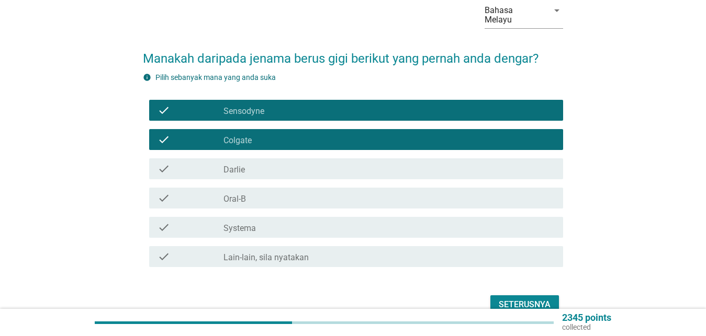
drag, startPoint x: 268, startPoint y: 161, endPoint x: 269, endPoint y: 189, distance: 27.7
click at [270, 163] on div "check_box_outline_blank [PERSON_NAME]" at bounding box center [388, 169] width 331 height 13
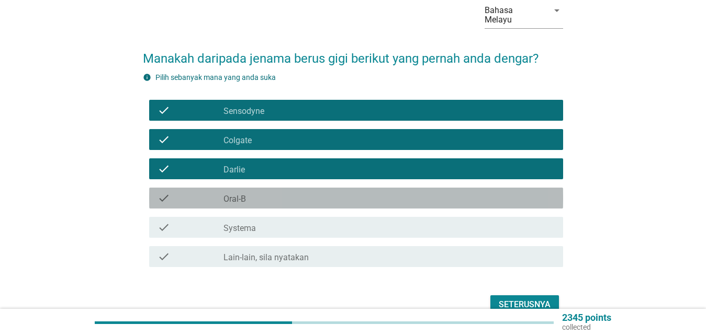
click at [269, 192] on div "check_box_outline_blank Oral-B" at bounding box center [388, 198] width 331 height 13
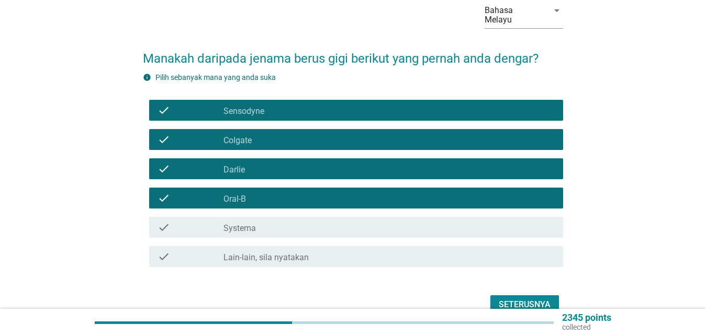
click at [294, 221] on div "check_box_outline_blank Systema" at bounding box center [388, 227] width 331 height 13
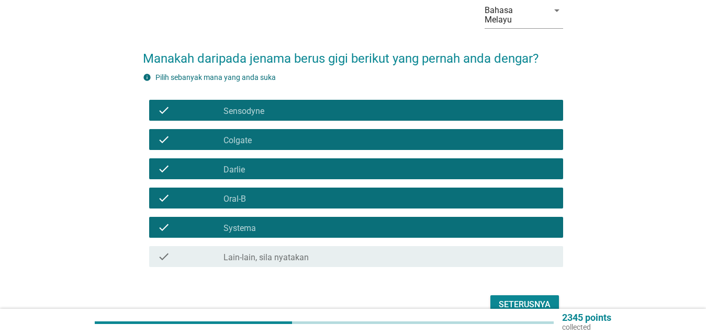
click at [512, 299] on div "Seterusnya" at bounding box center [524, 305] width 52 height 13
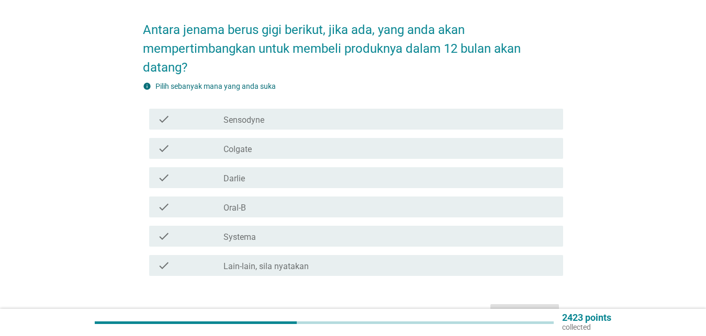
scroll to position [107, 0]
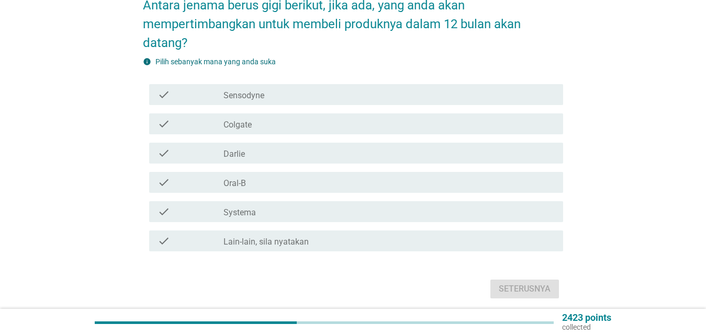
click at [267, 88] on div "check_box_outline_blank Sensodyne" at bounding box center [388, 94] width 331 height 13
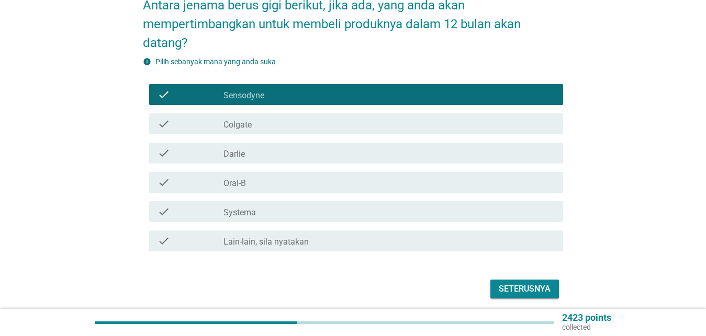
click at [516, 283] on div "Seterusnya" at bounding box center [524, 289] width 52 height 13
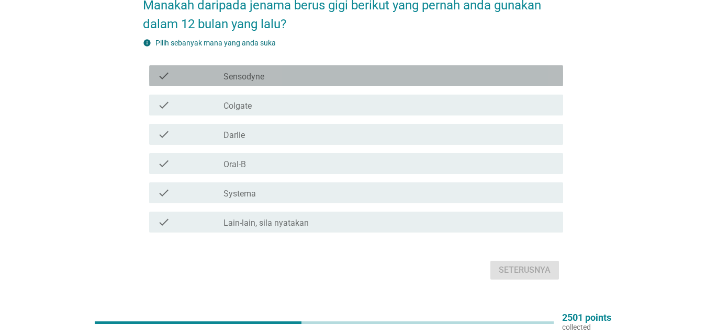
click at [310, 70] on div "check_box_outline_blank Sensodyne" at bounding box center [388, 76] width 331 height 13
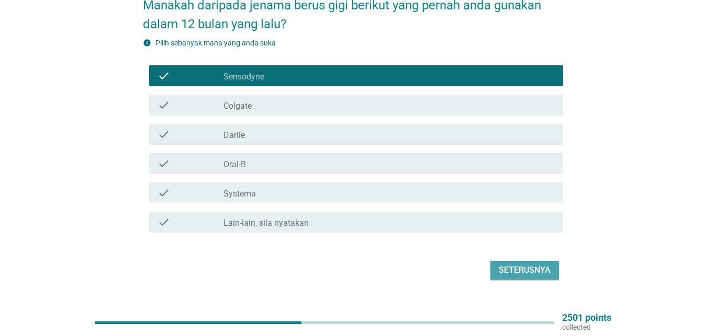
click at [529, 264] on div "Seterusnya" at bounding box center [524, 270] width 52 height 13
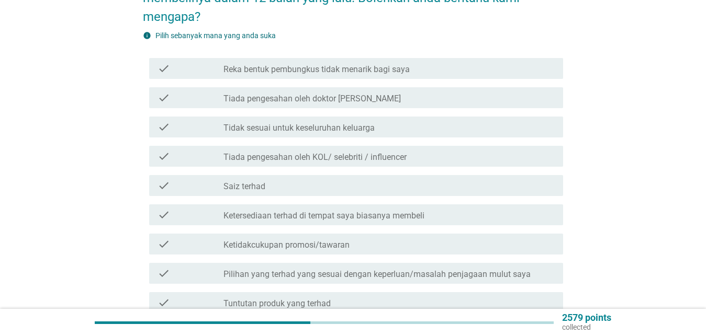
scroll to position [158, 0]
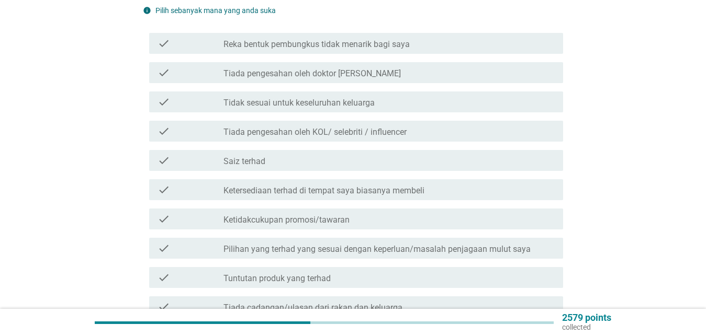
click at [224, 101] on div "check check_box_outline_blank Tidak sesuai untuk keseluruhan keluarga" at bounding box center [356, 102] width 414 height 21
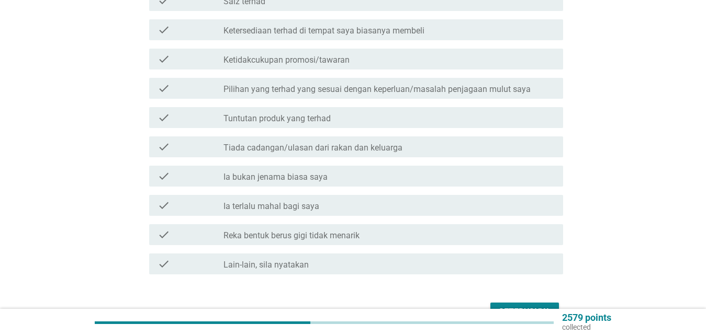
scroll to position [371, 0]
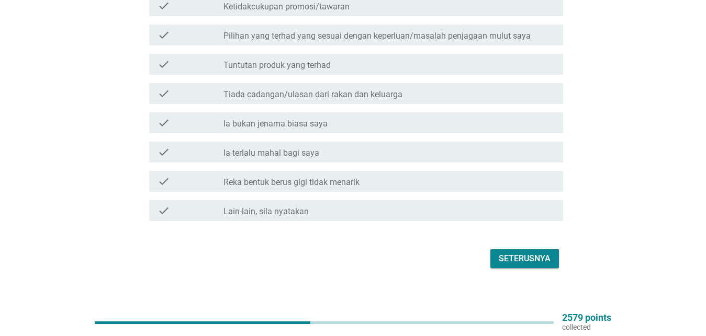
click at [501, 253] on div "Seterusnya" at bounding box center [524, 259] width 52 height 13
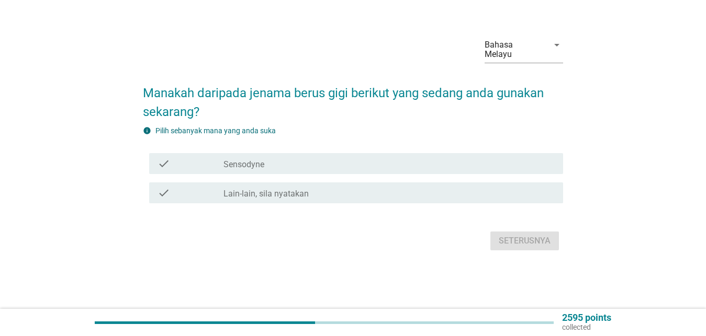
scroll to position [0, 0]
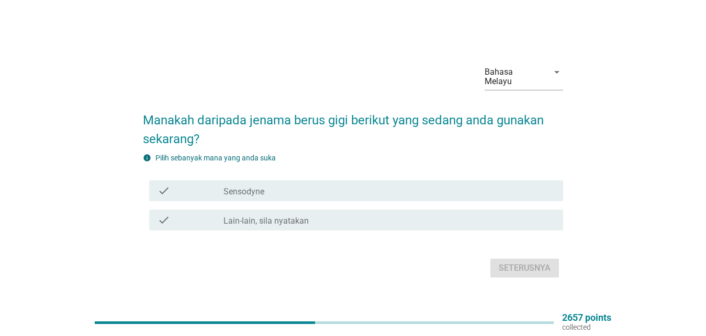
click at [301, 196] on div "check check_box_outline_blank Sensodyne" at bounding box center [356, 190] width 414 height 21
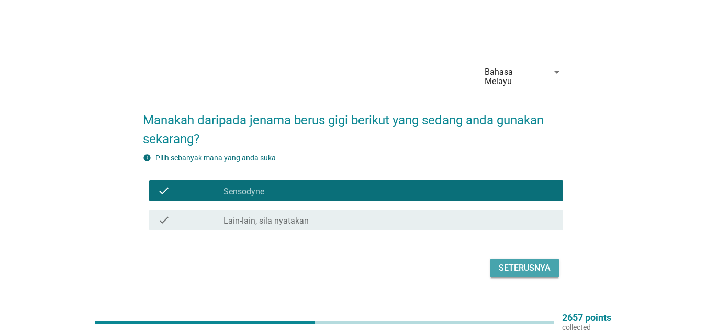
click at [530, 266] on div "Seterusnya" at bounding box center [524, 268] width 52 height 13
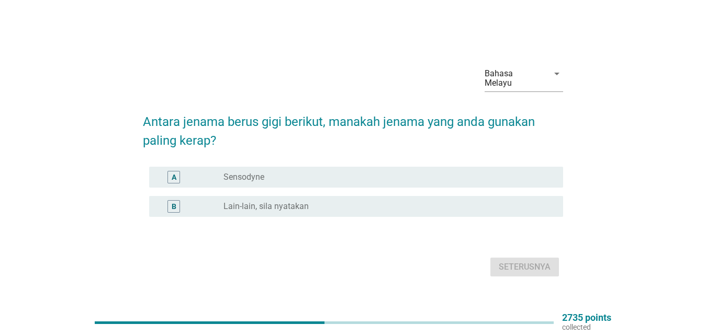
drag, startPoint x: 274, startPoint y: 171, endPoint x: 280, endPoint y: 176, distance: 8.3
click at [274, 172] on div "radio_button_unchecked Sensodyne" at bounding box center [384, 177] width 323 height 10
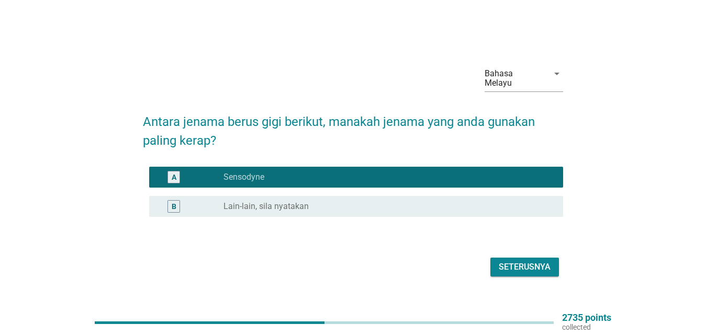
click at [516, 262] on div "Seterusnya" at bounding box center [524, 267] width 52 height 13
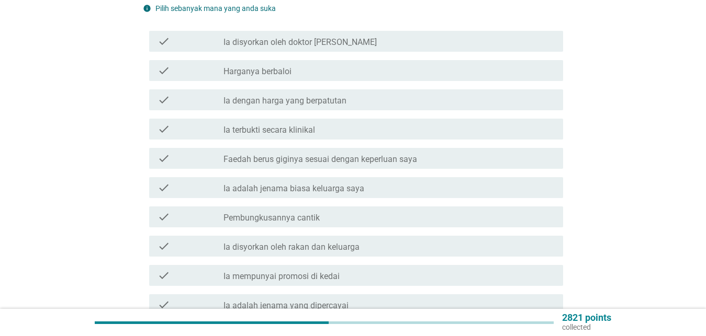
scroll to position [213, 0]
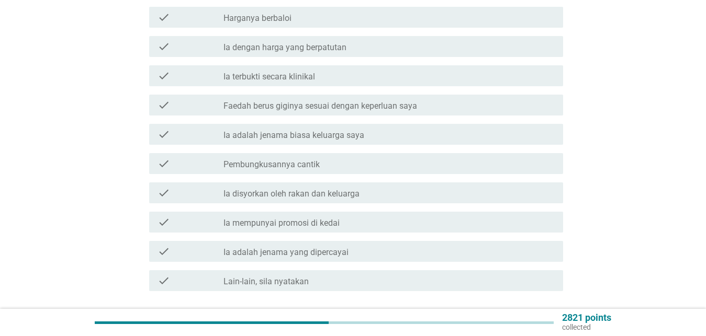
click at [324, 101] on label "Faedah berus giginya sesuai dengan keperluan saya" at bounding box center [320, 106] width 194 height 10
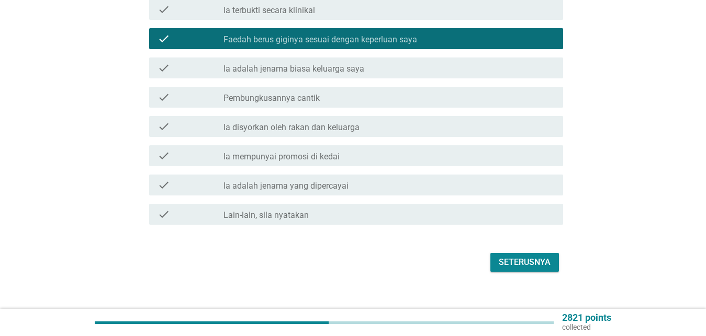
scroll to position [283, 0]
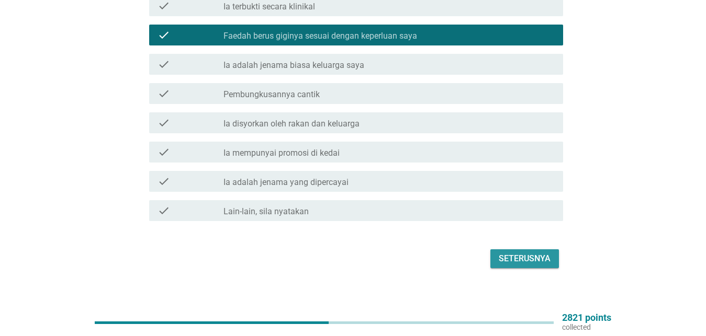
drag, startPoint x: 537, startPoint y: 252, endPoint x: 550, endPoint y: 233, distance: 22.5
click at [536, 253] on div "Seterusnya" at bounding box center [524, 259] width 52 height 13
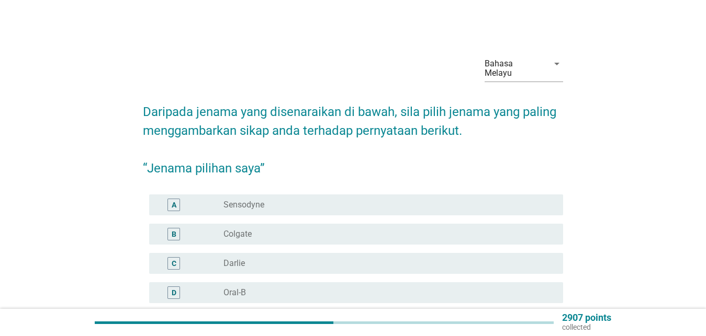
click at [315, 199] on div "radio_button_unchecked Sensodyne" at bounding box center [388, 205] width 331 height 13
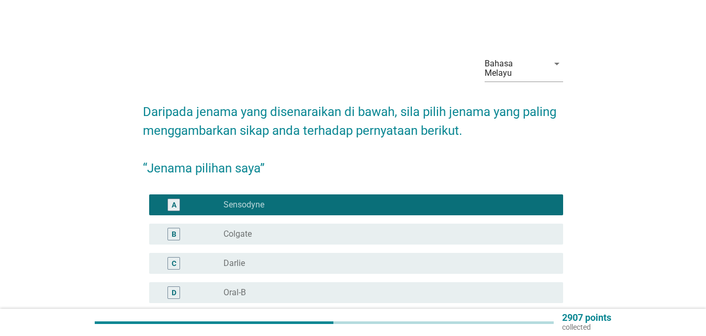
scroll to position [153, 0]
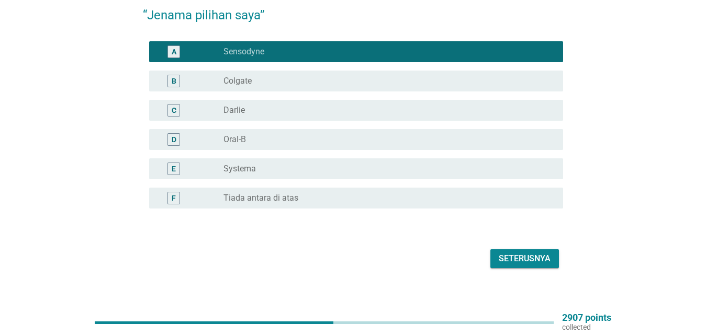
click at [506, 253] on div "Seterusnya" at bounding box center [524, 259] width 52 height 13
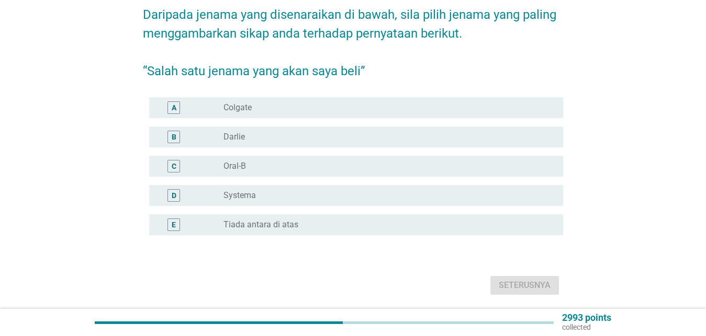
scroll to position [107, 0]
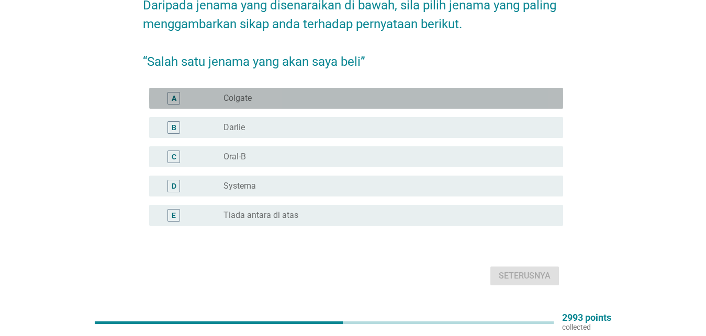
click at [302, 93] on div "radio_button_unchecked Colgate" at bounding box center [384, 98] width 323 height 10
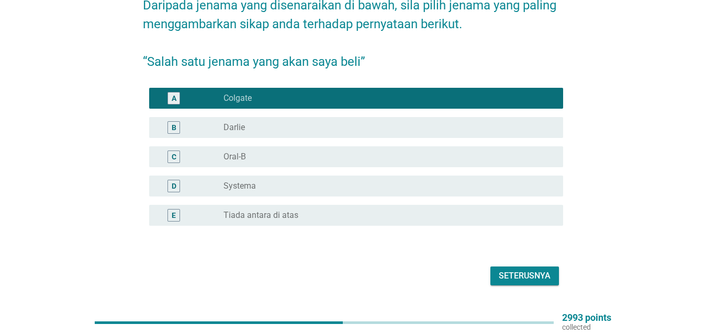
click at [294, 181] on div "radio_button_unchecked Systema" at bounding box center [384, 186] width 323 height 10
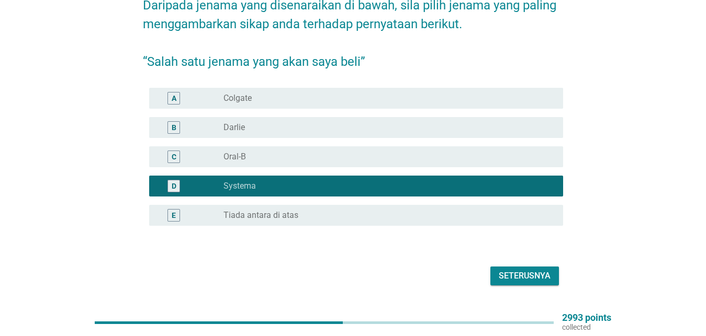
click at [326, 93] on div "radio_button_unchecked Colgate" at bounding box center [384, 98] width 323 height 10
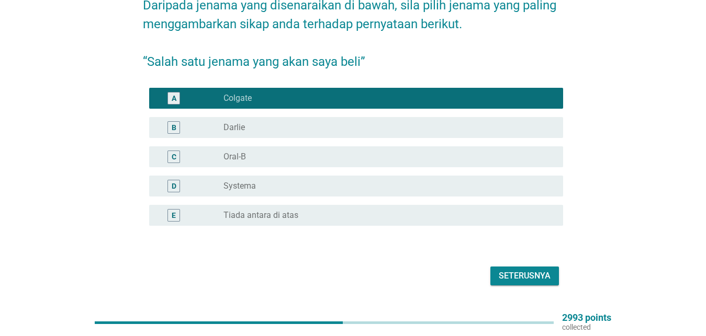
click at [308, 181] on div "radio_button_unchecked Systema" at bounding box center [384, 186] width 323 height 10
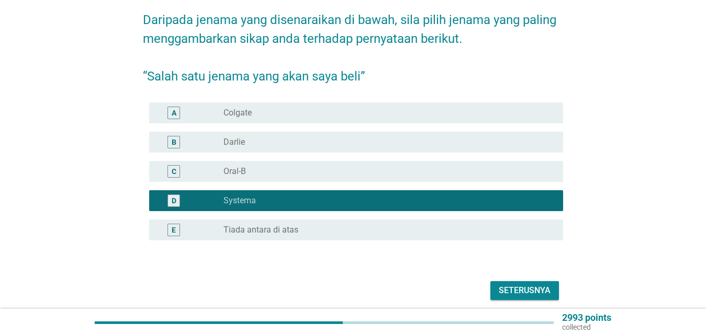
scroll to position [124, 0]
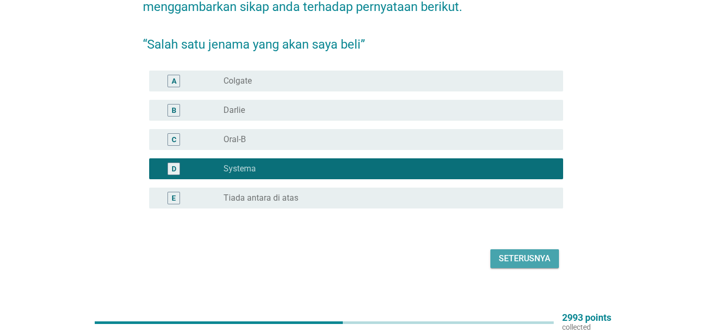
click at [522, 253] on div "Seterusnya" at bounding box center [524, 259] width 52 height 13
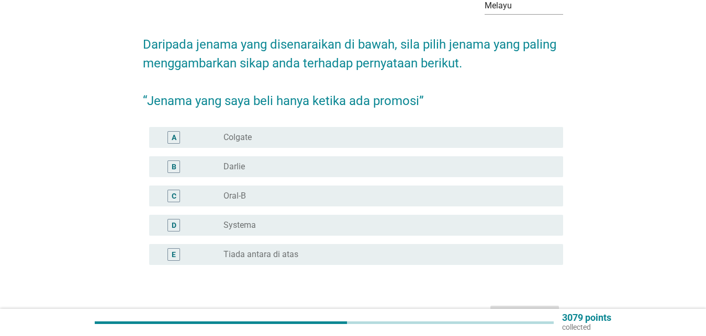
scroll to position [107, 0]
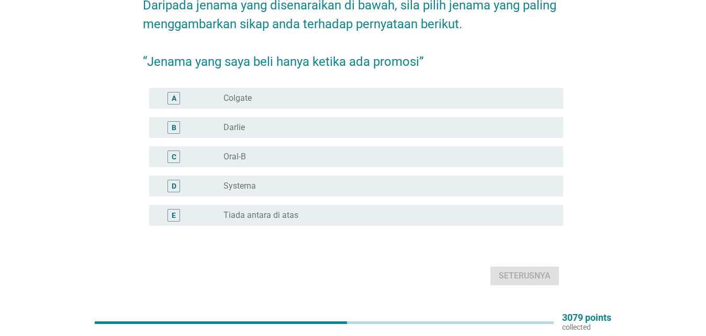
click at [321, 152] on div "radio_button_unchecked Oral-B" at bounding box center [384, 157] width 323 height 10
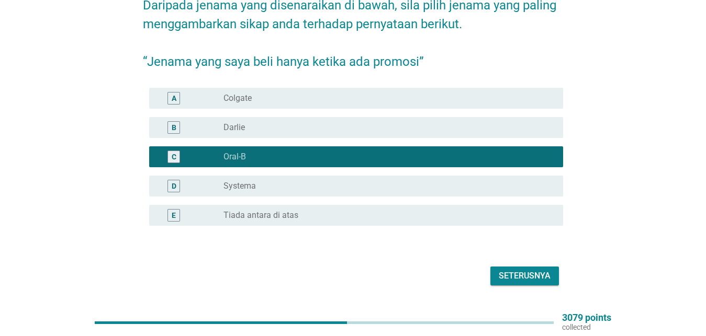
click at [524, 273] on button "Seterusnya" at bounding box center [524, 276] width 69 height 19
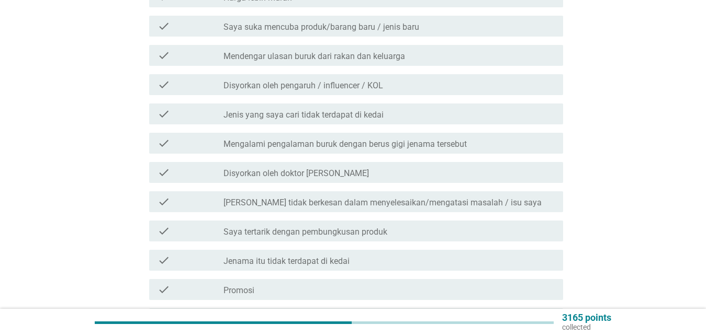
scroll to position [213, 0]
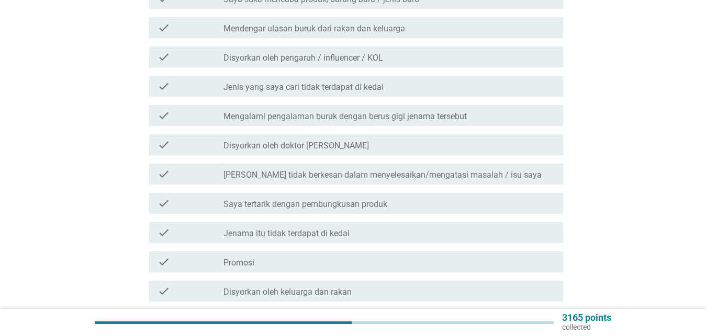
drag, startPoint x: 287, startPoint y: 111, endPoint x: 321, endPoint y: 119, distance: 34.8
click at [287, 111] on label "Mengalami pengalaman buruk dengan berus gigi jenama tersebut" at bounding box center [344, 116] width 243 height 10
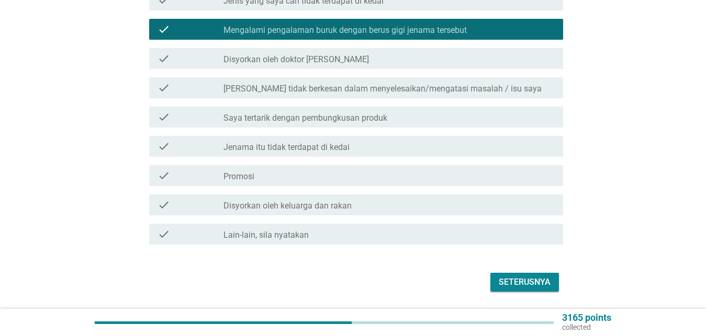
scroll to position [323, 0]
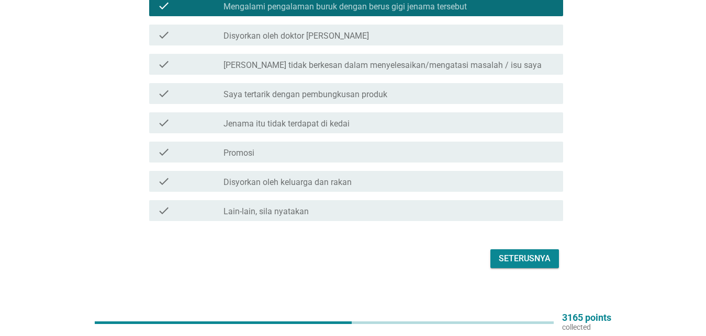
click at [515, 253] on div "Seterusnya" at bounding box center [524, 259] width 52 height 13
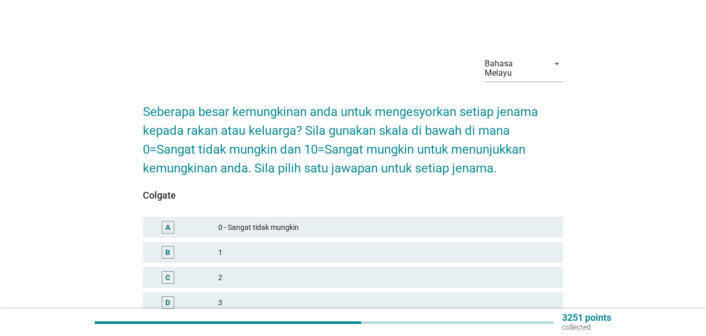
scroll to position [107, 0]
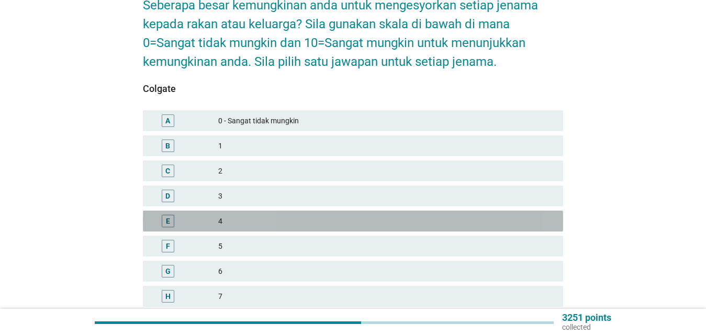
click at [303, 215] on div "4" at bounding box center [386, 221] width 336 height 13
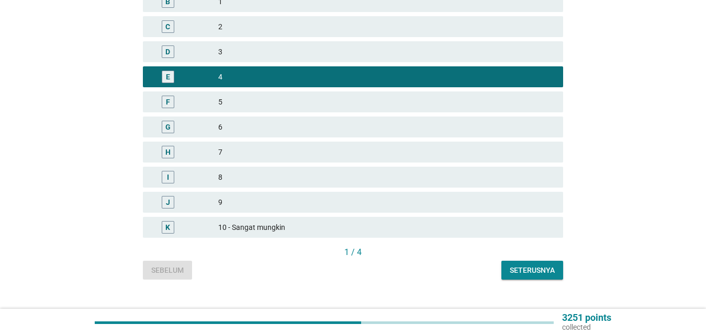
scroll to position [259, 0]
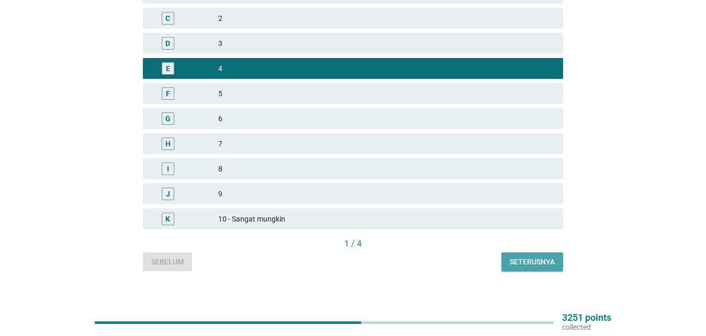
click at [542, 257] on div "Seterusnya" at bounding box center [531, 262] width 45 height 11
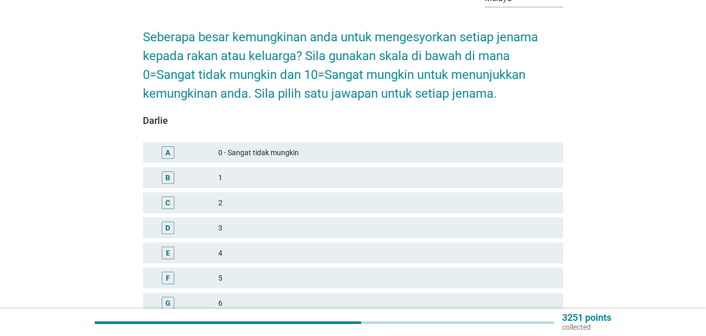
scroll to position [160, 0]
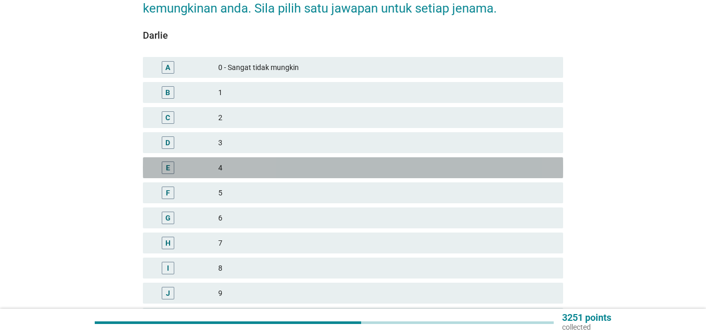
click at [360, 166] on div "E 4" at bounding box center [353, 167] width 420 height 21
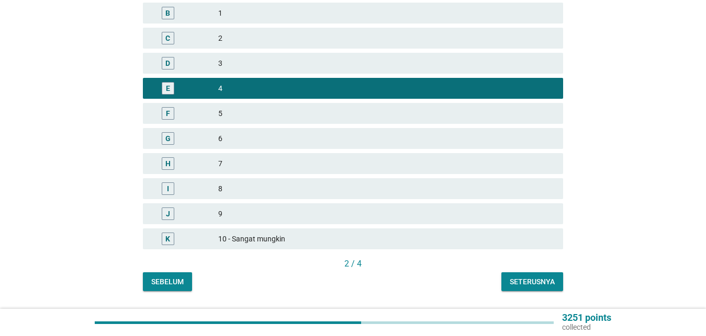
scroll to position [259, 0]
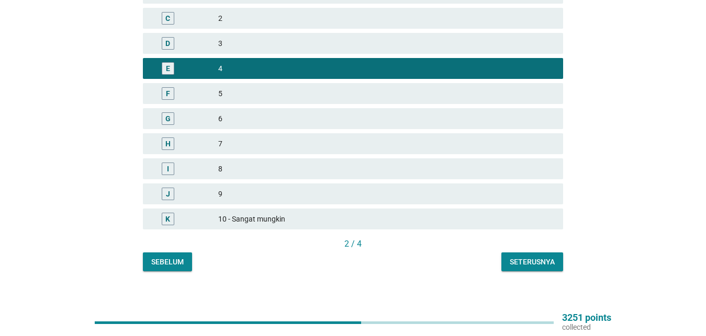
click at [536, 257] on div "Seterusnya" at bounding box center [531, 262] width 45 height 11
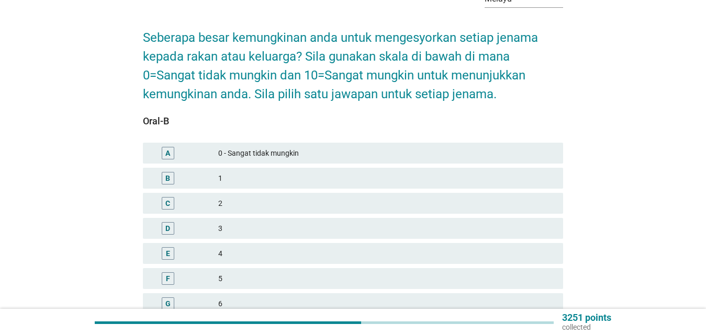
scroll to position [213, 0]
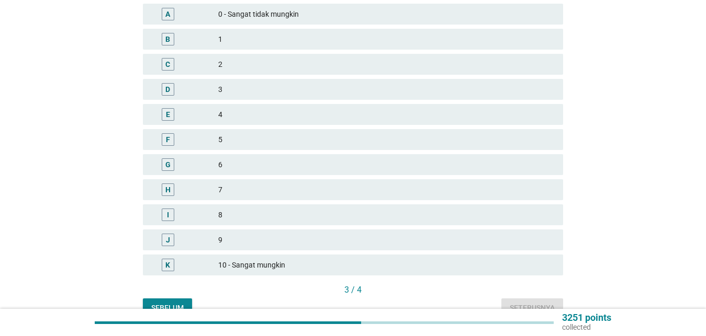
click at [356, 108] on div "4" at bounding box center [386, 114] width 336 height 13
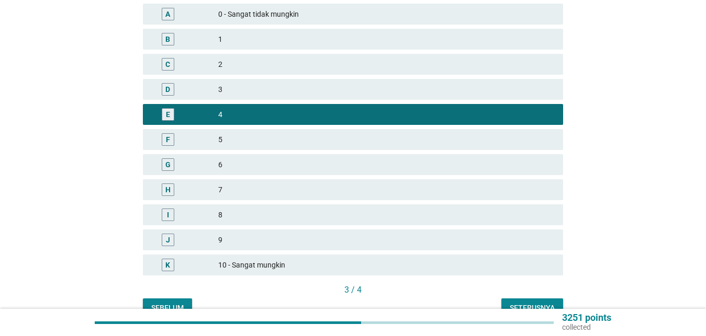
click at [524, 299] on button "Seterusnya" at bounding box center [532, 308] width 62 height 19
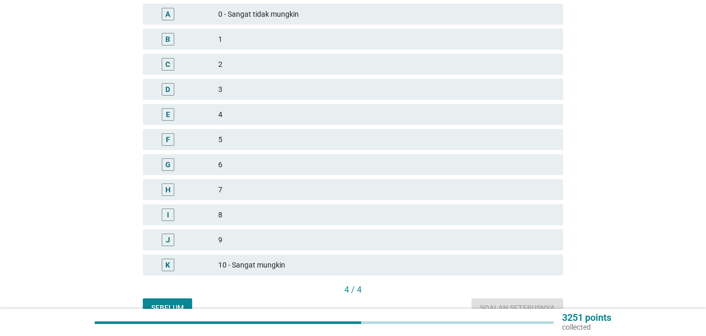
click at [308, 209] on div "8" at bounding box center [386, 215] width 336 height 13
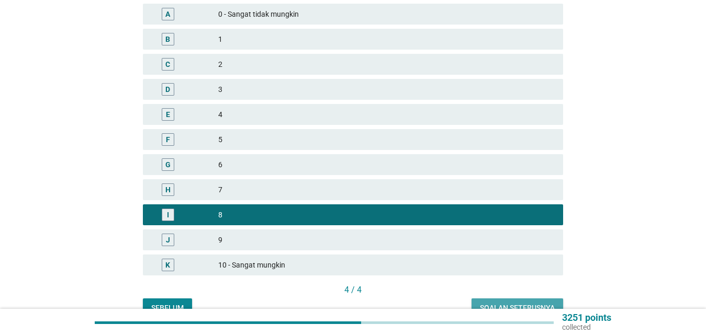
click at [482, 303] on div "Soalan seterusnya" at bounding box center [517, 308] width 75 height 11
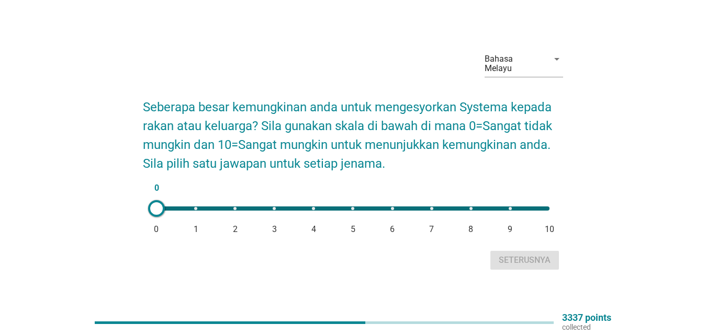
scroll to position [0, 0]
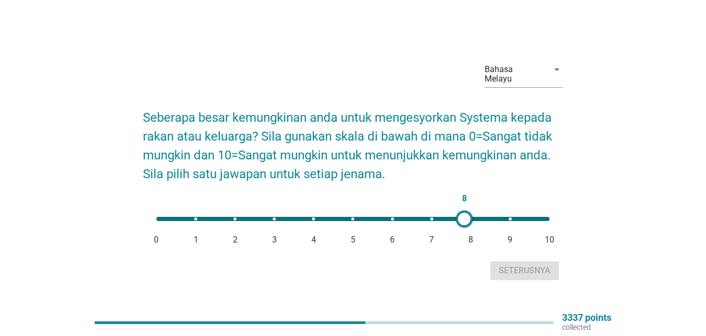
type input "7"
drag, startPoint x: 154, startPoint y: 217, endPoint x: 426, endPoint y: 225, distance: 272.6
click at [426, 225] on div "7 0 1 2 3 4 5 6 7 8 9 10" at bounding box center [353, 223] width 420 height 29
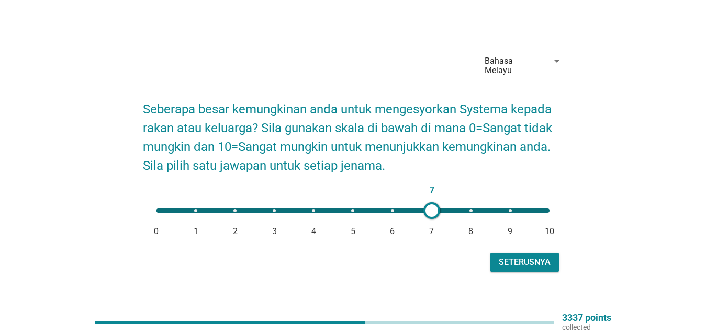
scroll to position [27, 0]
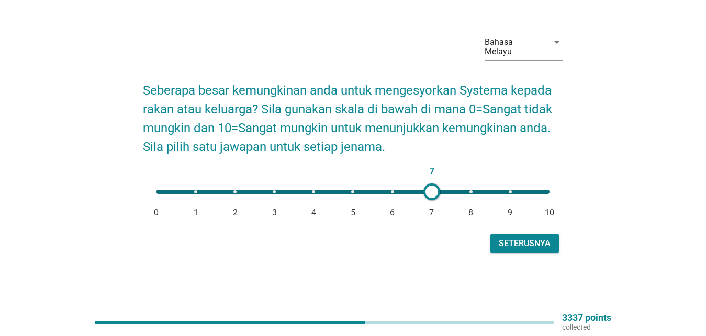
click at [520, 239] on div "Seterusnya" at bounding box center [524, 243] width 52 height 13
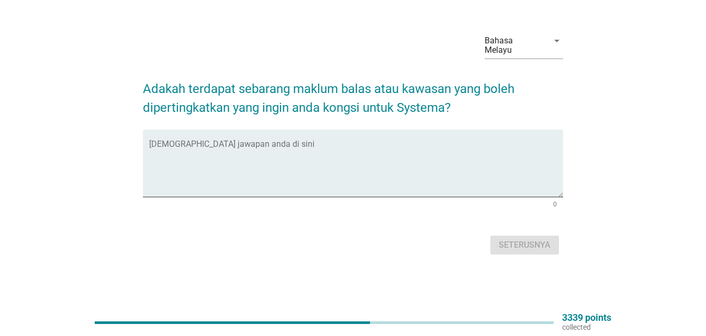
scroll to position [0, 0]
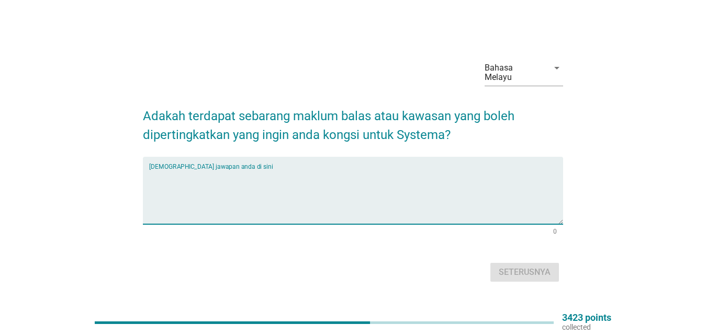
click at [216, 189] on textarea "Isikan jawapan anda di sini" at bounding box center [356, 196] width 414 height 55
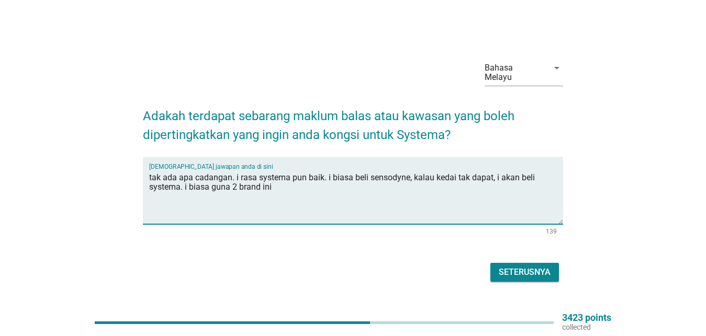
type textarea "tak ada apa cadangan. i rasa systema pun baik. i biasa beli sensodyne, kalau ke…"
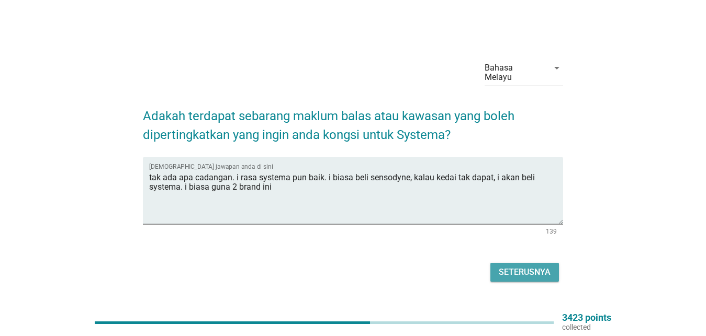
click at [521, 269] on div "Seterusnya" at bounding box center [524, 272] width 52 height 13
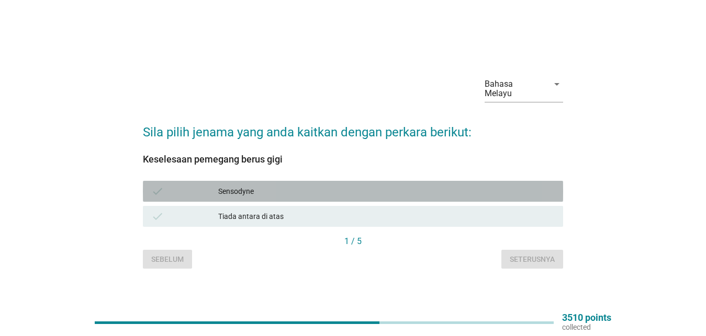
click at [256, 188] on div "Sensodyne" at bounding box center [386, 191] width 336 height 13
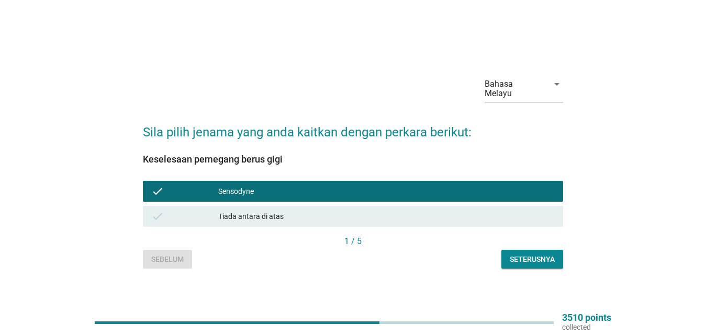
click at [521, 259] on div "Seterusnya" at bounding box center [531, 259] width 45 height 11
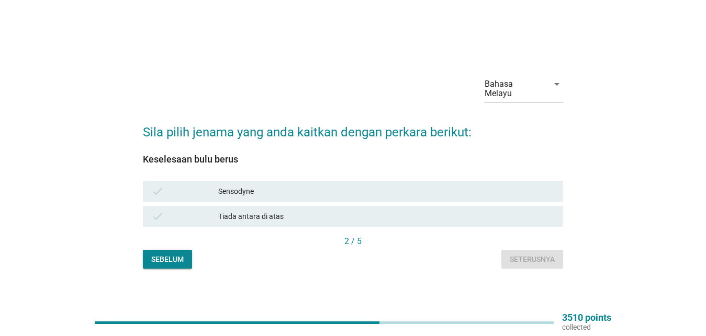
click at [254, 181] on div "check Sensodyne" at bounding box center [353, 191] width 420 height 21
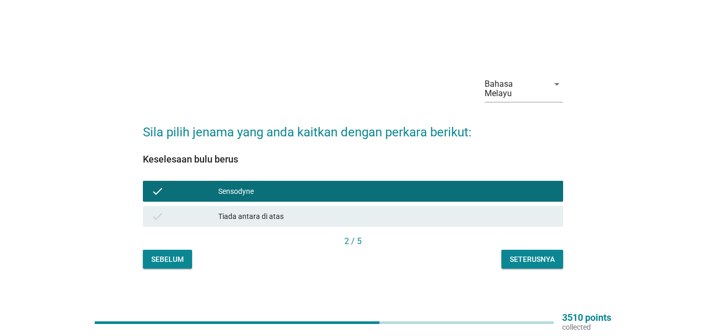
click at [555, 256] on button "Seterusnya" at bounding box center [532, 259] width 62 height 19
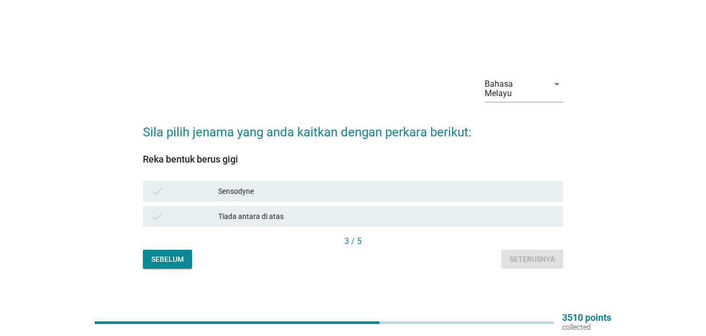
click at [232, 191] on div "Sensodyne" at bounding box center [386, 191] width 336 height 13
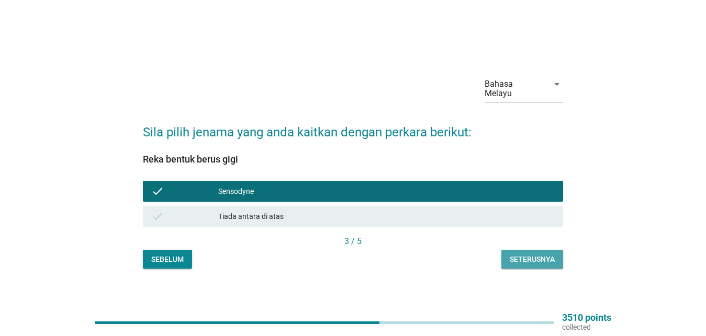
click at [537, 255] on div "Seterusnya" at bounding box center [531, 259] width 45 height 11
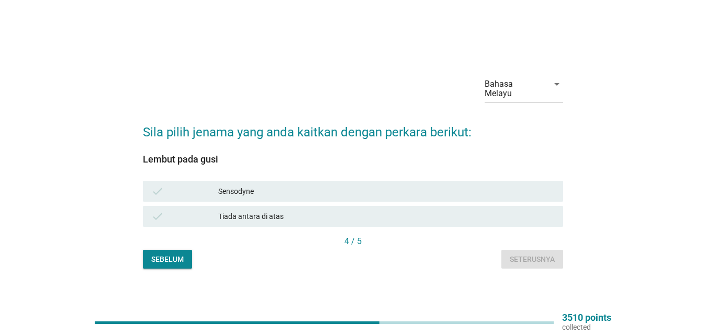
click at [199, 185] on div "check" at bounding box center [184, 191] width 67 height 13
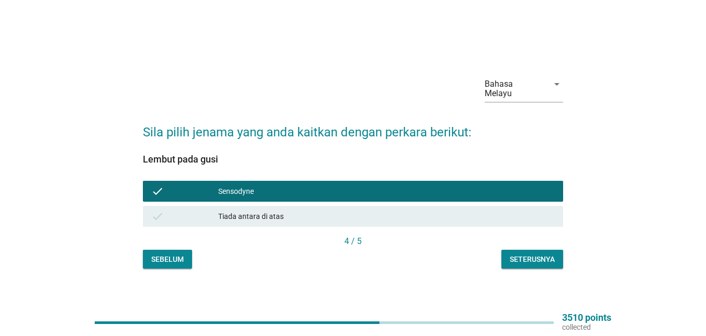
click at [545, 259] on div "Seterusnya" at bounding box center [531, 259] width 45 height 11
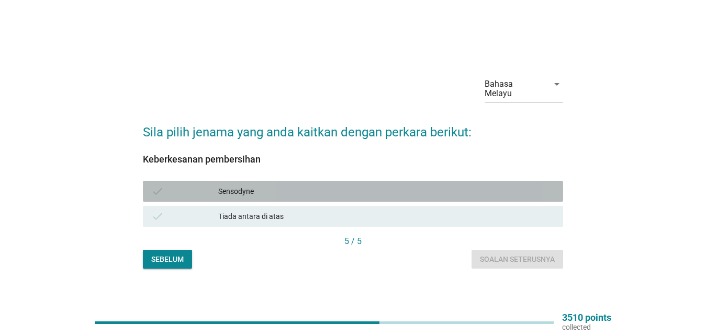
click at [215, 191] on div "check" at bounding box center [184, 191] width 67 height 13
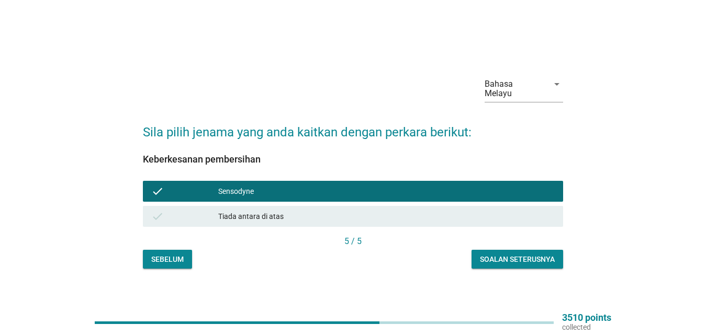
click at [508, 254] on div "Soalan seterusnya" at bounding box center [517, 259] width 75 height 11
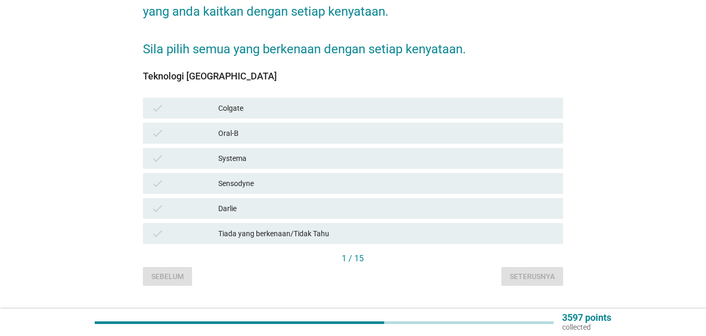
scroll to position [153, 0]
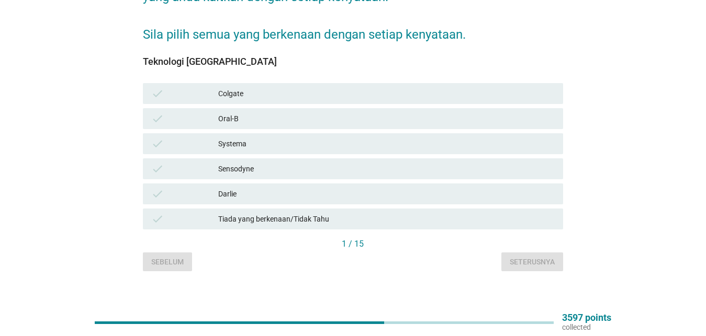
click at [228, 108] on div "check Oral-B" at bounding box center [353, 118] width 420 height 21
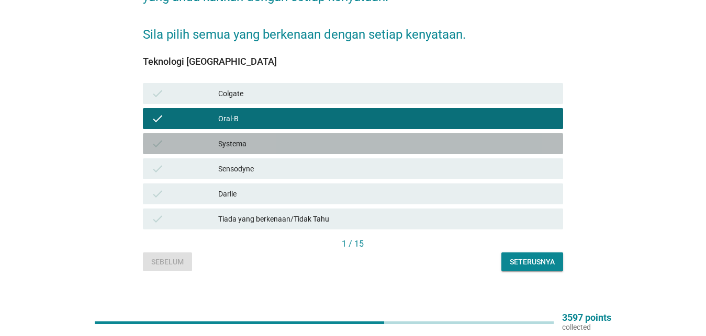
click at [244, 143] on div "check Systema" at bounding box center [353, 143] width 420 height 21
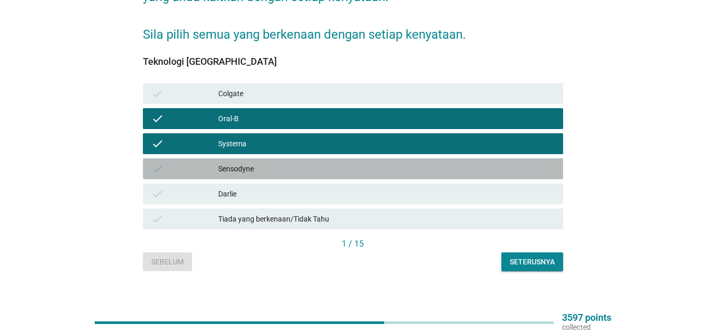
click at [244, 163] on div "Sensodyne" at bounding box center [386, 169] width 336 height 13
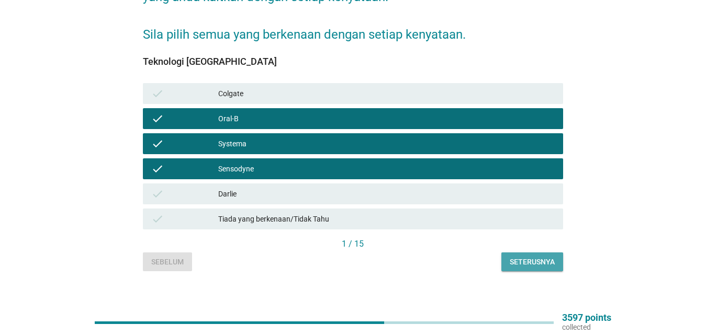
click at [524, 258] on div "Seterusnya" at bounding box center [531, 262] width 45 height 11
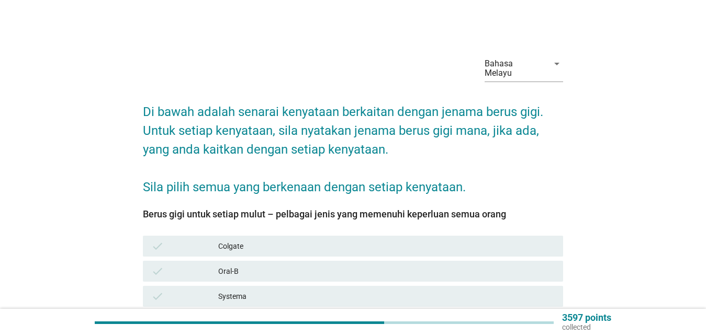
scroll to position [107, 0]
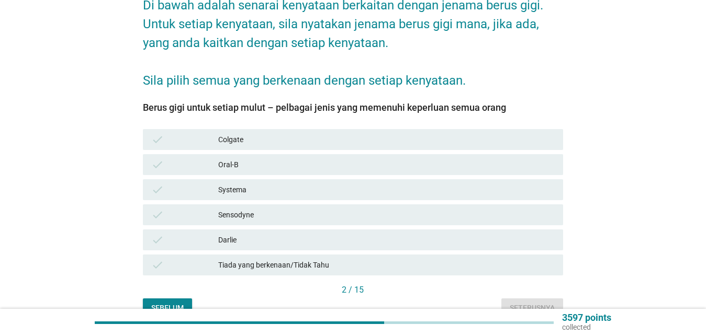
click at [280, 184] on div "Systema" at bounding box center [386, 190] width 336 height 13
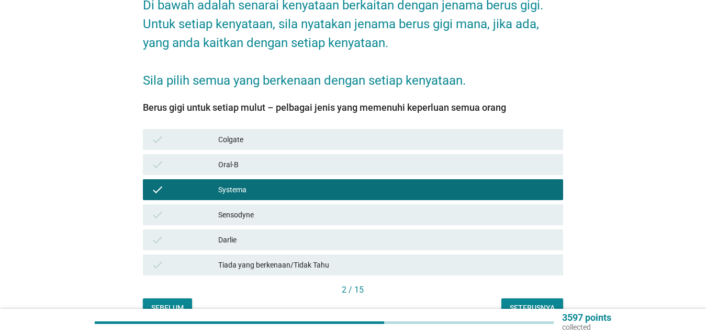
click at [276, 209] on div "Sensodyne" at bounding box center [386, 215] width 336 height 13
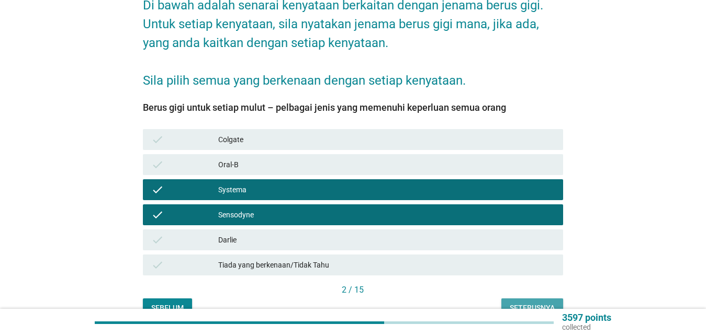
drag, startPoint x: 514, startPoint y: 294, endPoint x: 536, endPoint y: 255, distance: 45.7
click at [514, 303] on div "Seterusnya" at bounding box center [531, 308] width 45 height 11
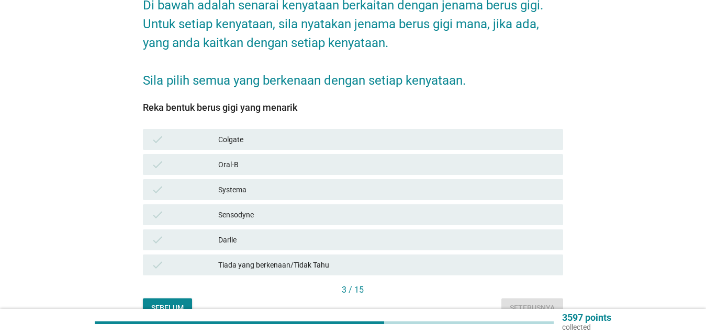
scroll to position [153, 0]
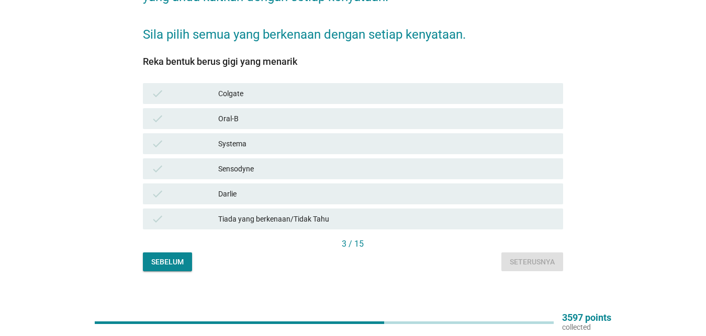
click at [325, 164] on div "Sensodyne" at bounding box center [386, 169] width 336 height 13
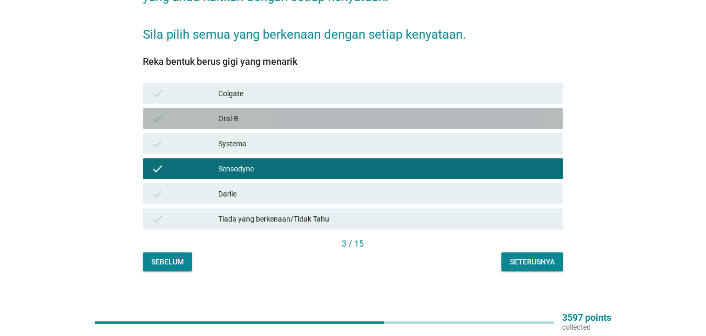
click at [338, 112] on div "Oral-B" at bounding box center [386, 118] width 336 height 13
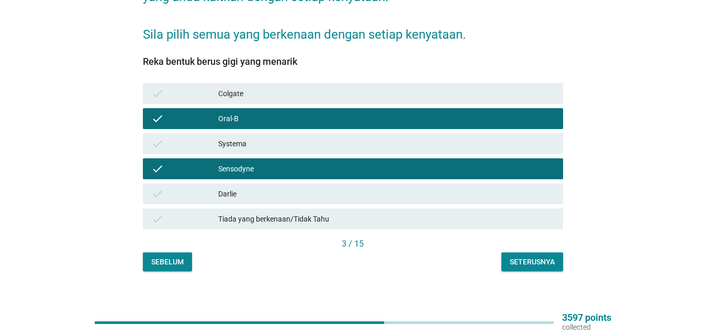
click at [341, 138] on div "Systema" at bounding box center [386, 144] width 336 height 13
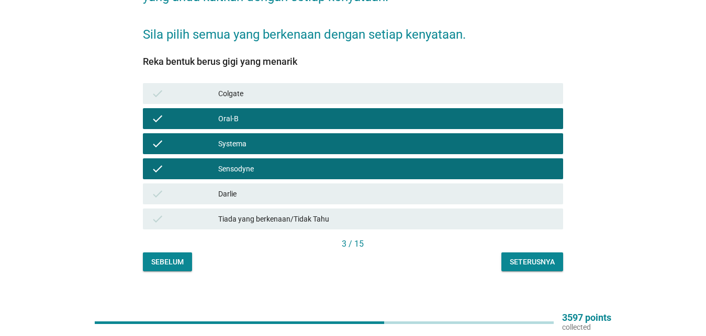
click at [527, 257] on div "Seterusnya" at bounding box center [531, 262] width 45 height 11
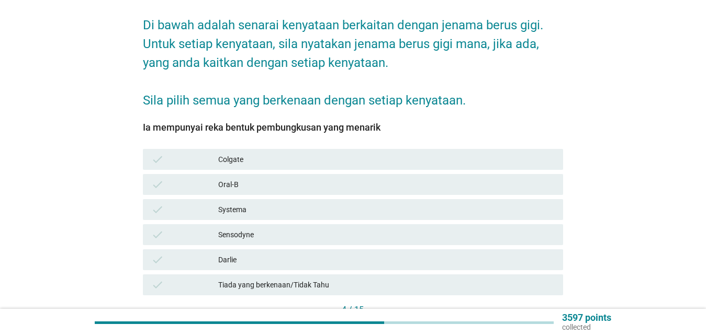
scroll to position [107, 0]
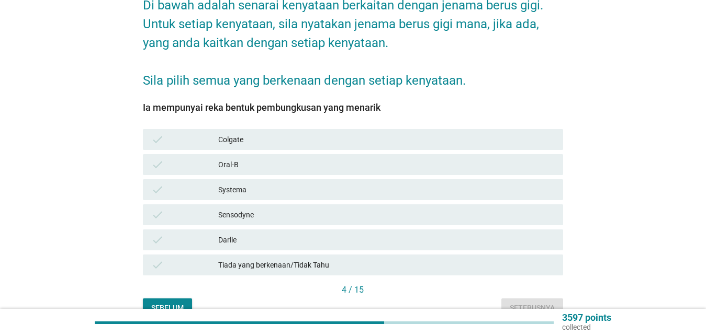
drag, startPoint x: 284, startPoint y: 158, endPoint x: 281, endPoint y: 193, distance: 34.6
click at [285, 159] on div "Oral-B" at bounding box center [386, 164] width 336 height 13
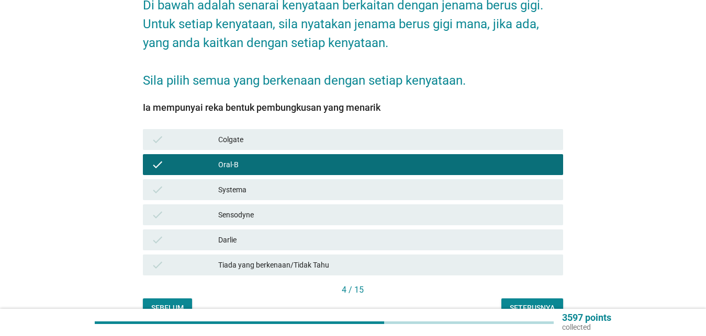
click at [279, 184] on div "Systema" at bounding box center [386, 190] width 336 height 13
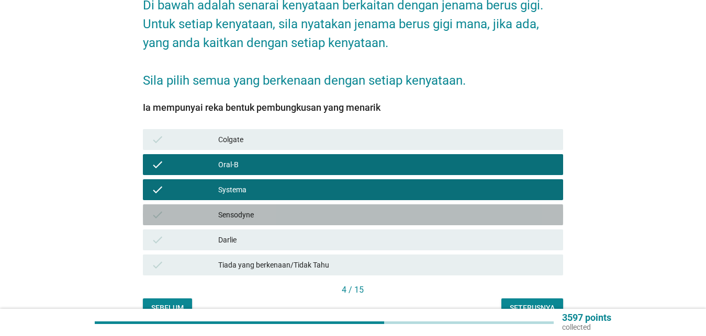
click at [286, 209] on div "Sensodyne" at bounding box center [386, 215] width 336 height 13
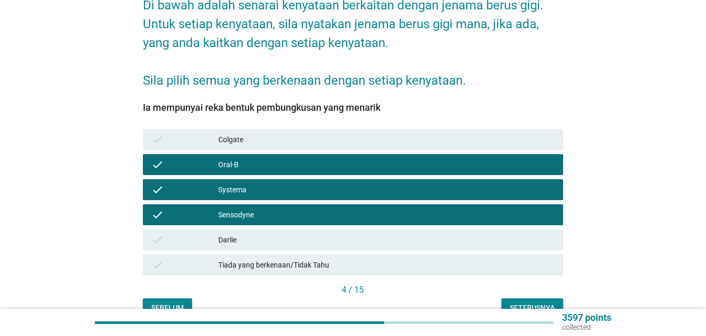
click at [526, 303] on div "Seterusnya" at bounding box center [531, 308] width 45 height 11
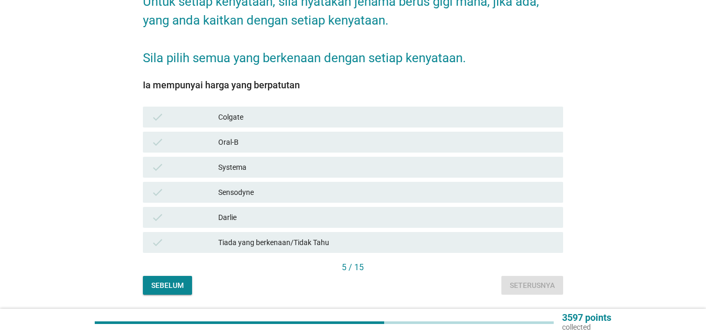
scroll to position [153, 0]
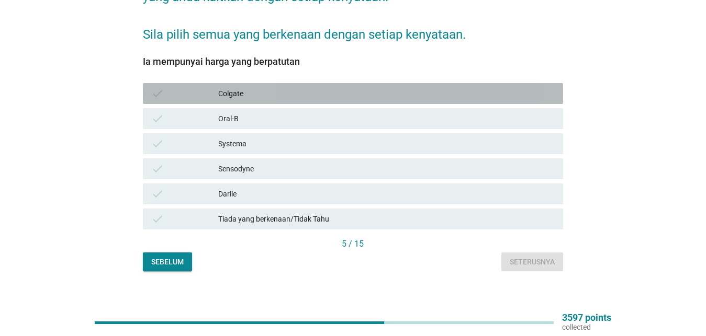
click at [284, 87] on div "Colgate" at bounding box center [386, 93] width 336 height 13
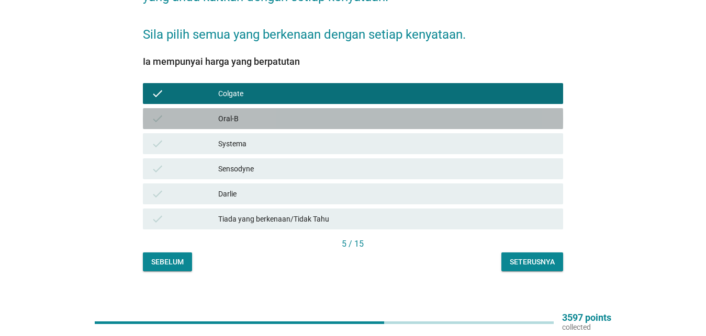
click at [276, 114] on div "Oral-B" at bounding box center [386, 118] width 336 height 13
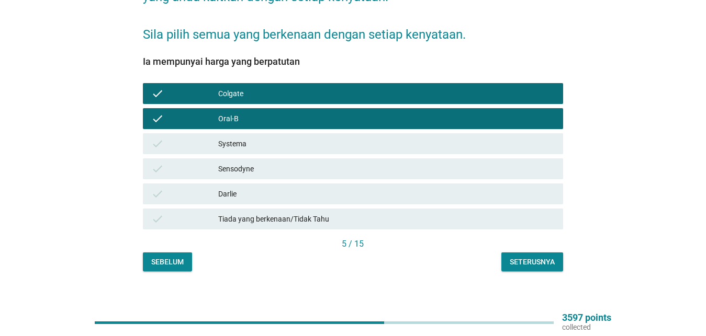
click at [280, 138] on div "Systema" at bounding box center [386, 144] width 336 height 13
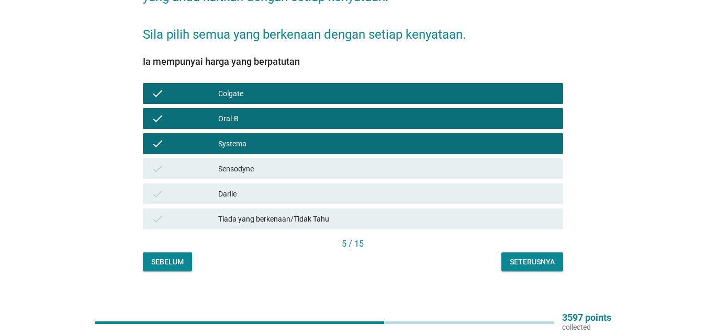
click at [280, 163] on div "Sensodyne" at bounding box center [386, 169] width 336 height 13
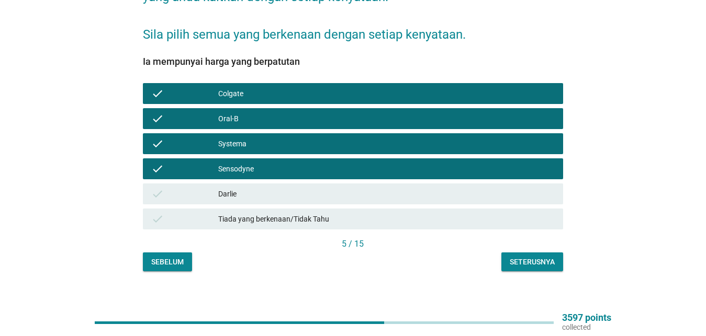
click at [273, 188] on div "Darlie" at bounding box center [386, 194] width 336 height 13
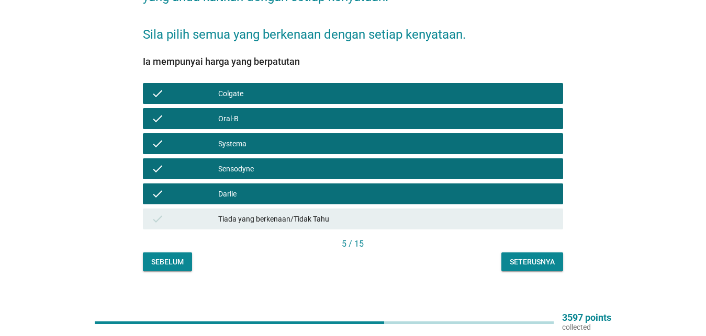
click at [523, 257] on div "Seterusnya" at bounding box center [531, 262] width 45 height 11
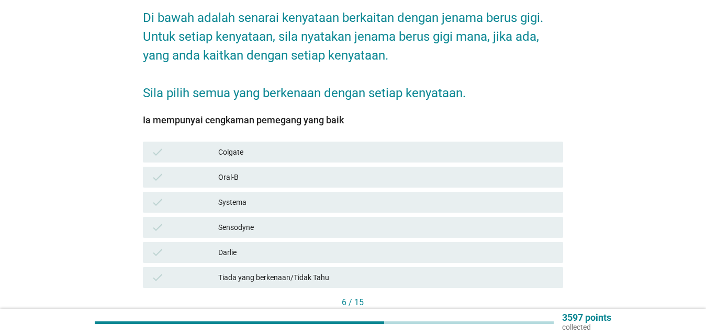
scroll to position [107, 0]
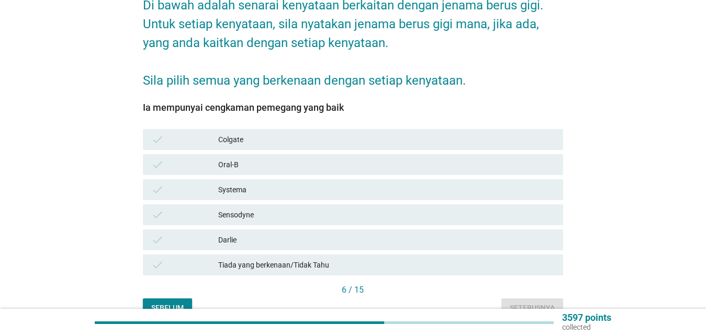
drag, startPoint x: 297, startPoint y: 176, endPoint x: 304, endPoint y: 203, distance: 28.2
click at [298, 184] on div "Systema" at bounding box center [386, 190] width 336 height 13
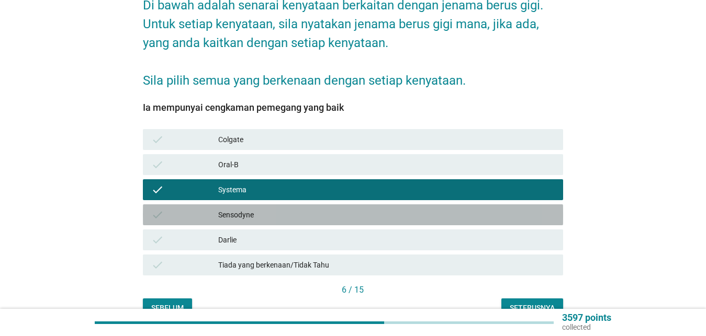
click at [301, 209] on div "Sensodyne" at bounding box center [386, 215] width 336 height 13
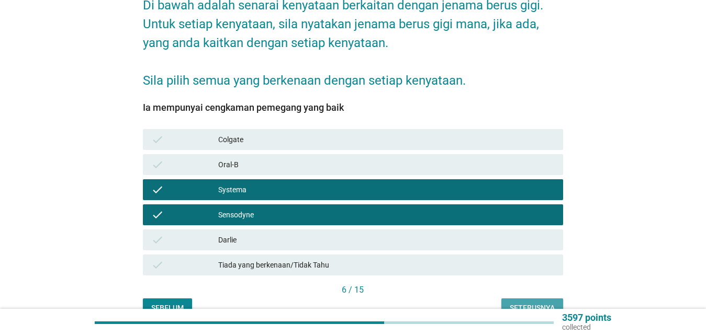
drag, startPoint x: 540, startPoint y: 298, endPoint x: 575, endPoint y: 243, distance: 65.0
click at [540, 303] on div "Seterusnya" at bounding box center [531, 308] width 45 height 11
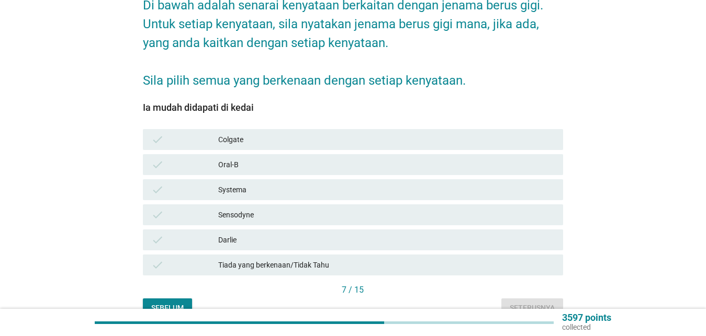
drag, startPoint x: 271, startPoint y: 125, endPoint x: 273, endPoint y: 131, distance: 6.6
click at [273, 133] on div "Colgate" at bounding box center [386, 139] width 336 height 13
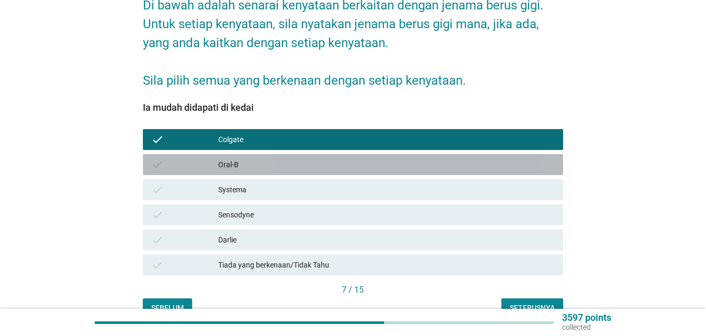
click at [272, 158] on div "Oral-B" at bounding box center [386, 164] width 336 height 13
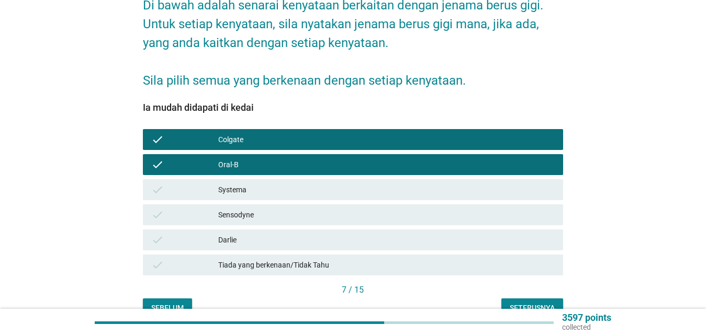
click at [266, 184] on div "Systema" at bounding box center [386, 190] width 336 height 13
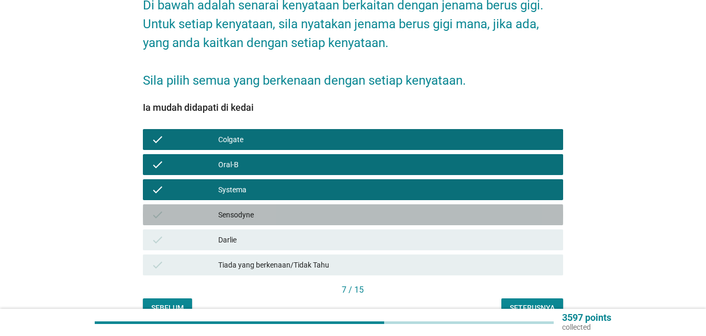
click at [265, 209] on div "Sensodyne" at bounding box center [386, 215] width 336 height 13
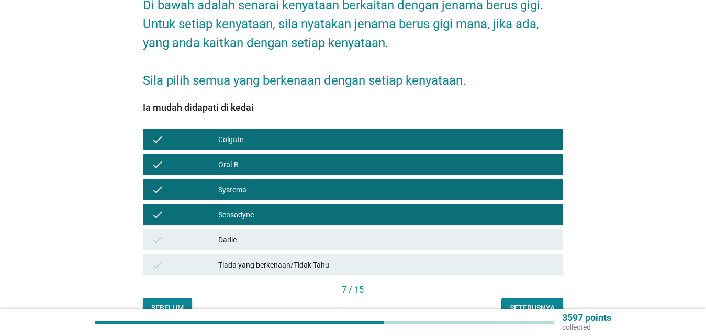
click at [267, 234] on div "Darlie" at bounding box center [386, 240] width 336 height 13
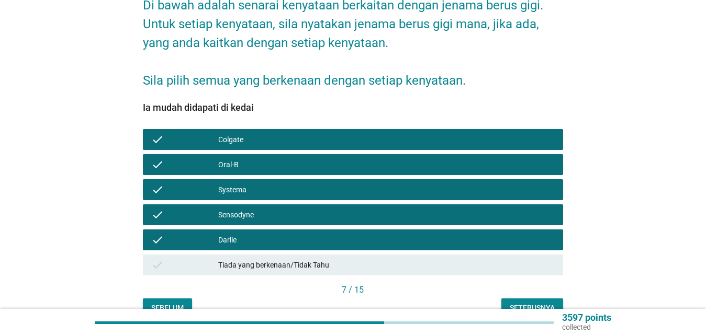
click at [508, 299] on button "Seterusnya" at bounding box center [532, 308] width 62 height 19
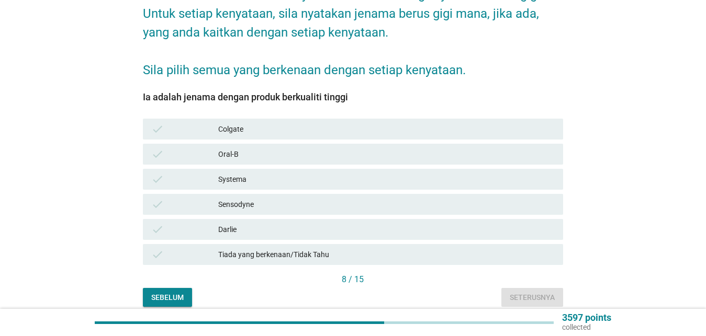
scroll to position [153, 0]
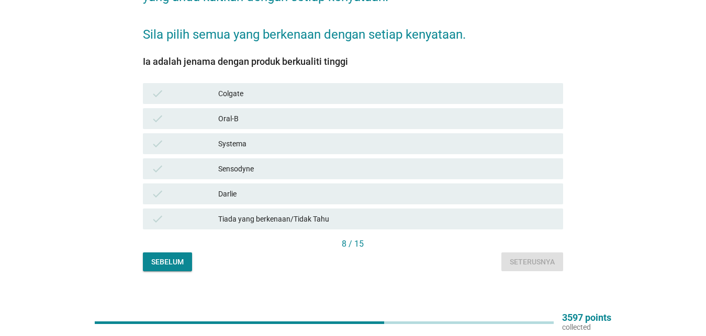
drag, startPoint x: 234, startPoint y: 104, endPoint x: 230, endPoint y: 127, distance: 23.0
click at [235, 112] on div "Oral-B" at bounding box center [386, 118] width 336 height 13
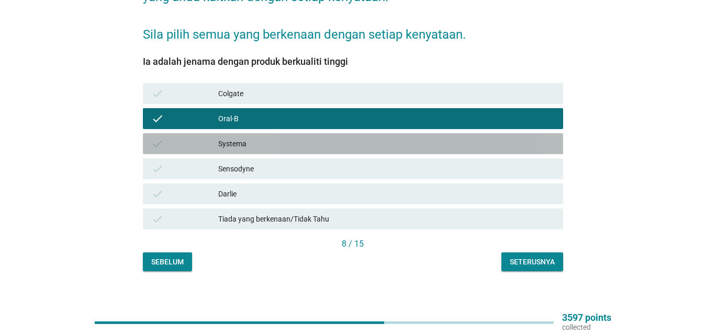
drag, startPoint x: 228, startPoint y: 131, endPoint x: 233, endPoint y: 164, distance: 33.9
click at [228, 138] on div "Systema" at bounding box center [386, 144] width 336 height 13
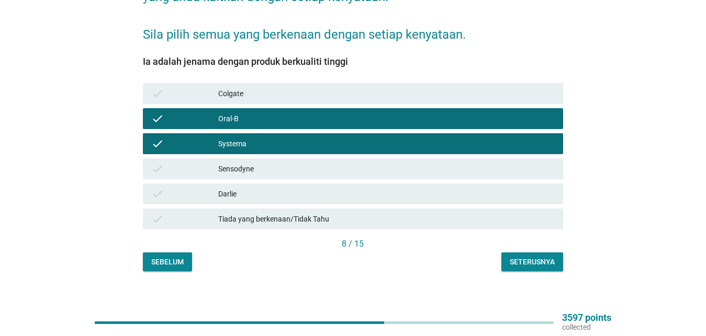
drag, startPoint x: 232, startPoint y: 165, endPoint x: 335, endPoint y: 242, distance: 128.5
click at [236, 166] on div "check Sensodyne" at bounding box center [353, 168] width 420 height 21
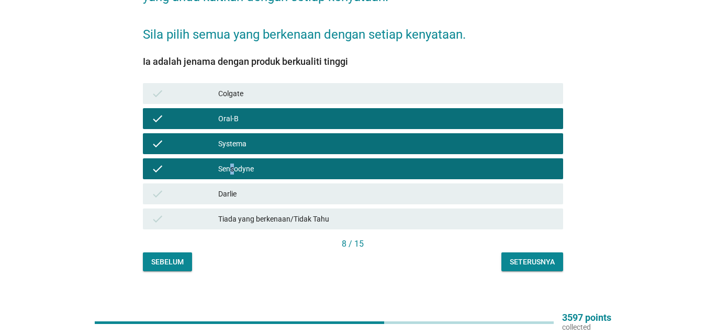
click at [529, 257] on div "Seterusnya" at bounding box center [531, 262] width 45 height 11
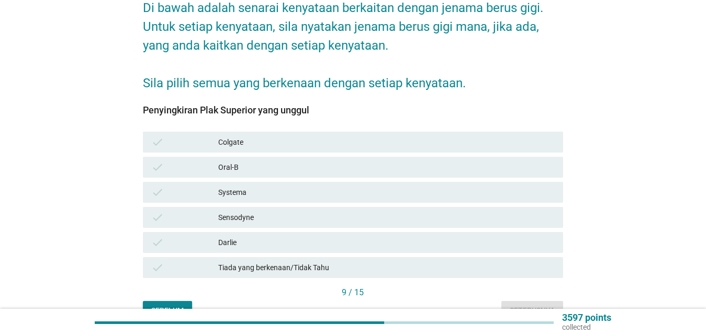
scroll to position [107, 0]
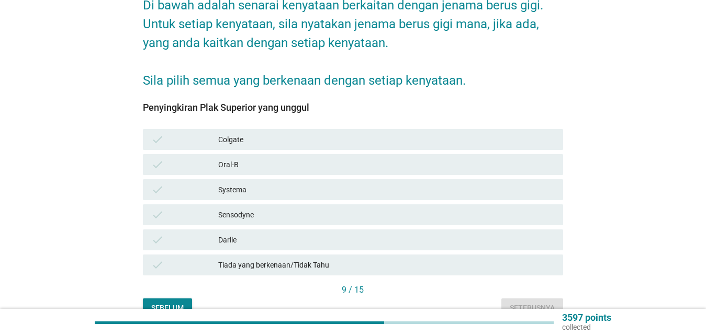
drag, startPoint x: 245, startPoint y: 155, endPoint x: 244, endPoint y: 166, distance: 11.0
click at [244, 158] on div "Oral-B" at bounding box center [386, 164] width 336 height 13
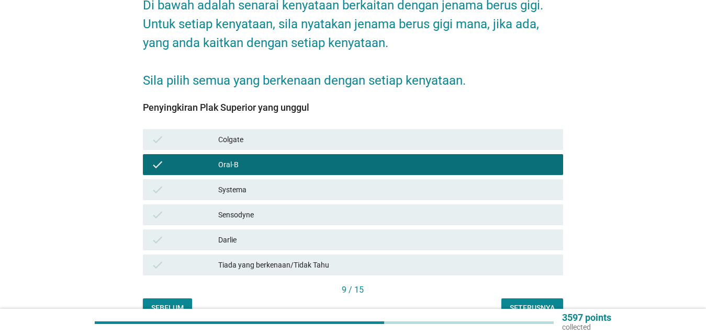
drag, startPoint x: 244, startPoint y: 177, endPoint x: 249, endPoint y: 200, distance: 23.1
click at [244, 184] on div "Systema" at bounding box center [386, 190] width 336 height 13
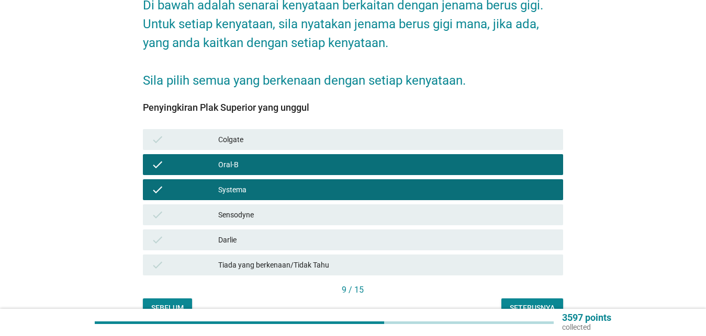
click at [249, 209] on div "Sensodyne" at bounding box center [386, 215] width 336 height 13
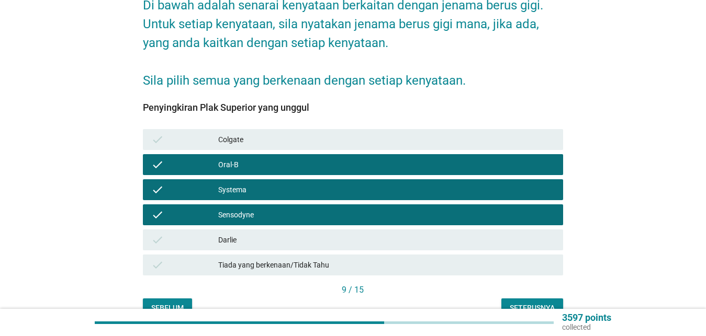
click at [518, 299] on button "Seterusnya" at bounding box center [532, 308] width 62 height 19
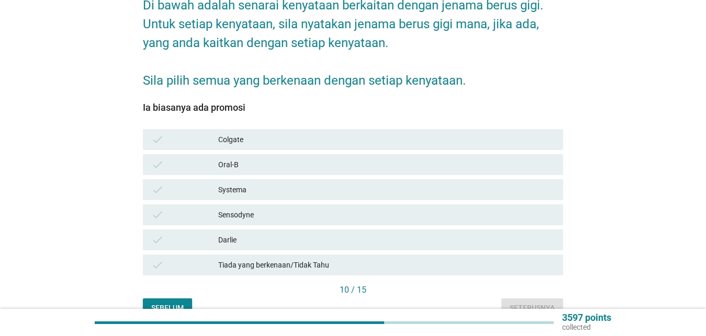
scroll to position [153, 0]
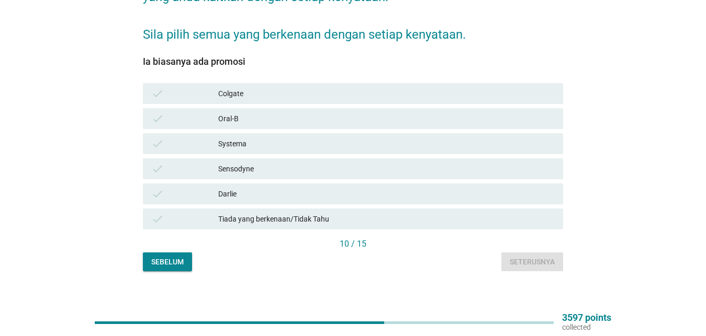
click at [235, 213] on div "Tiada yang berkenaan/Tidak Tahu" at bounding box center [386, 219] width 336 height 13
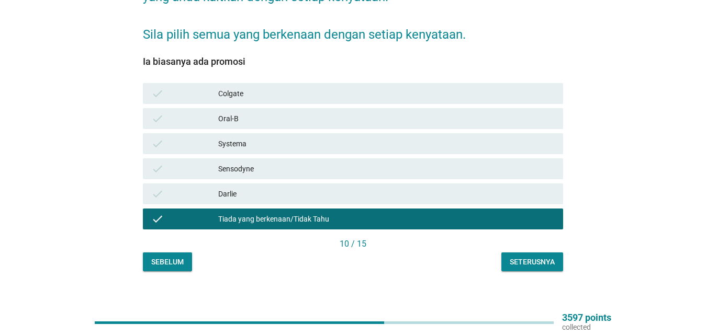
click at [525, 257] on div "Seterusnya" at bounding box center [531, 262] width 45 height 11
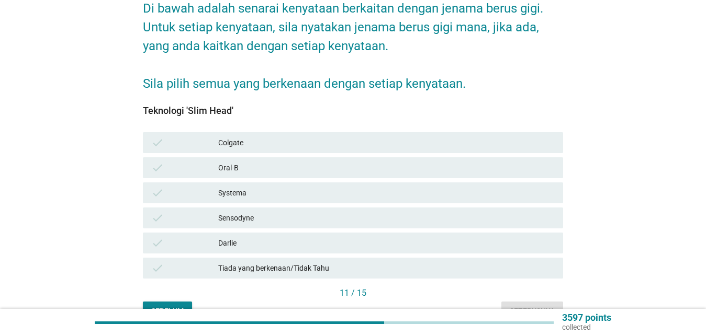
scroll to position [107, 0]
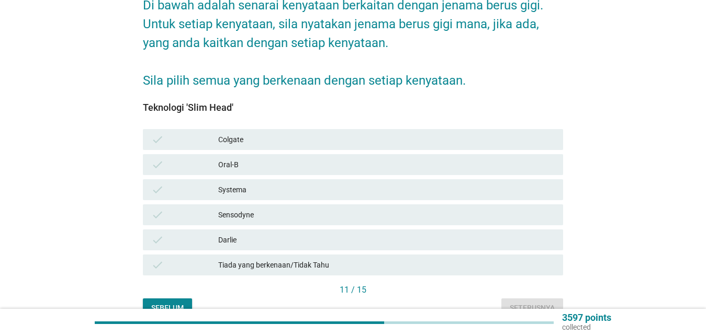
drag, startPoint x: 311, startPoint y: 253, endPoint x: 317, endPoint y: 253, distance: 6.8
click at [313, 259] on div "Tiada yang berkenaan/Tidak Tahu" at bounding box center [386, 265] width 336 height 13
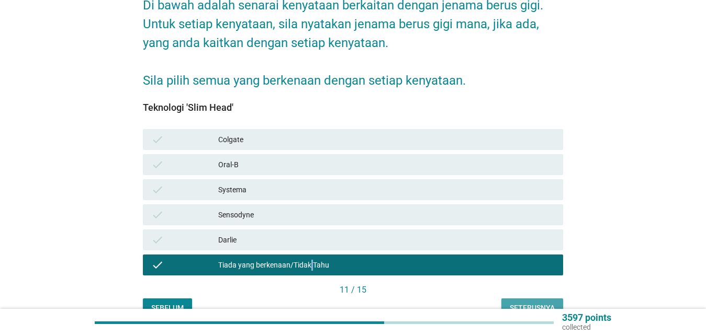
click at [518, 303] on div "Seterusnya" at bounding box center [531, 308] width 45 height 11
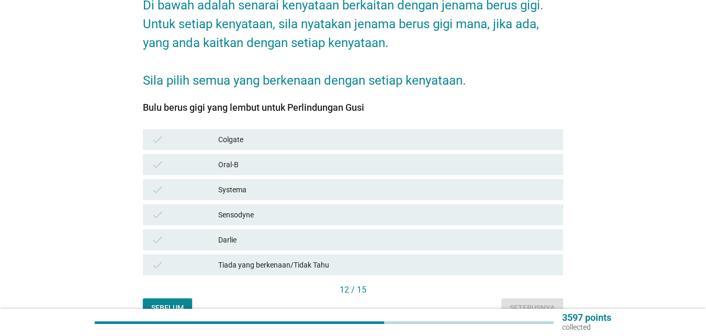
click at [259, 184] on div "Systema" at bounding box center [386, 190] width 336 height 13
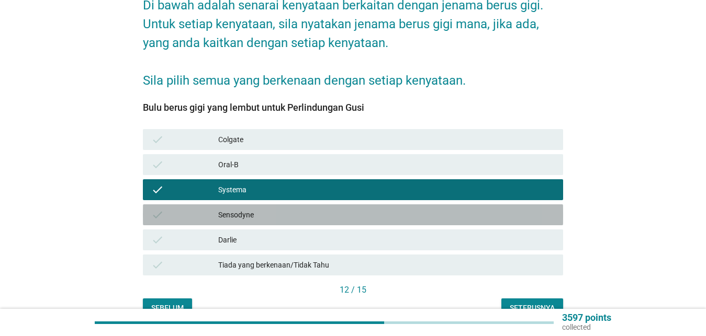
click at [262, 209] on div "Sensodyne" at bounding box center [386, 215] width 336 height 13
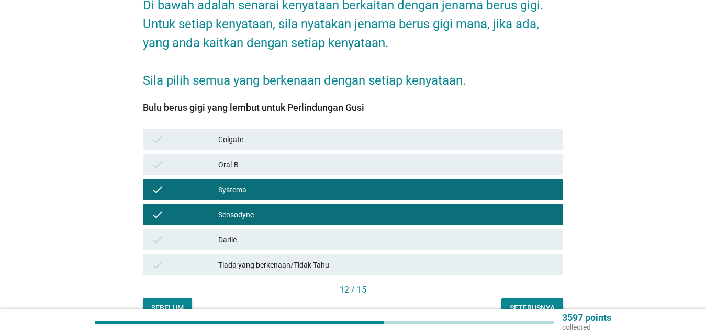
click at [285, 158] on div "Oral-B" at bounding box center [386, 164] width 336 height 13
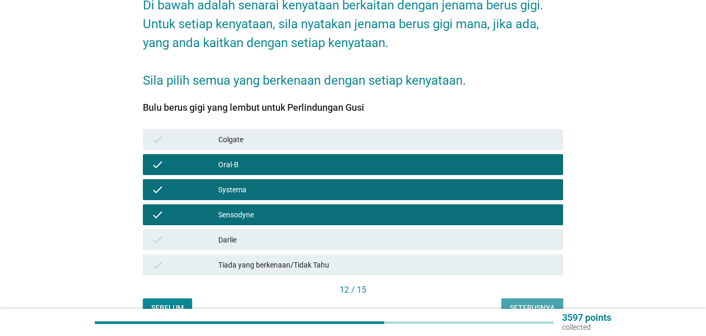
click at [517, 303] on div "Seterusnya" at bounding box center [531, 308] width 45 height 11
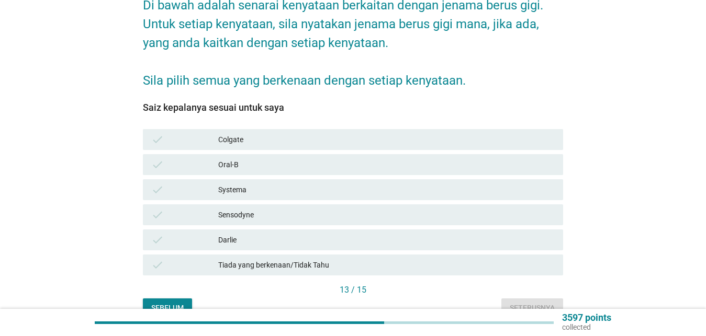
drag, startPoint x: 258, startPoint y: 201, endPoint x: 265, endPoint y: 206, distance: 8.0
click at [258, 209] on div "Sensodyne" at bounding box center [386, 215] width 336 height 13
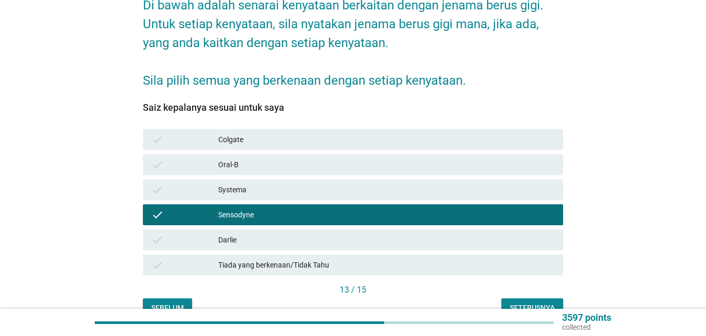
click at [527, 303] on div "Seterusnya" at bounding box center [531, 308] width 45 height 11
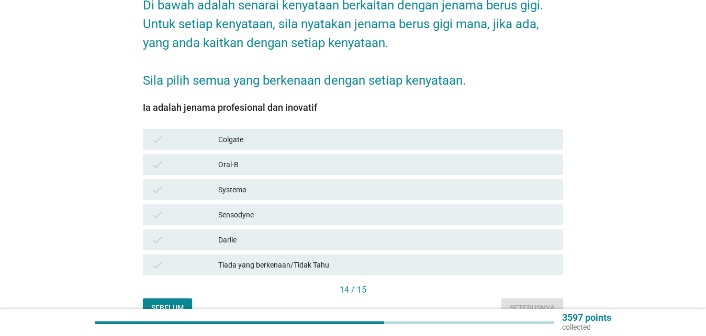
click at [256, 185] on div "Systema" at bounding box center [386, 190] width 336 height 13
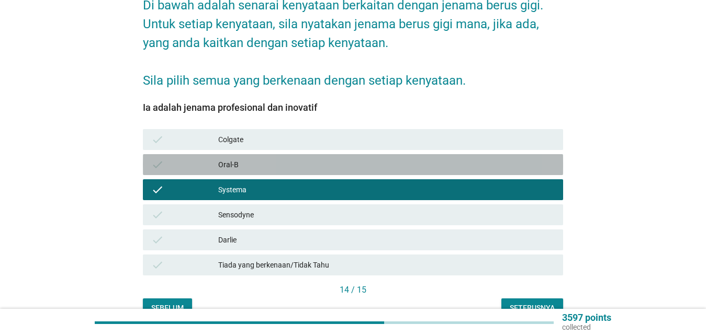
click at [267, 158] on div "Oral-B" at bounding box center [386, 164] width 336 height 13
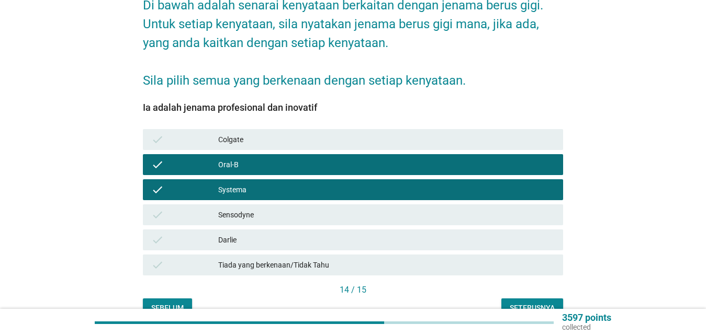
click at [282, 209] on div "Sensodyne" at bounding box center [386, 215] width 336 height 13
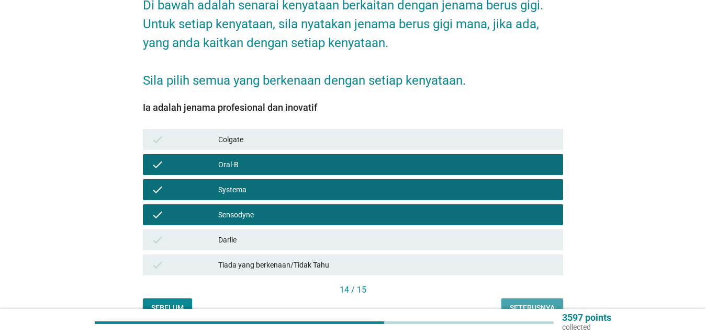
click at [518, 303] on div "Seterusnya" at bounding box center [531, 308] width 45 height 11
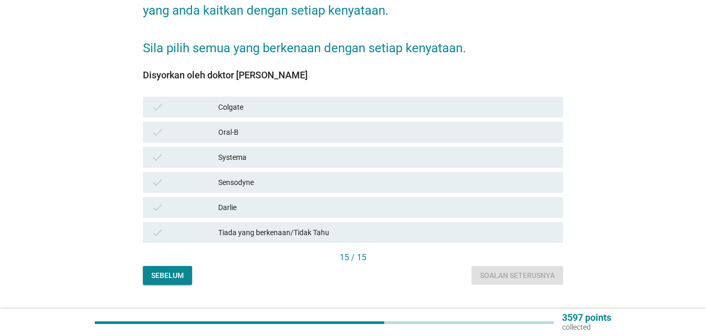
scroll to position [153, 0]
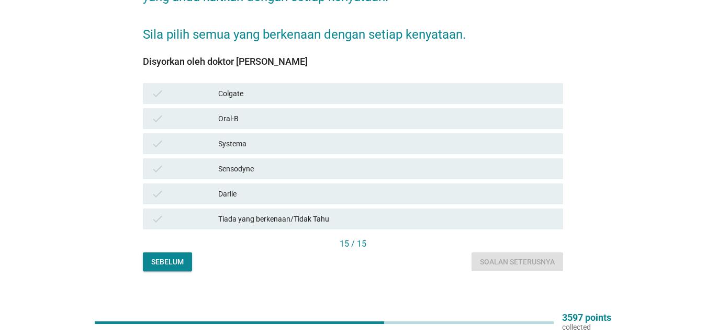
click at [258, 114] on div "Oral-B" at bounding box center [386, 118] width 336 height 13
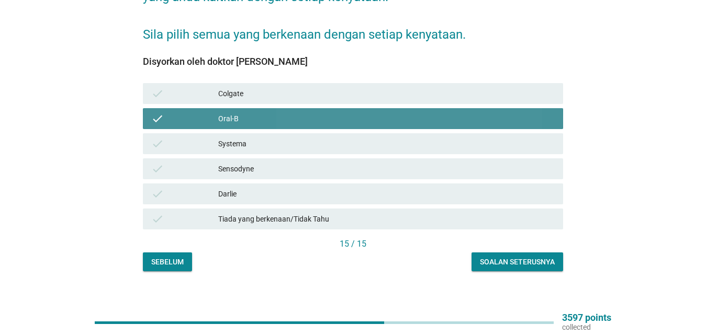
click at [260, 138] on div "Systema" at bounding box center [386, 144] width 336 height 13
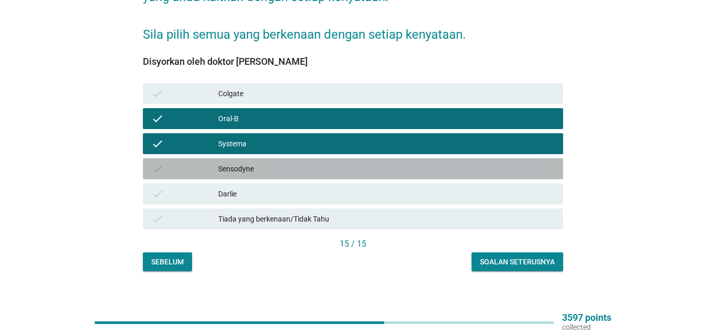
click at [266, 163] on div "Sensodyne" at bounding box center [386, 169] width 336 height 13
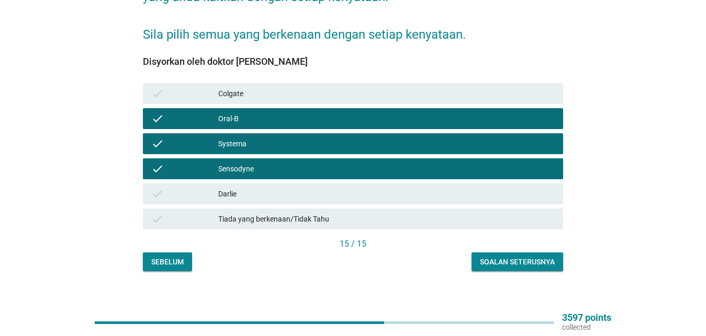
click at [496, 257] on div "Soalan seterusnya" at bounding box center [517, 262] width 75 height 11
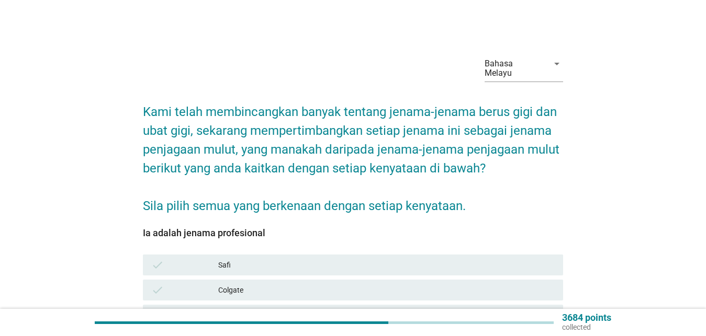
scroll to position [213, 0]
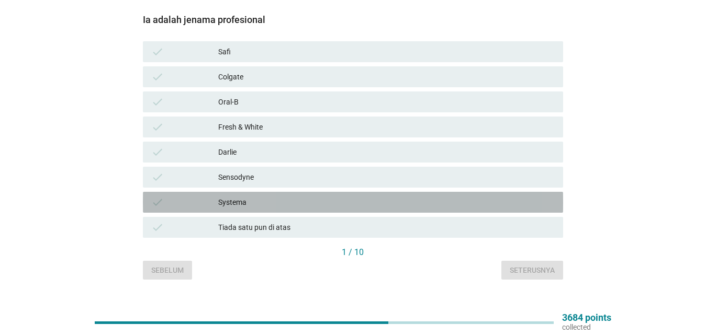
click at [255, 196] on div "Systema" at bounding box center [386, 202] width 336 height 13
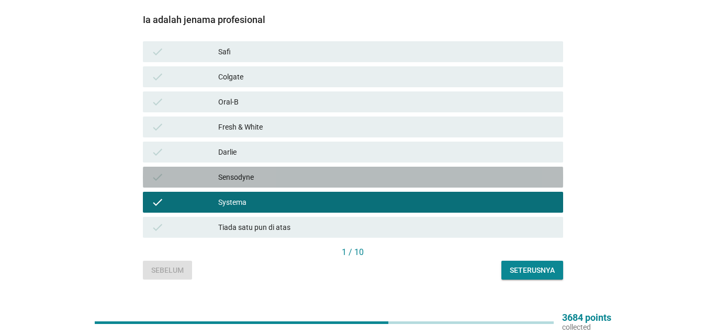
click at [254, 171] on div "Sensodyne" at bounding box center [386, 177] width 336 height 13
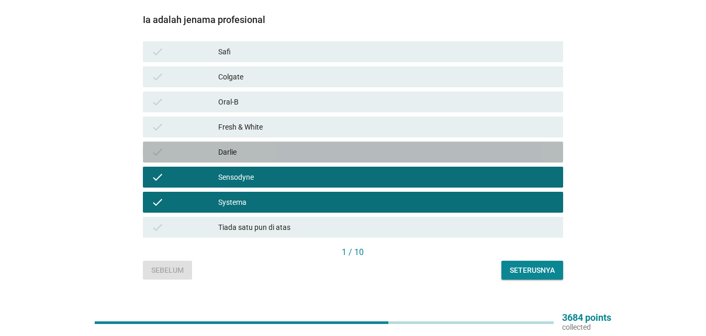
click at [253, 147] on div "Darlie" at bounding box center [386, 152] width 336 height 13
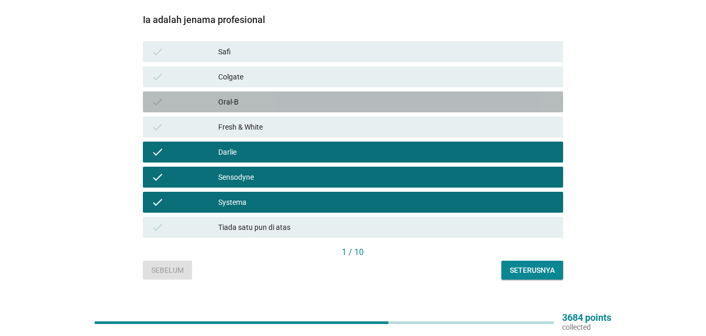
drag, startPoint x: 259, startPoint y: 94, endPoint x: 341, endPoint y: 200, distance: 133.2
click at [259, 96] on div "Oral-B" at bounding box center [386, 102] width 336 height 13
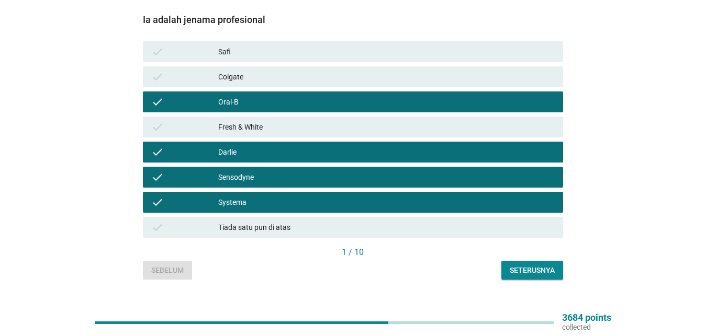
click at [524, 265] on div "Seterusnya" at bounding box center [531, 270] width 45 height 11
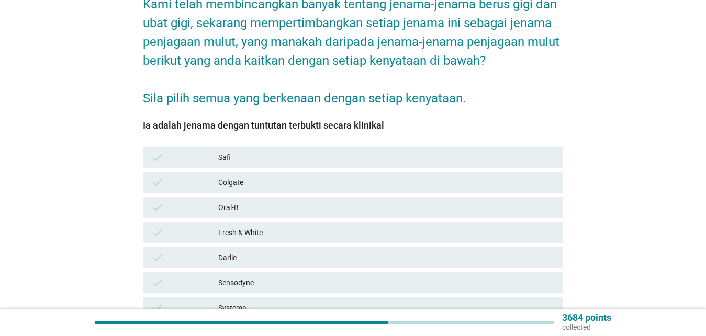
scroll to position [160, 0]
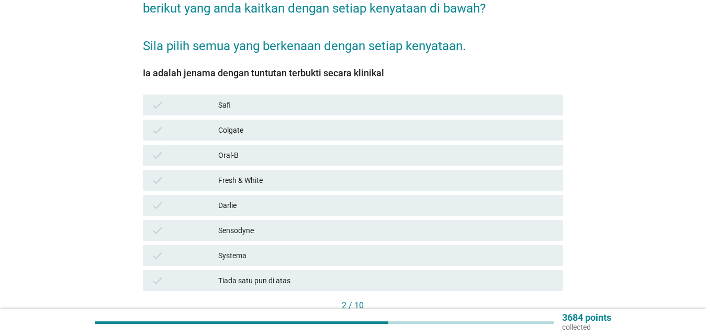
click at [267, 124] on div "Colgate" at bounding box center [386, 130] width 336 height 13
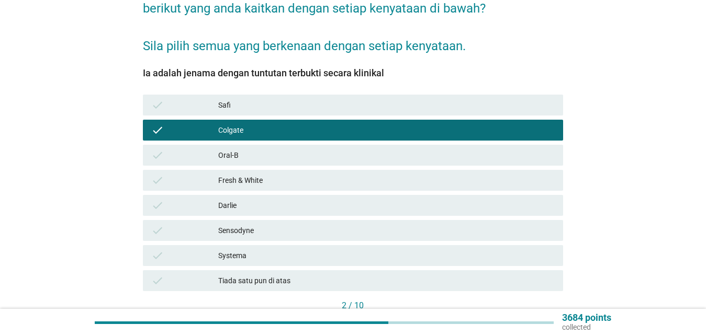
click at [262, 149] on div "Oral-B" at bounding box center [386, 155] width 336 height 13
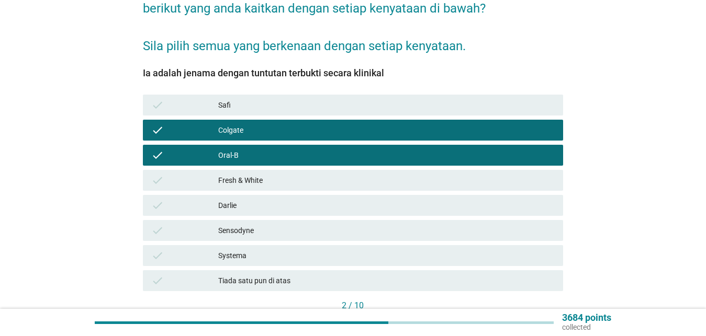
click at [263, 174] on div "Fresh & White" at bounding box center [386, 180] width 336 height 13
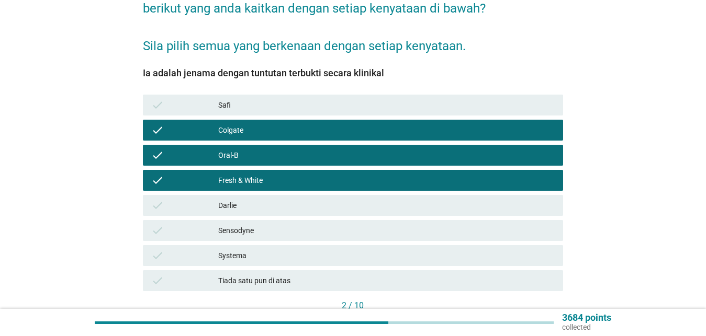
click at [263, 199] on div "Darlie" at bounding box center [386, 205] width 336 height 13
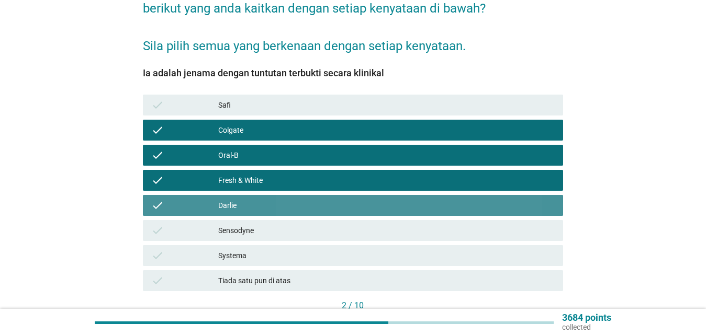
click at [263, 224] on div "Sensodyne" at bounding box center [386, 230] width 336 height 13
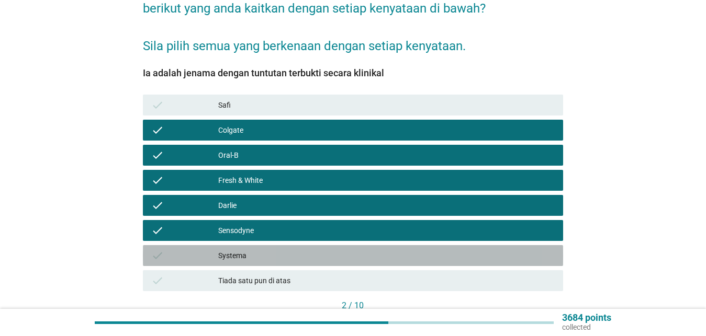
click at [262, 249] on div "Systema" at bounding box center [386, 255] width 336 height 13
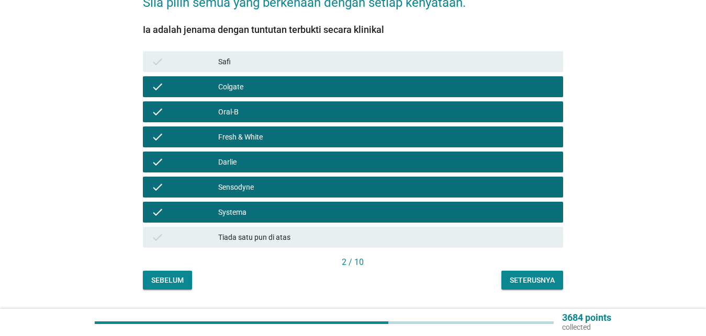
scroll to position [222, 0]
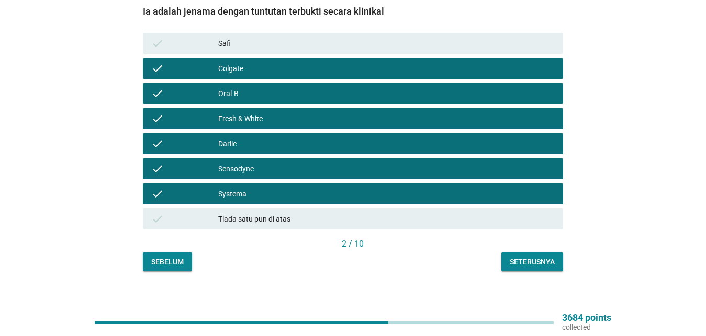
click at [526, 263] on div "Bahasa Melayu arrow_drop_down Kami telah membincangkan banyak tentang jenama-je…" at bounding box center [352, 48] width 437 height 463
click at [521, 257] on div "Seterusnya" at bounding box center [531, 262] width 45 height 11
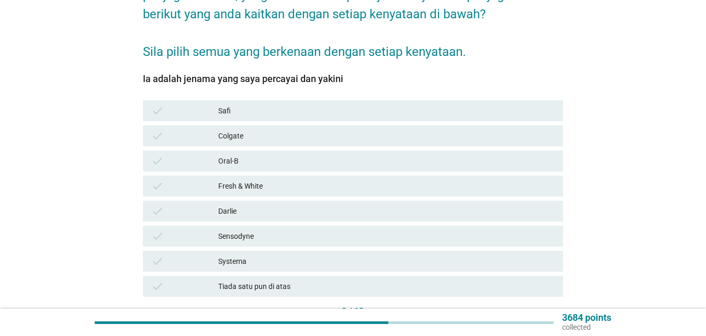
scroll to position [213, 0]
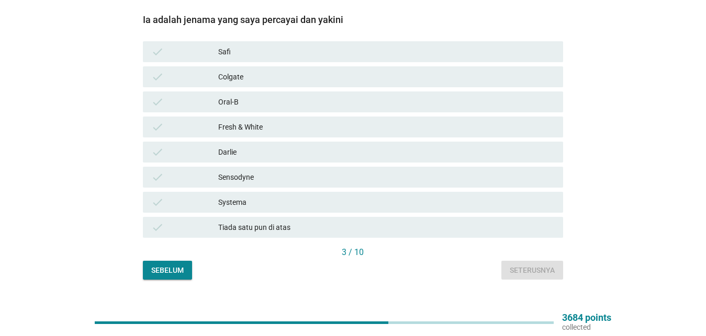
click at [296, 71] on div "Colgate" at bounding box center [386, 77] width 336 height 13
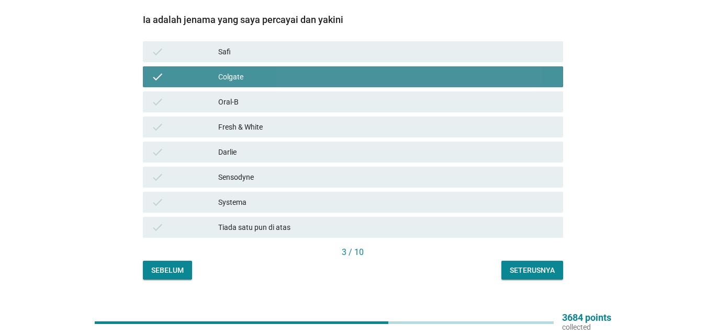
click at [288, 99] on div "check Oral-B" at bounding box center [353, 102] width 420 height 21
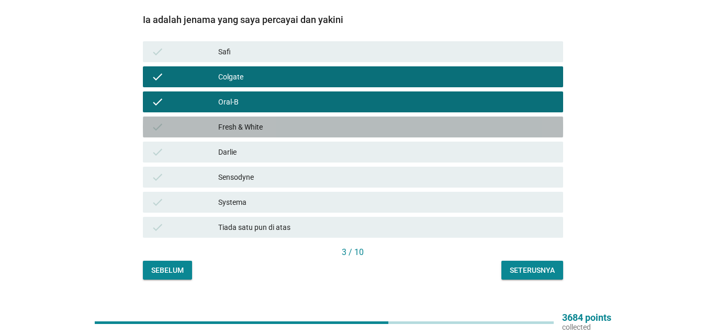
click at [286, 124] on div "check Fresh & White" at bounding box center [353, 127] width 420 height 21
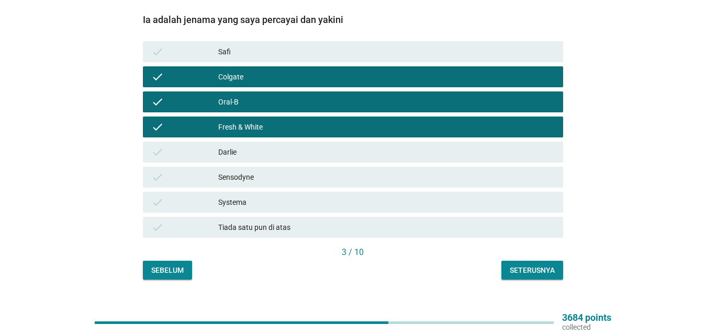
click at [290, 152] on div "check [PERSON_NAME]" at bounding box center [353, 152] width 420 height 21
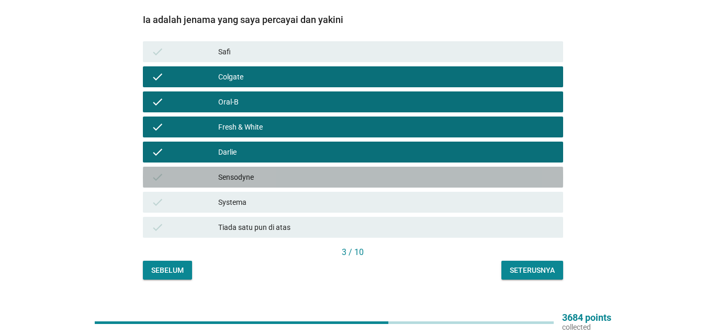
click at [290, 171] on div "Sensodyne" at bounding box center [386, 177] width 336 height 13
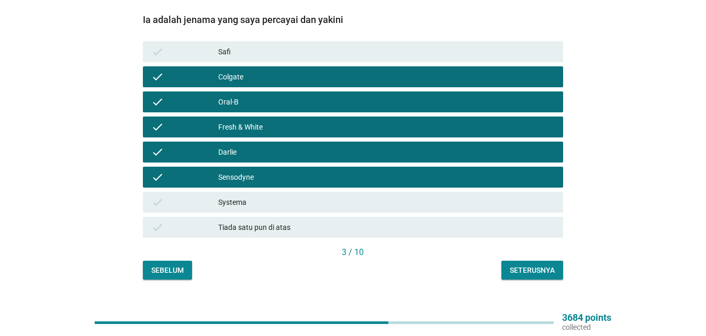
click at [288, 196] on div "Systema" at bounding box center [386, 202] width 336 height 13
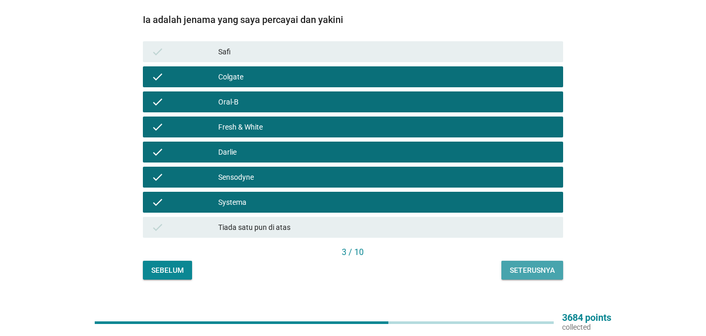
click at [522, 265] on div "Seterusnya" at bounding box center [531, 270] width 45 height 11
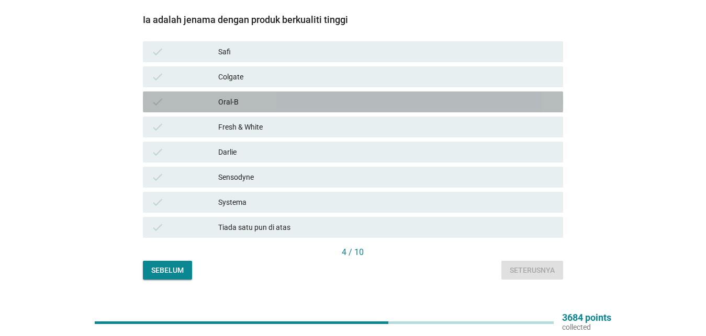
click at [244, 96] on div "Oral-B" at bounding box center [386, 102] width 336 height 13
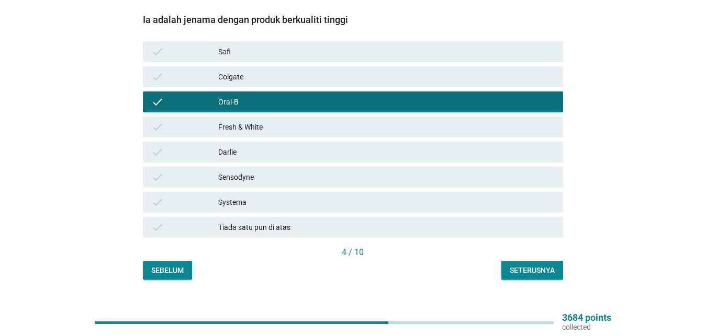
click at [249, 121] on div "Fresh & White" at bounding box center [386, 127] width 336 height 13
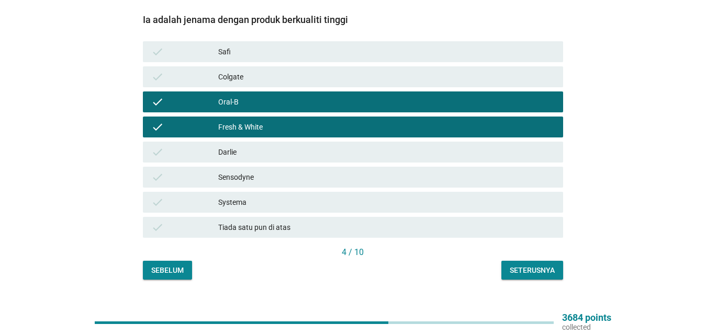
click at [243, 171] on div "Sensodyne" at bounding box center [386, 177] width 336 height 13
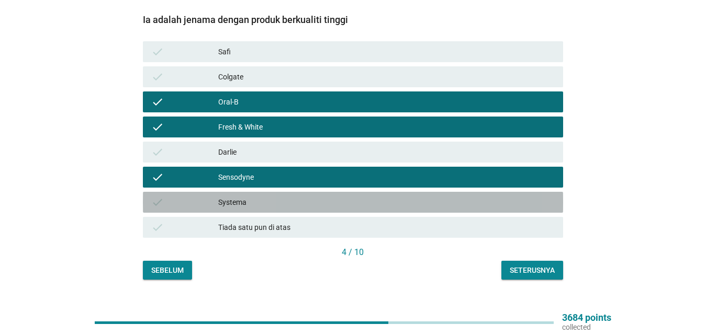
click at [242, 196] on div "Systema" at bounding box center [386, 202] width 336 height 13
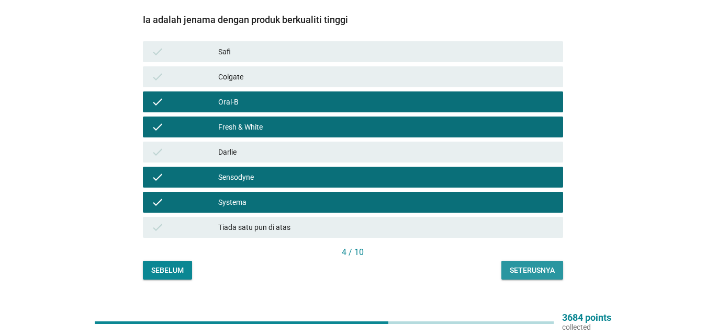
drag, startPoint x: 518, startPoint y: 257, endPoint x: 469, endPoint y: 206, distance: 71.4
click at [520, 265] on div "Seterusnya" at bounding box center [531, 270] width 45 height 11
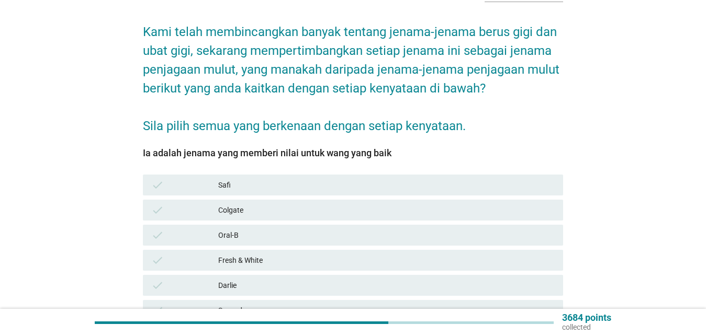
scroll to position [160, 0]
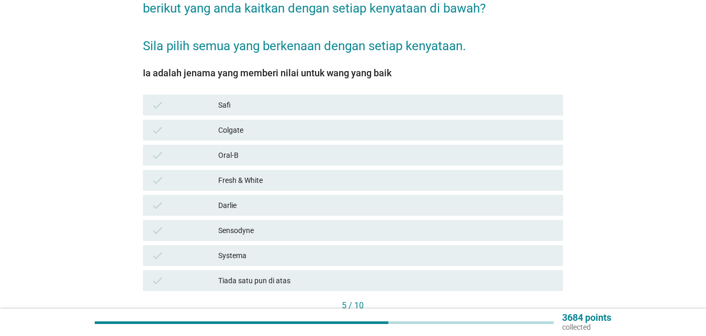
click at [283, 174] on div "Fresh & White" at bounding box center [386, 180] width 336 height 13
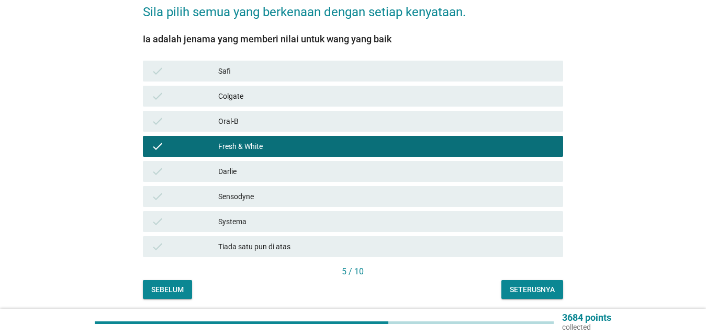
scroll to position [222, 0]
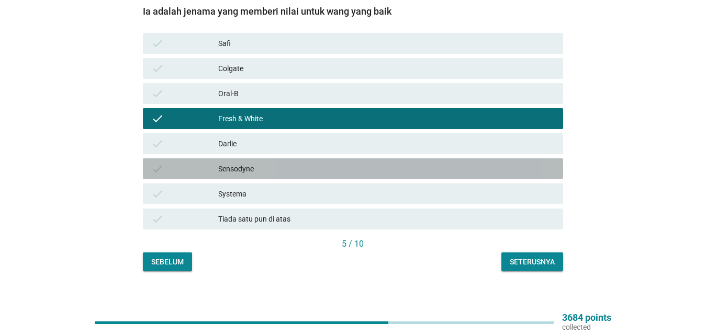
click at [370, 167] on div "check Sensodyne" at bounding box center [353, 168] width 420 height 21
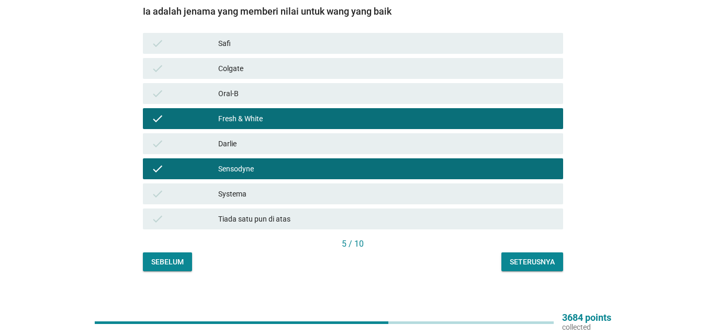
click at [384, 192] on div "check Systema" at bounding box center [353, 194] width 420 height 21
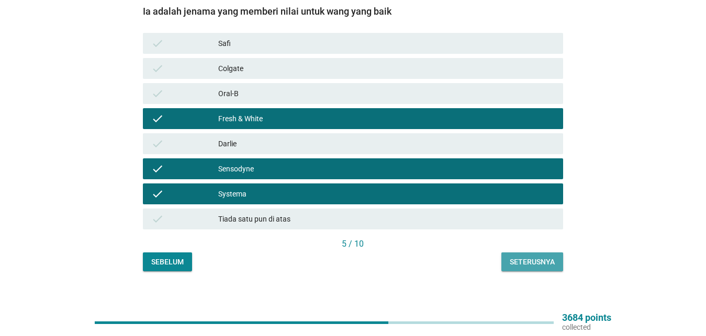
drag, startPoint x: 520, startPoint y: 248, endPoint x: 526, endPoint y: 244, distance: 7.1
click at [520, 257] on div "Seterusnya" at bounding box center [531, 262] width 45 height 11
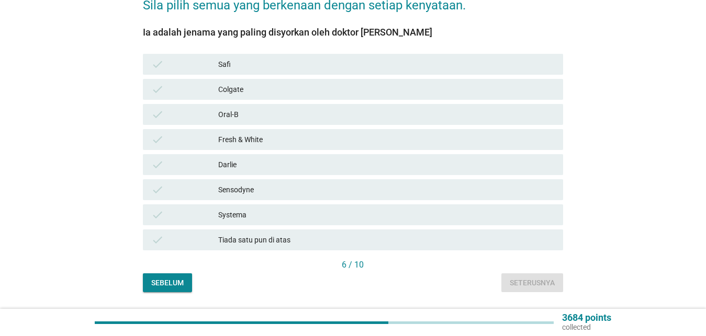
scroll to position [213, 0]
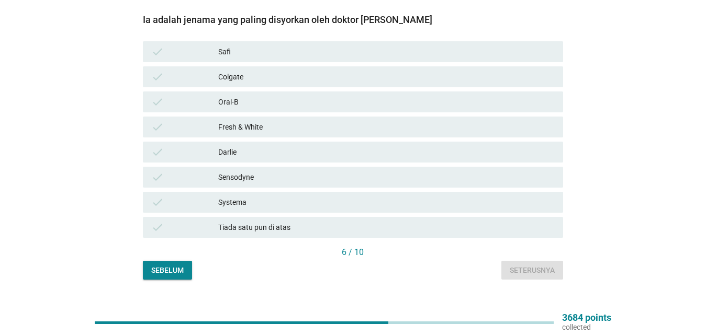
drag, startPoint x: 278, startPoint y: 96, endPoint x: 278, endPoint y: 117, distance: 20.9
click at [278, 96] on div "Oral-B" at bounding box center [386, 102] width 336 height 13
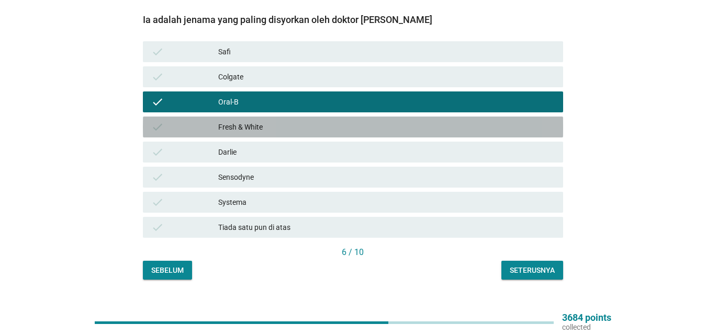
click at [278, 121] on div "Fresh & White" at bounding box center [386, 127] width 336 height 13
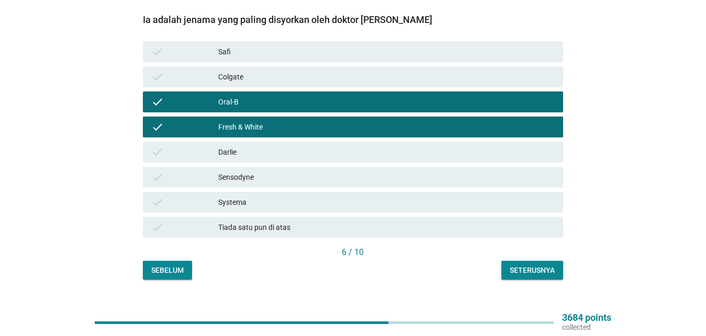
drag, startPoint x: 270, startPoint y: 172, endPoint x: 270, endPoint y: 181, distance: 9.4
click at [270, 172] on div "Sensodyne" at bounding box center [386, 177] width 336 height 13
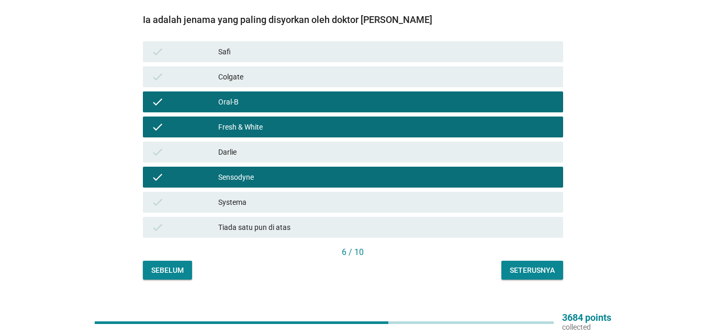
click at [269, 197] on div "Systema" at bounding box center [386, 202] width 336 height 13
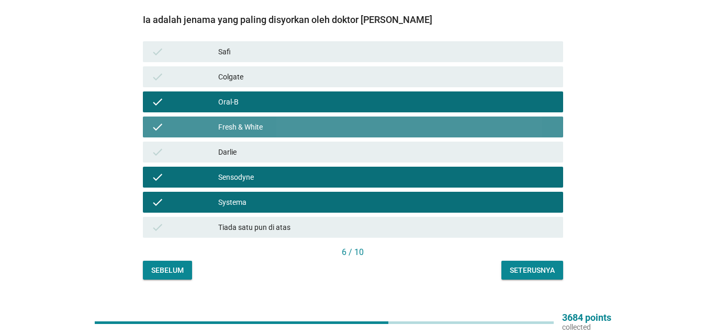
click at [315, 121] on div "Fresh & White" at bounding box center [386, 127] width 336 height 13
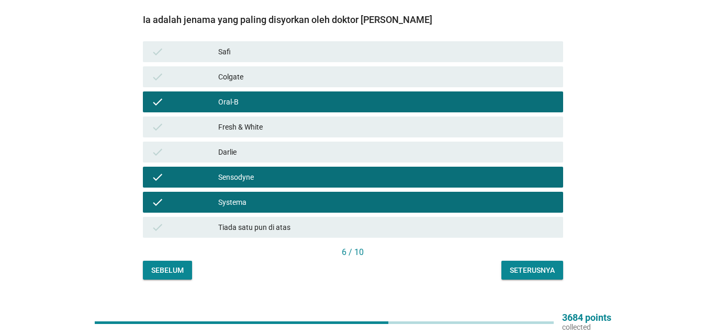
click at [525, 267] on button "Seterusnya" at bounding box center [532, 270] width 62 height 19
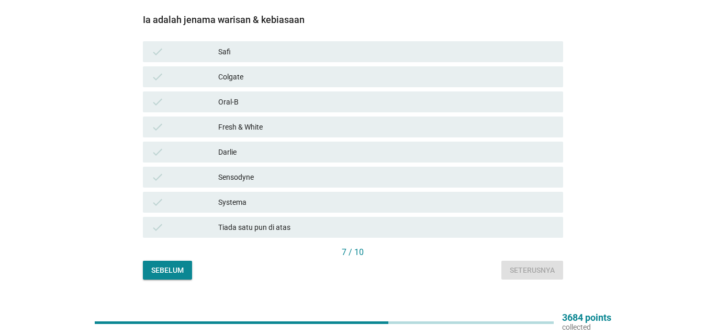
drag, startPoint x: 331, startPoint y: 62, endPoint x: 331, endPoint y: 73, distance: 11.5
click at [331, 71] on div "Colgate" at bounding box center [386, 77] width 336 height 13
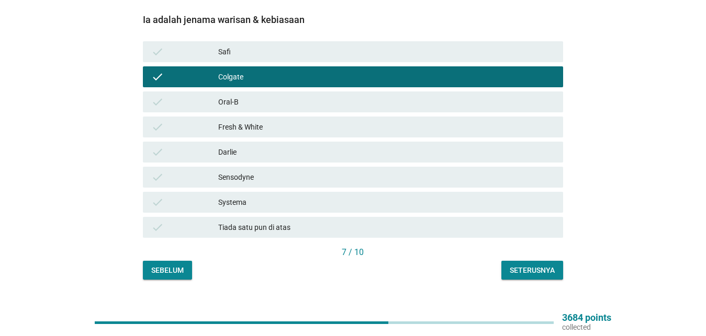
drag, startPoint x: 326, startPoint y: 94, endPoint x: 326, endPoint y: 122, distance: 28.2
click at [326, 96] on div "Oral-B" at bounding box center [386, 102] width 336 height 13
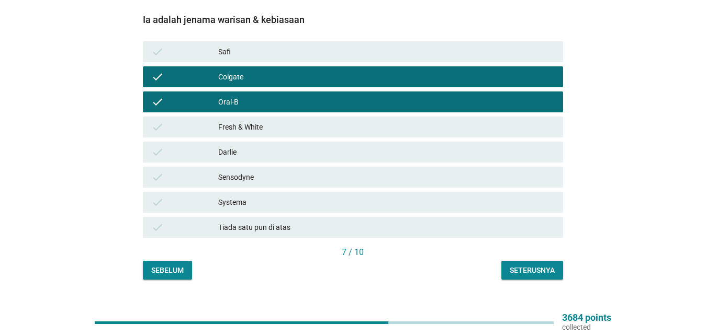
drag, startPoint x: 326, startPoint y: 124, endPoint x: 327, endPoint y: 141, distance: 16.8
click at [326, 125] on div "check Fresh & White" at bounding box center [353, 127] width 420 height 21
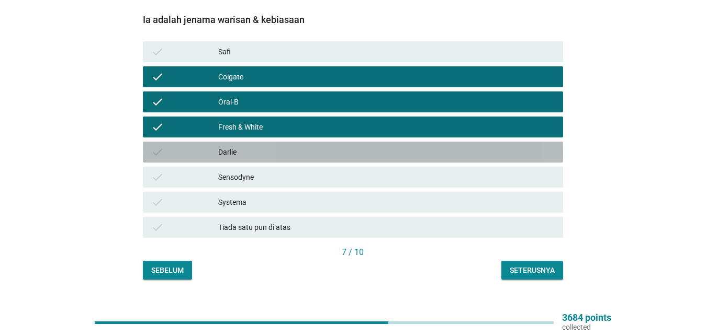
drag, startPoint x: 328, startPoint y: 146, endPoint x: 328, endPoint y: 169, distance: 23.5
click at [328, 147] on div "Darlie" at bounding box center [386, 152] width 336 height 13
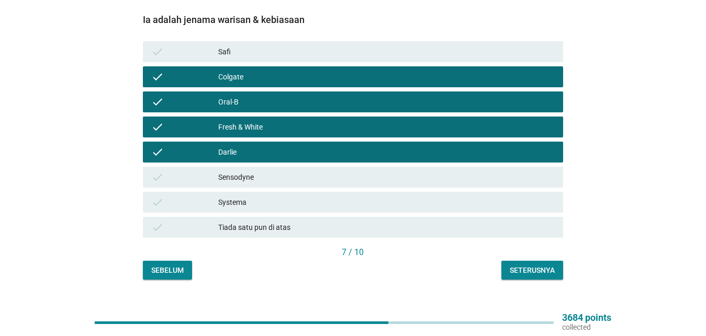
click at [328, 171] on div "Sensodyne" at bounding box center [386, 177] width 336 height 13
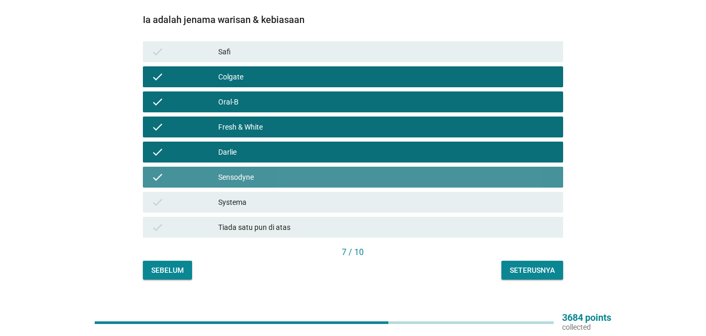
click at [330, 196] on div "Systema" at bounding box center [386, 202] width 336 height 13
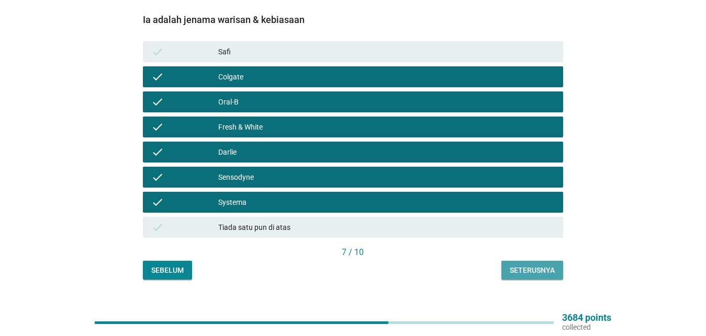
click at [507, 261] on button "Seterusnya" at bounding box center [532, 270] width 62 height 19
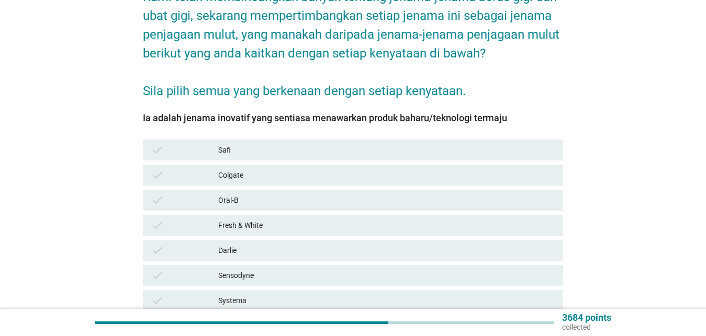
scroll to position [168, 0]
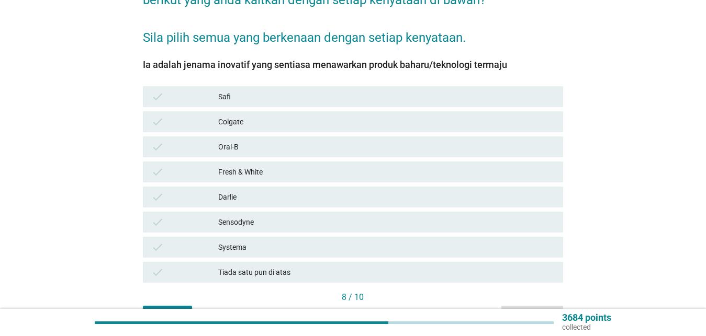
click at [273, 216] on div "Sensodyne" at bounding box center [386, 222] width 336 height 13
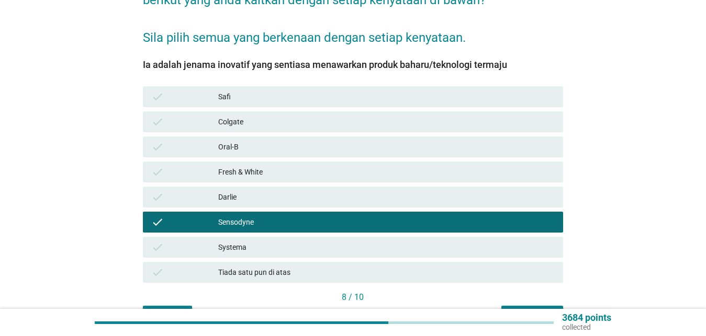
click at [274, 241] on div "Systema" at bounding box center [386, 247] width 336 height 13
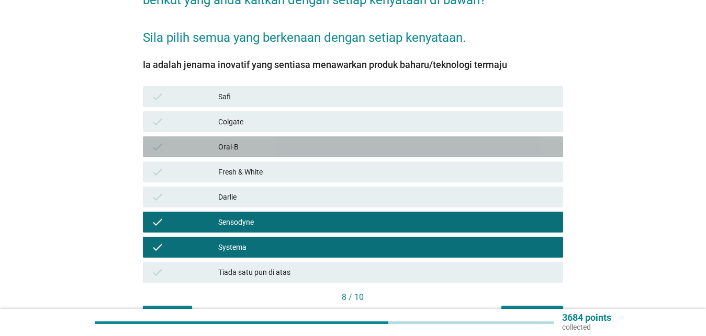
drag, startPoint x: 291, startPoint y: 131, endPoint x: 373, endPoint y: 245, distance: 139.8
click at [292, 137] on div "check Oral-B" at bounding box center [353, 147] width 420 height 21
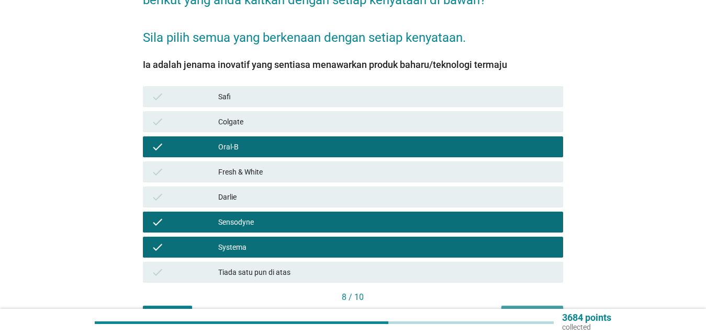
click at [530, 306] on button "Seterusnya" at bounding box center [532, 315] width 62 height 19
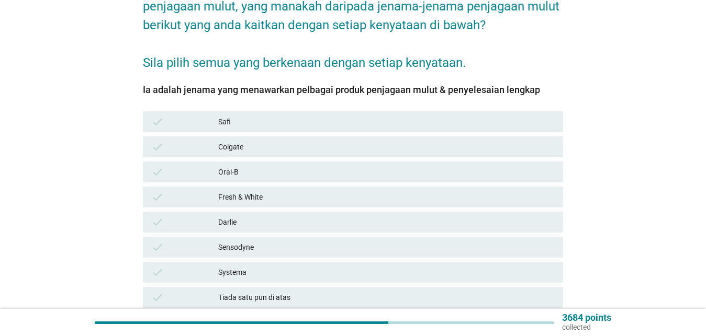
scroll to position [160, 0]
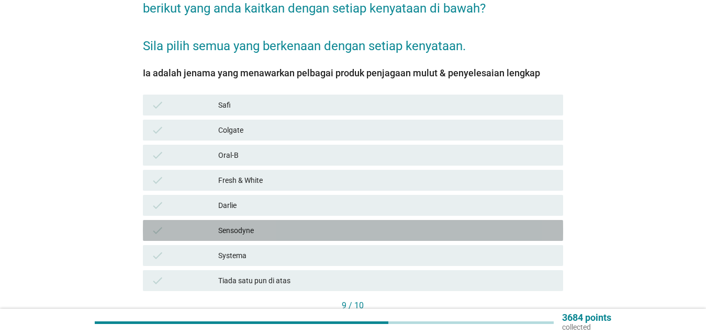
click at [246, 224] on div "Sensodyne" at bounding box center [386, 230] width 336 height 13
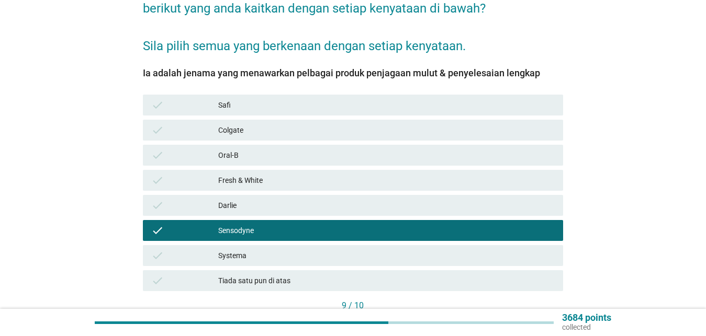
drag, startPoint x: 248, startPoint y: 240, endPoint x: 264, endPoint y: 198, distance: 44.7
click at [248, 249] on div "Systema" at bounding box center [386, 255] width 336 height 13
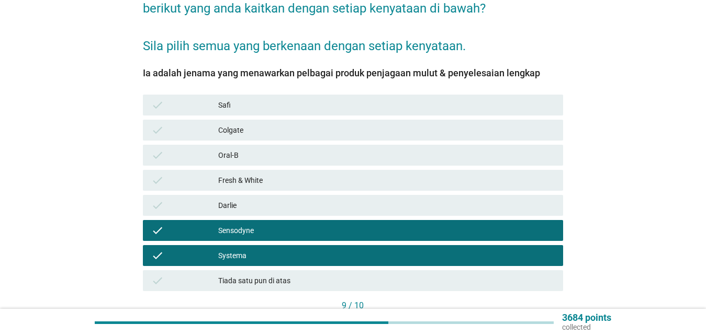
click at [283, 149] on div "Oral-B" at bounding box center [386, 155] width 336 height 13
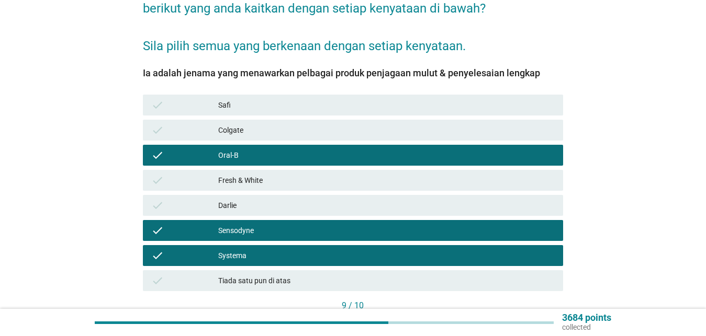
scroll to position [222, 0]
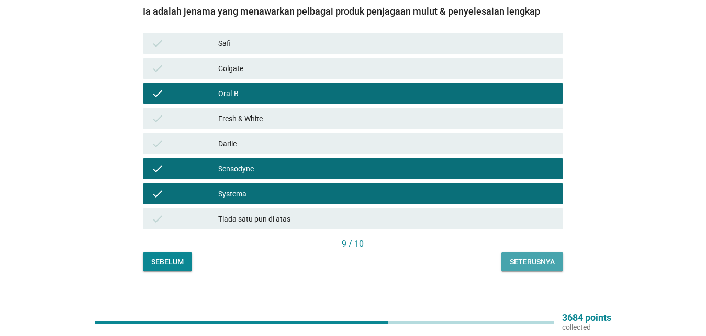
click at [531, 257] on div "Seterusnya" at bounding box center [531, 262] width 45 height 11
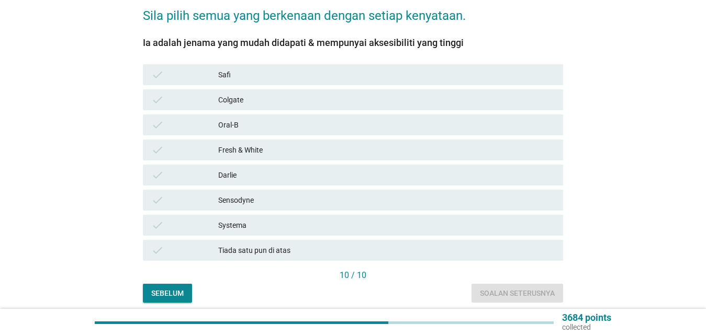
scroll to position [213, 0]
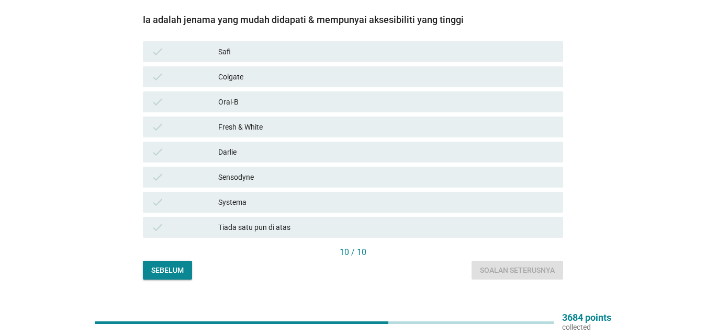
click at [383, 71] on div "Colgate" at bounding box center [386, 77] width 336 height 13
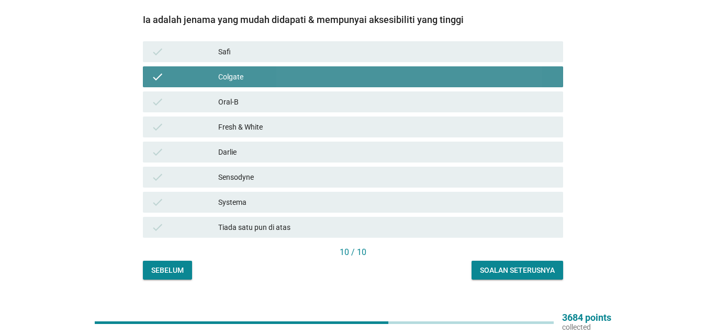
click at [380, 96] on div "Oral-B" at bounding box center [386, 102] width 336 height 13
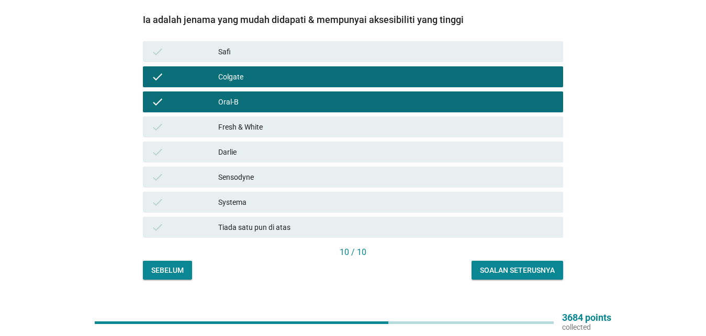
click at [381, 121] on div "Fresh & White" at bounding box center [386, 127] width 336 height 13
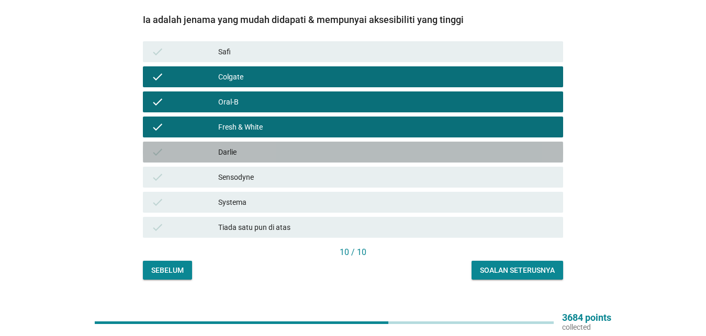
click at [380, 142] on div "check [PERSON_NAME]" at bounding box center [353, 152] width 420 height 21
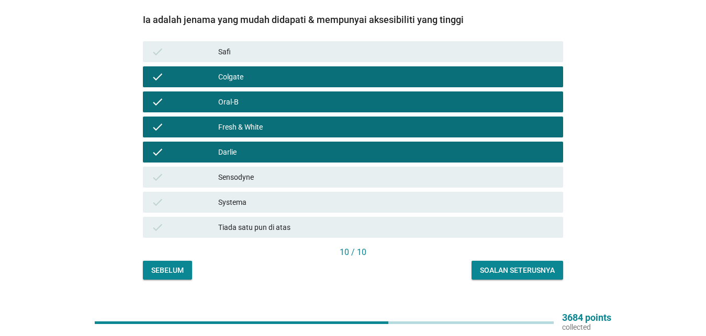
click at [381, 167] on div "check Sensodyne" at bounding box center [353, 177] width 420 height 21
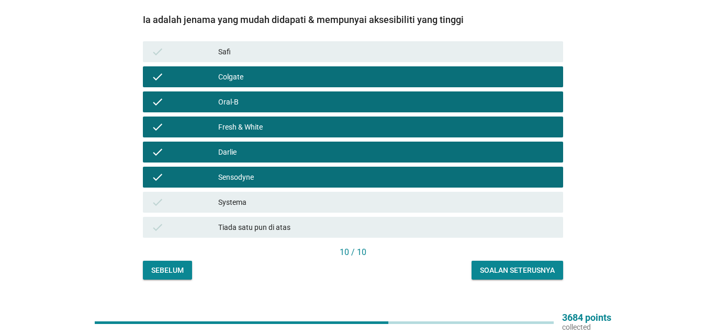
click at [374, 196] on div "Systema" at bounding box center [386, 202] width 336 height 13
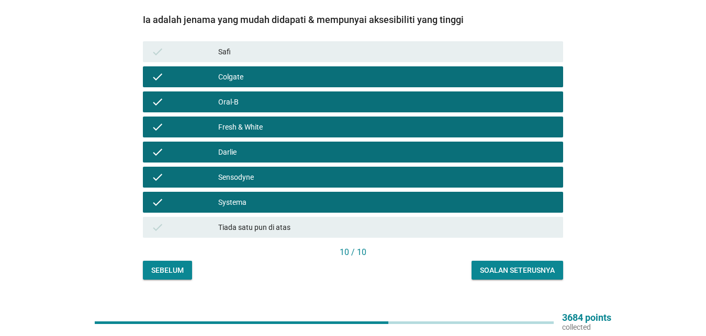
click at [498, 265] on div "Soalan seterusnya" at bounding box center [517, 270] width 75 height 11
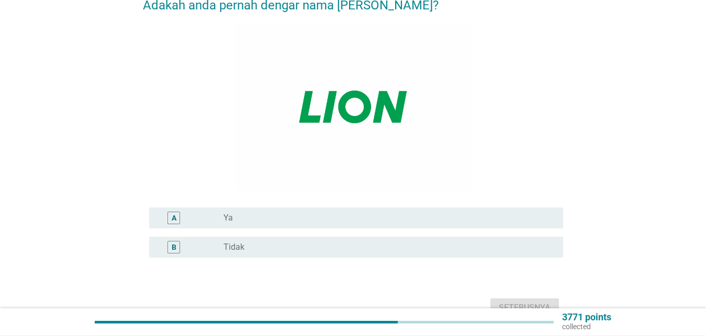
scroll to position [156, 0]
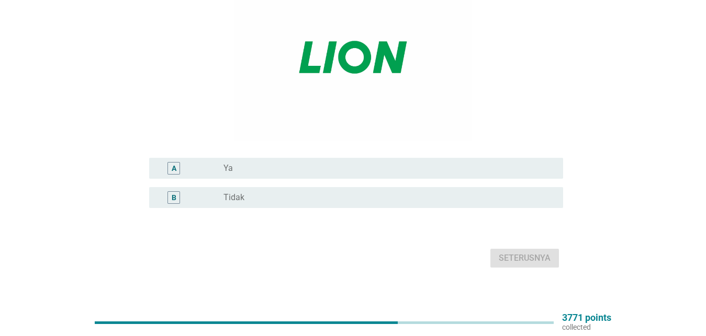
click at [282, 158] on div "A radio_button_unchecked Ya" at bounding box center [356, 168] width 414 height 21
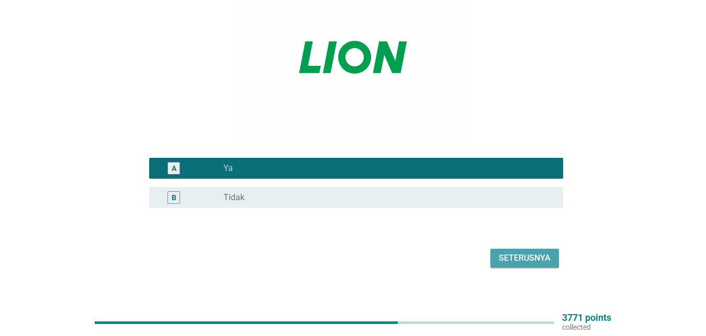
click at [525, 252] on div "Seterusnya" at bounding box center [524, 258] width 52 height 13
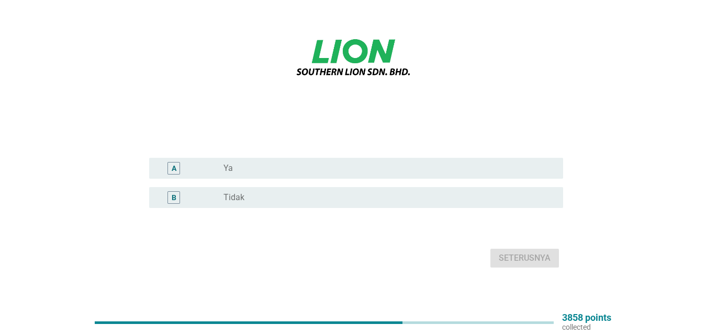
click at [427, 171] on div "A radio_button_unchecked Ya" at bounding box center [353, 168] width 420 height 29
click at [426, 163] on div "radio_button_unchecked Ya" at bounding box center [384, 168] width 323 height 10
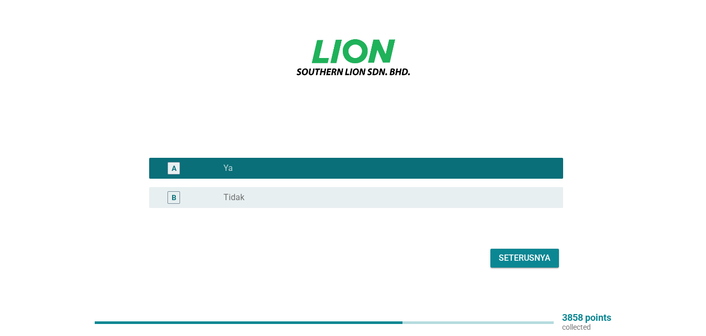
click at [513, 252] on div "Seterusnya" at bounding box center [524, 258] width 52 height 13
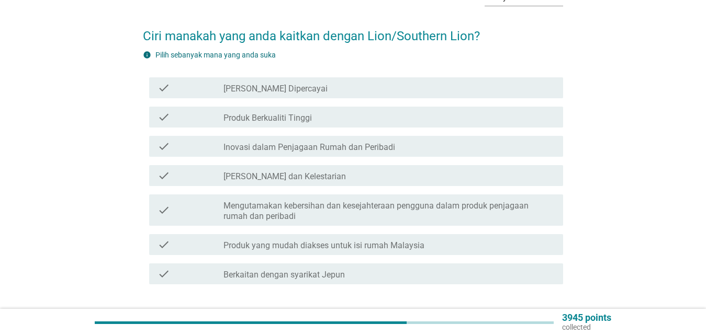
scroll to position [107, 0]
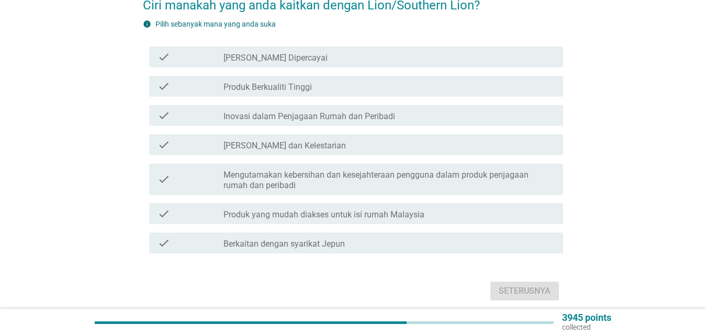
click at [275, 54] on div "check check_box_outline_blank Jenama Yang Dipercayai" at bounding box center [356, 57] width 414 height 21
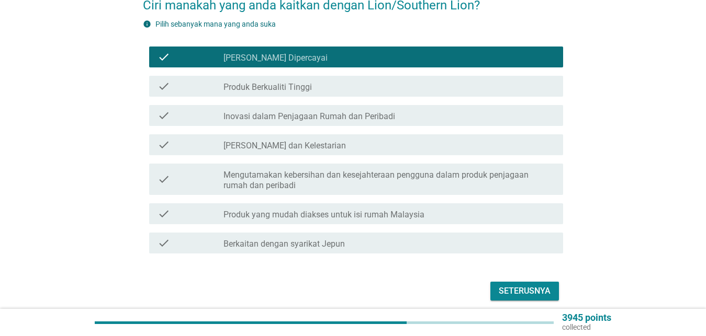
click at [275, 82] on label "Produk Berkualiti Tinggi" at bounding box center [267, 87] width 88 height 10
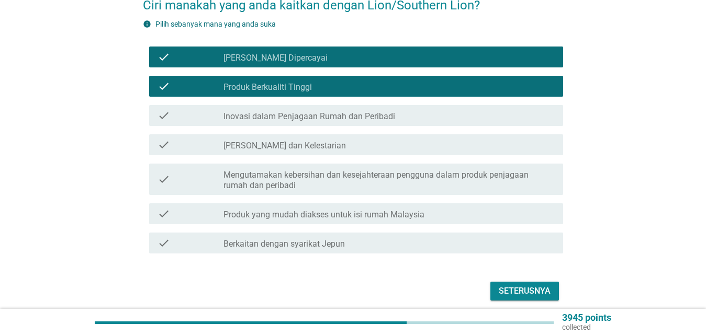
click at [536, 286] on div "Seterusnya" at bounding box center [524, 291] width 52 height 13
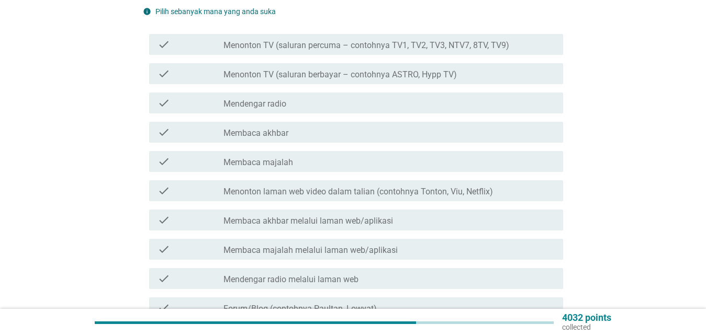
scroll to position [160, 0]
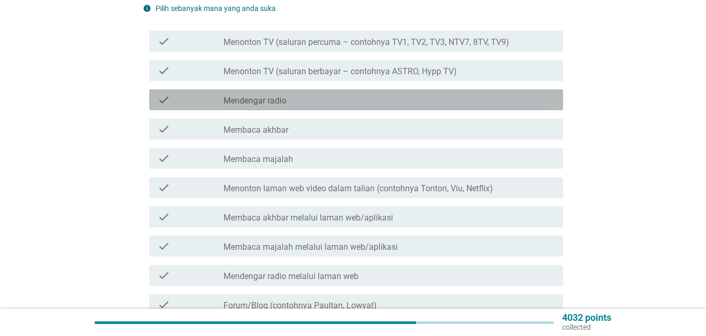
click at [263, 96] on label "Mendengar radio" at bounding box center [254, 101] width 63 height 10
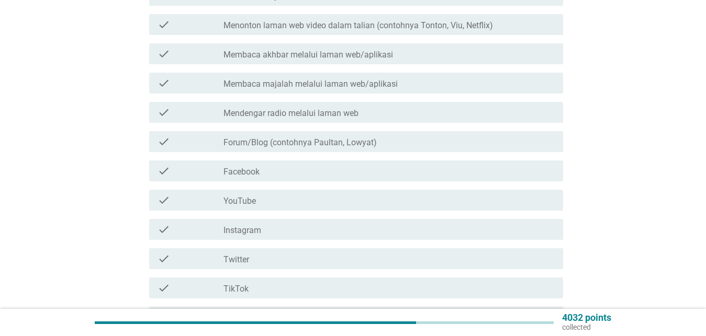
scroll to position [320, 0]
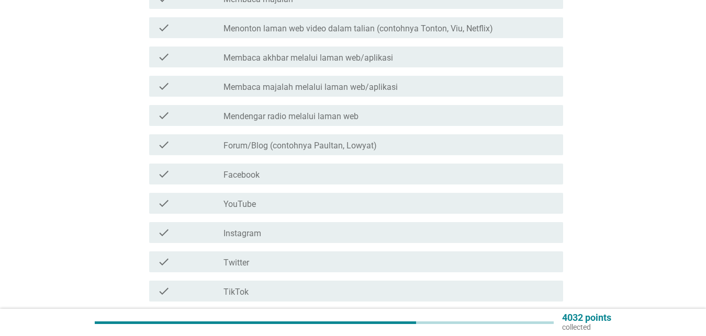
click at [266, 168] on div "check_box_outline_blank Facebook" at bounding box center [388, 174] width 331 height 13
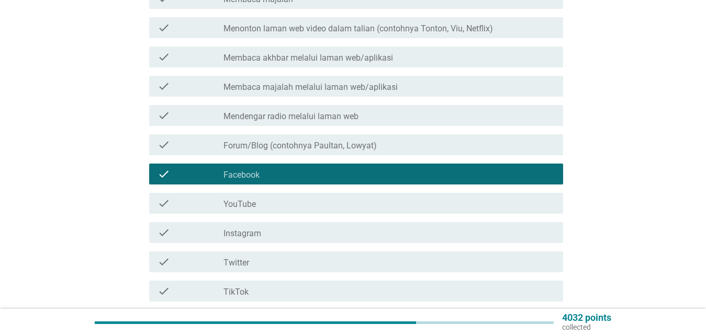
click at [260, 199] on div "check_box_outline_blank YouTube" at bounding box center [388, 203] width 331 height 13
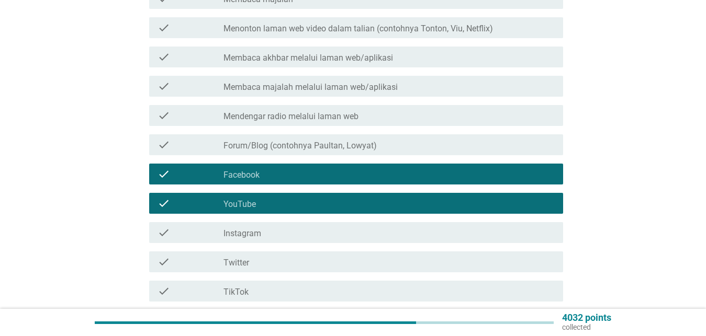
click at [257, 229] on label "Instagram" at bounding box center [242, 234] width 38 height 10
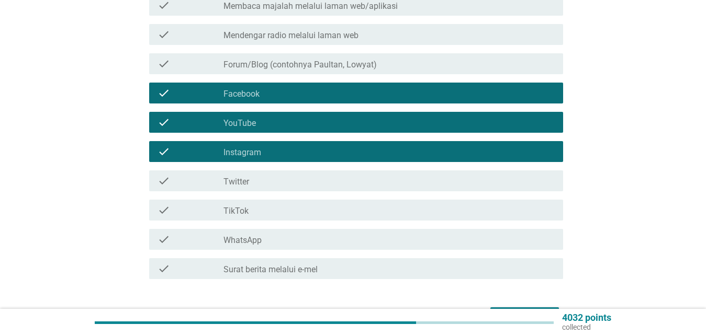
scroll to position [459, 0]
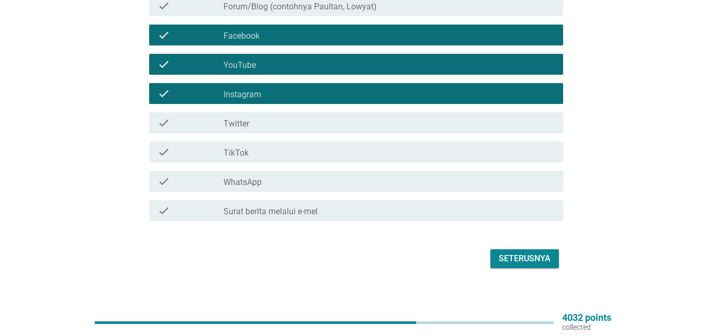
click at [299, 146] on div "check_box_outline_blank TikTok" at bounding box center [388, 152] width 331 height 13
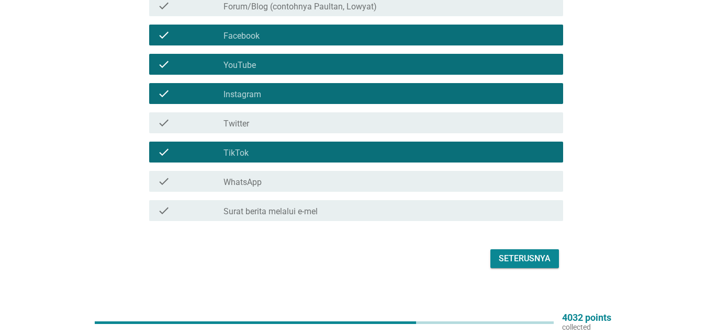
click at [305, 178] on div "check_box_outline_blank WhatsApp" at bounding box center [388, 181] width 331 height 13
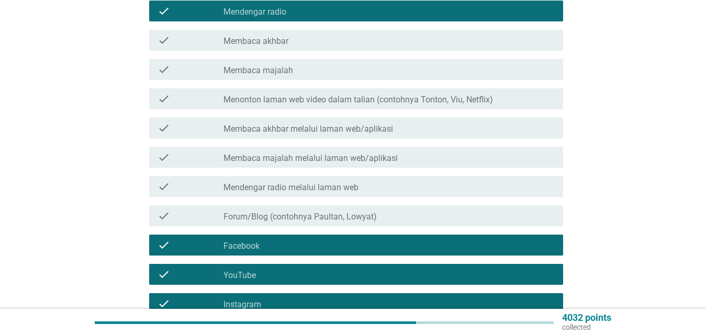
scroll to position [406, 0]
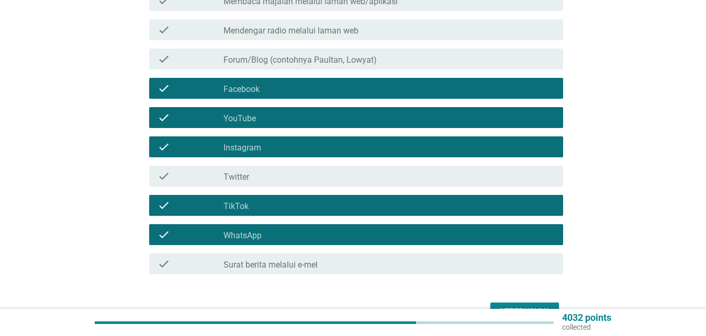
drag, startPoint x: 510, startPoint y: 300, endPoint x: 526, endPoint y: 246, distance: 56.0
click at [510, 306] on div "Seterusnya" at bounding box center [524, 312] width 52 height 13
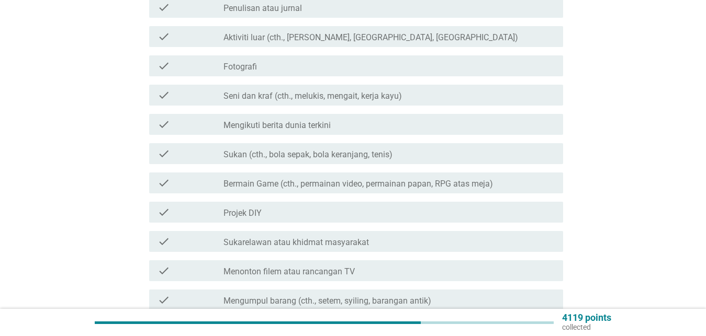
scroll to position [267, 0]
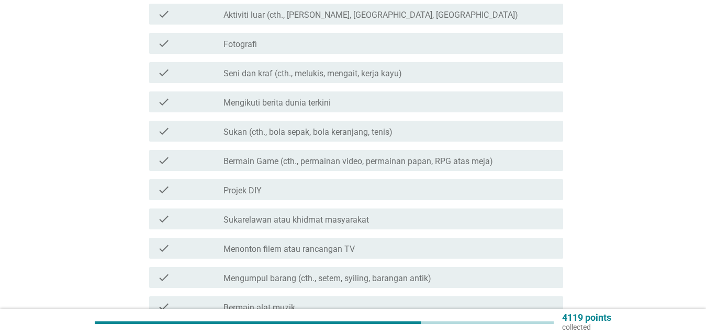
click at [209, 154] on div "check" at bounding box center [190, 160] width 66 height 13
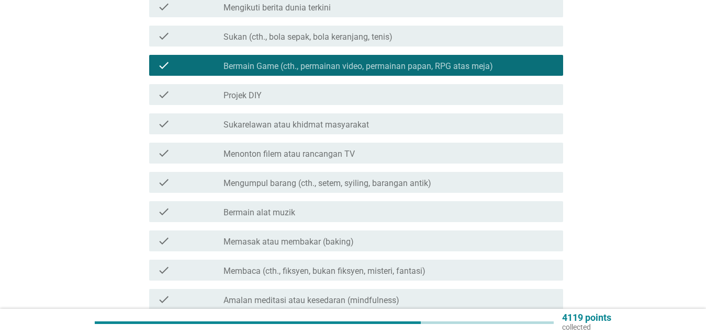
scroll to position [373, 0]
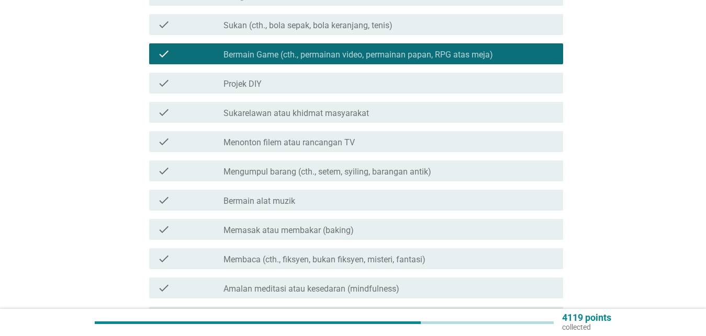
click at [259, 138] on label "Menonton filem atau rancangan TV" at bounding box center [288, 143] width 131 height 10
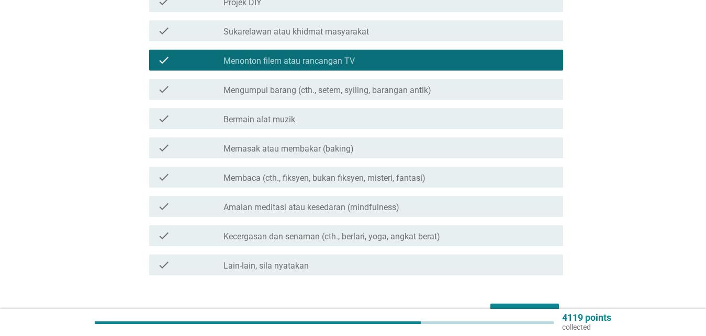
scroll to position [480, 0]
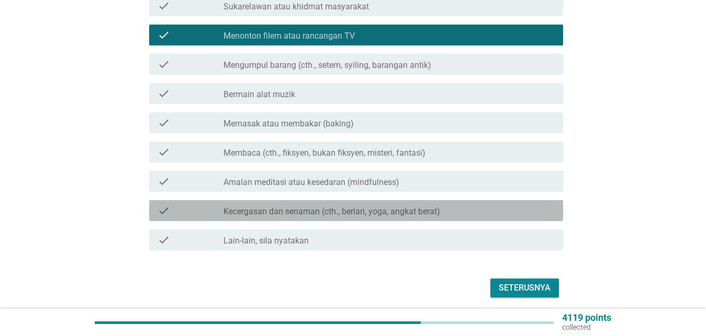
click at [194, 205] on div "check" at bounding box center [190, 211] width 66 height 13
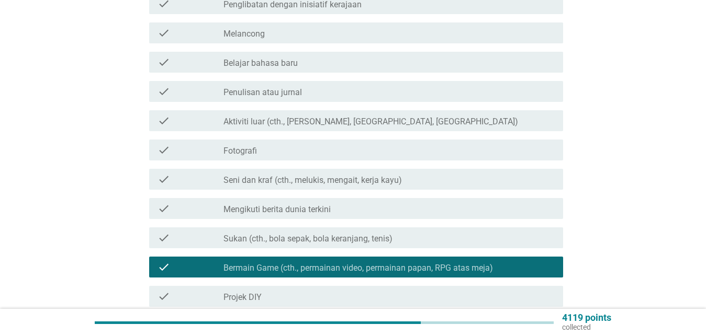
scroll to position [107, 0]
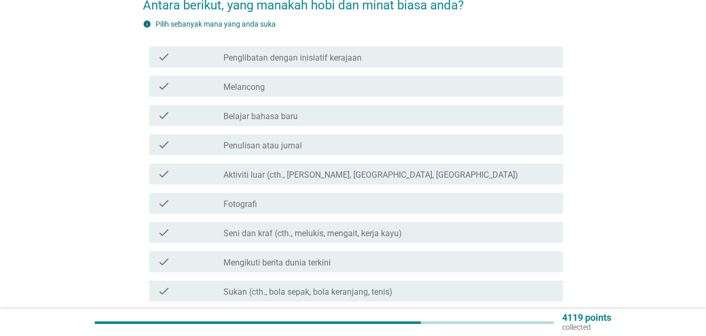
click at [276, 80] on div "check_box_outline_blank Melancong" at bounding box center [388, 86] width 331 height 13
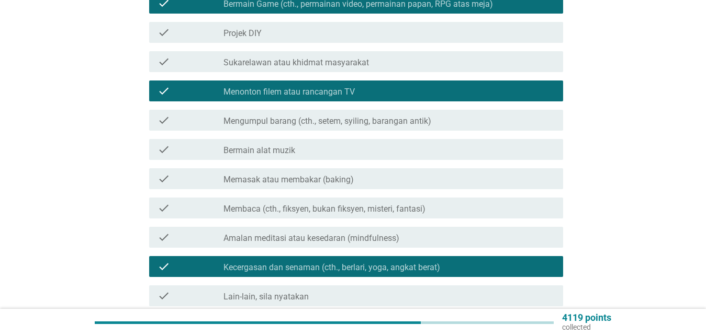
scroll to position [509, 0]
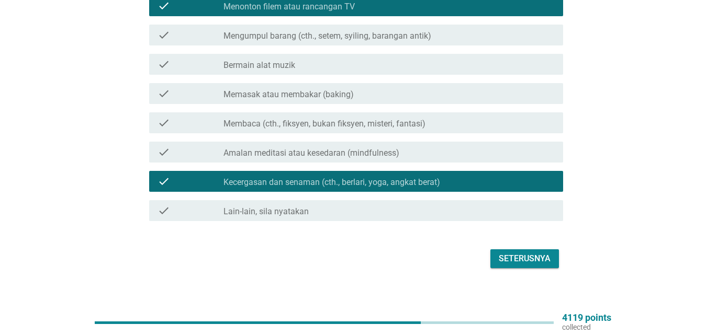
click at [513, 253] on div "Seterusnya" at bounding box center [524, 259] width 52 height 13
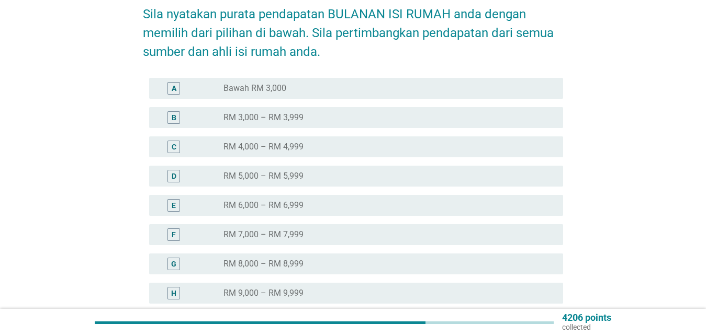
scroll to position [107, 0]
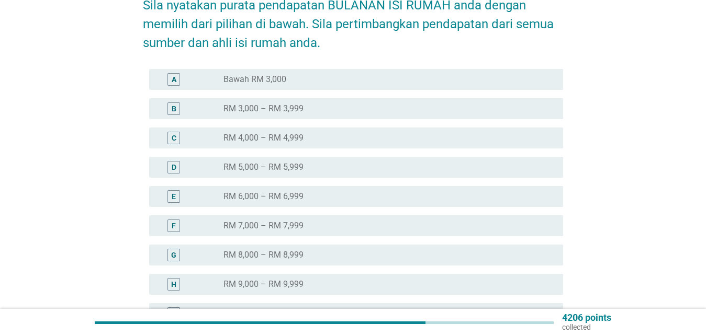
click at [271, 191] on label "RM 6,000 – RM 6,999" at bounding box center [263, 196] width 80 height 10
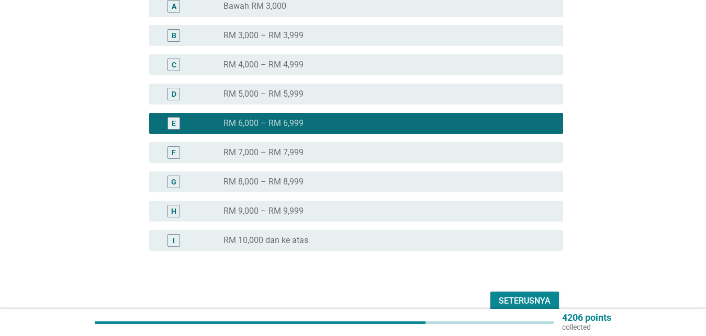
scroll to position [222, 0]
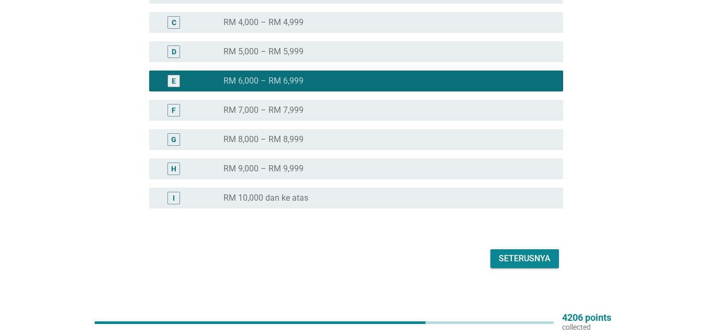
click at [520, 254] on div "Seterusnya" at bounding box center [524, 259] width 52 height 13
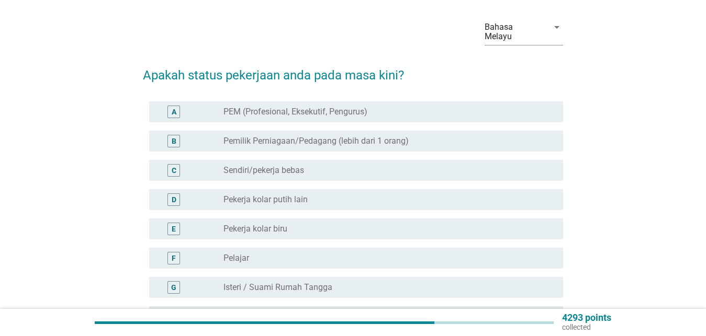
scroll to position [53, 0]
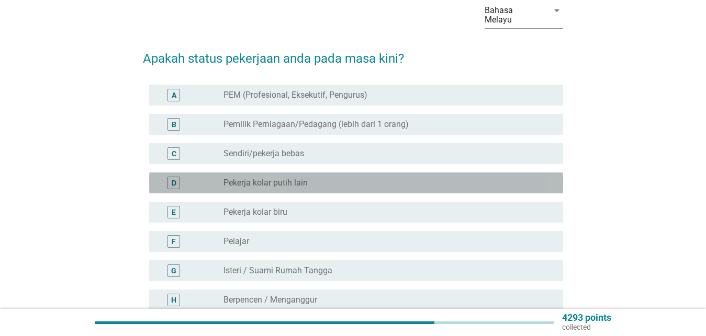
drag, startPoint x: 309, startPoint y: 175, endPoint x: 529, endPoint y: 196, distance: 220.7
click at [309, 178] on div "radio_button_unchecked Pekerja kolar putih lain" at bounding box center [384, 183] width 323 height 10
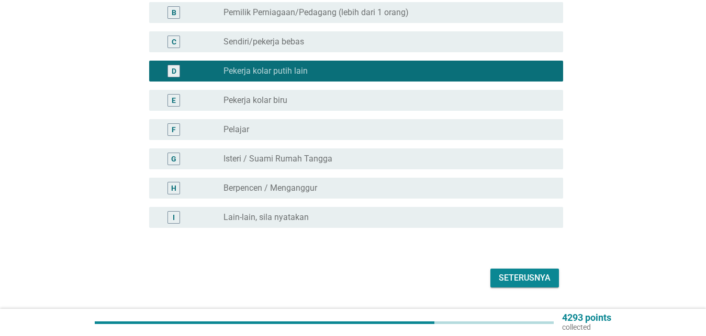
scroll to position [185, 0]
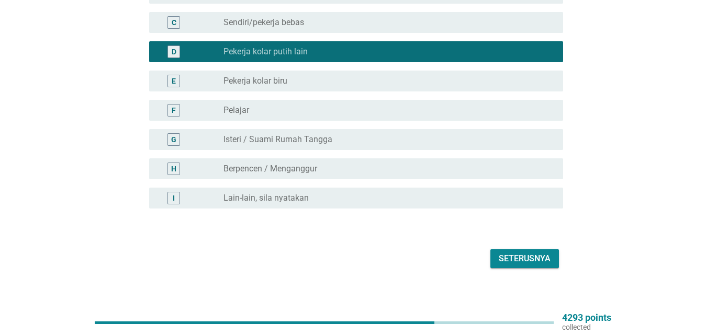
click at [524, 256] on button "Seterusnya" at bounding box center [524, 258] width 69 height 19
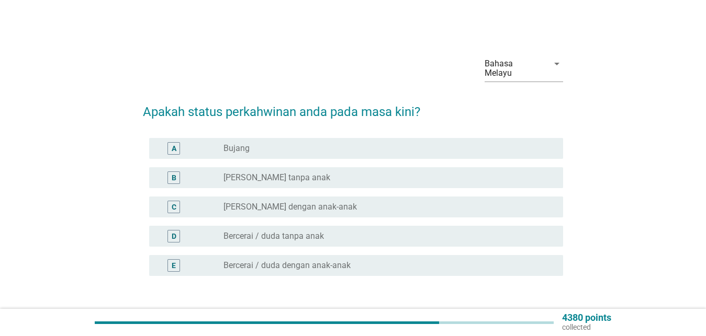
click at [283, 202] on label "[PERSON_NAME] dengan anak-anak" at bounding box center [289, 207] width 133 height 10
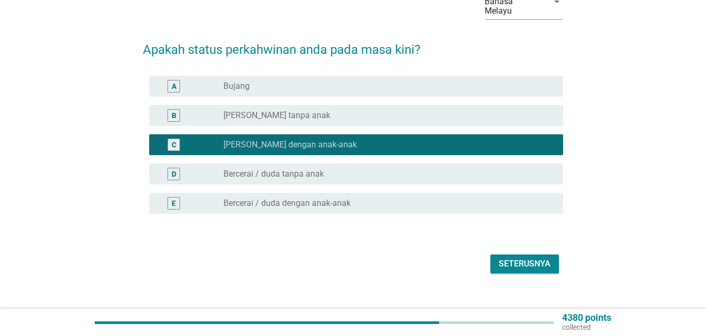
scroll to position [67, 0]
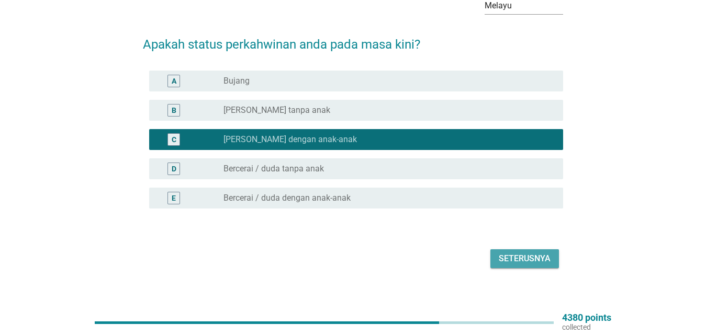
click at [507, 253] on div "Seterusnya" at bounding box center [524, 259] width 52 height 13
